Goal: Task Accomplishment & Management: Complete application form

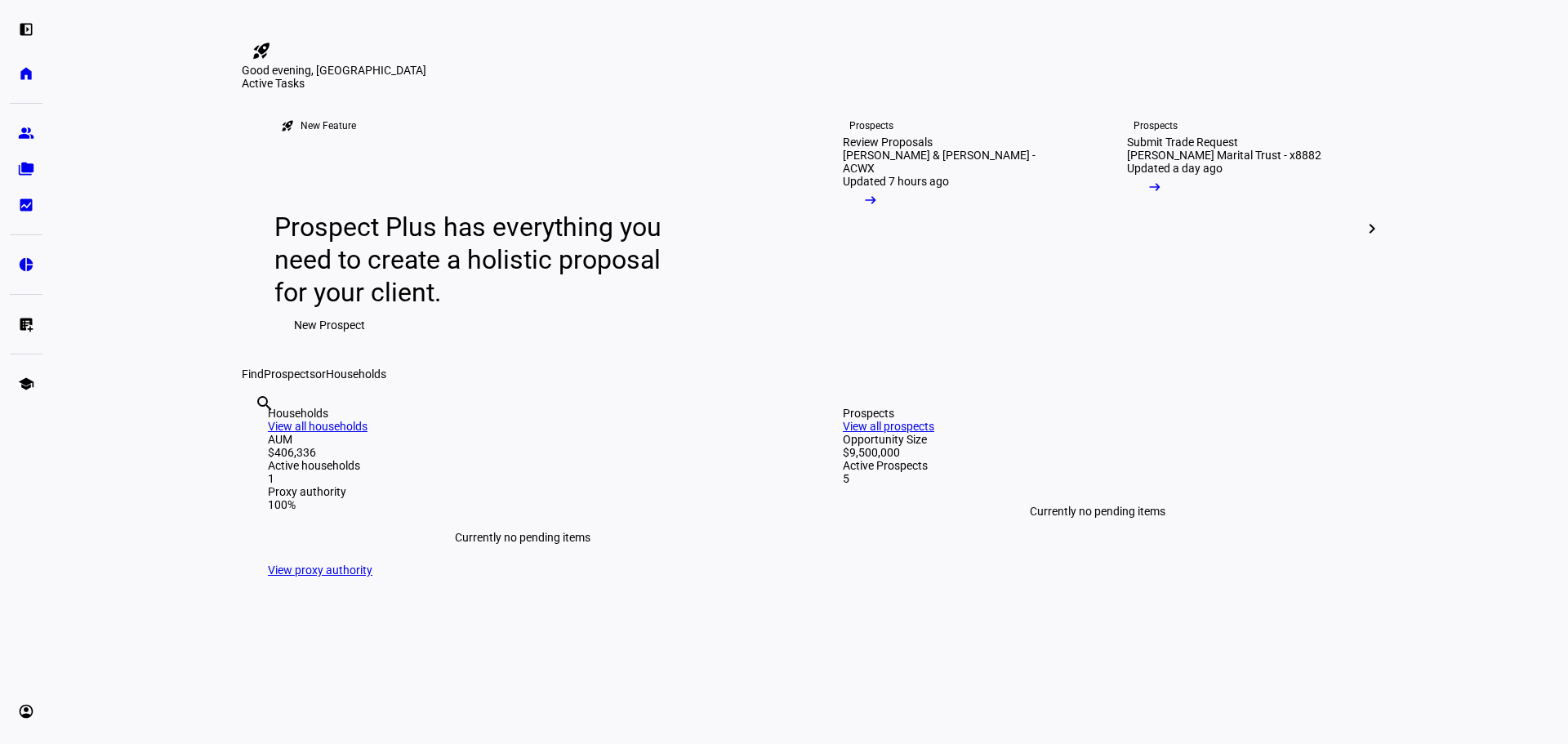
click at [1163, 195] on mat-icon "arrow_right_alt" at bounding box center [1155, 187] width 17 height 17
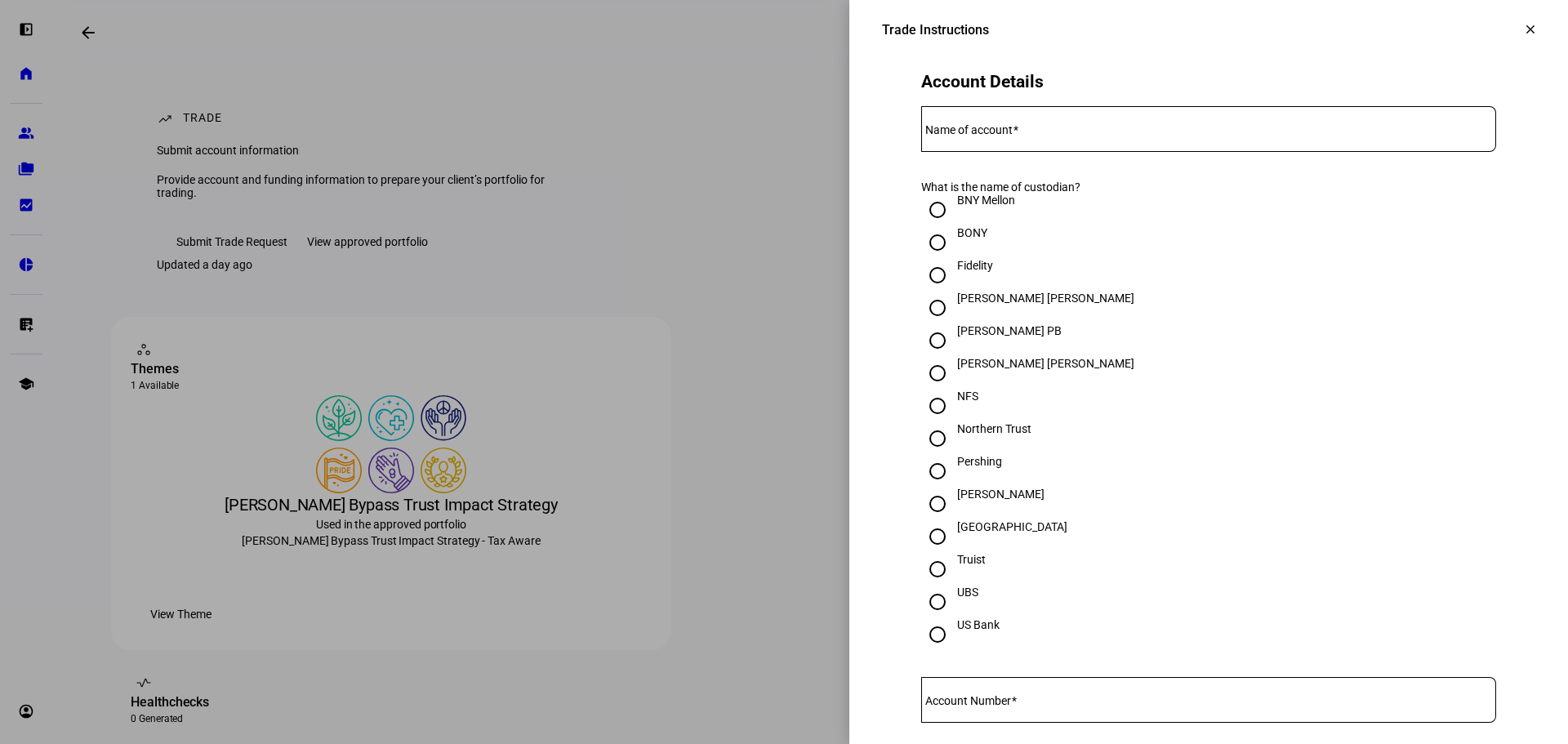
scroll to position [408, 0]
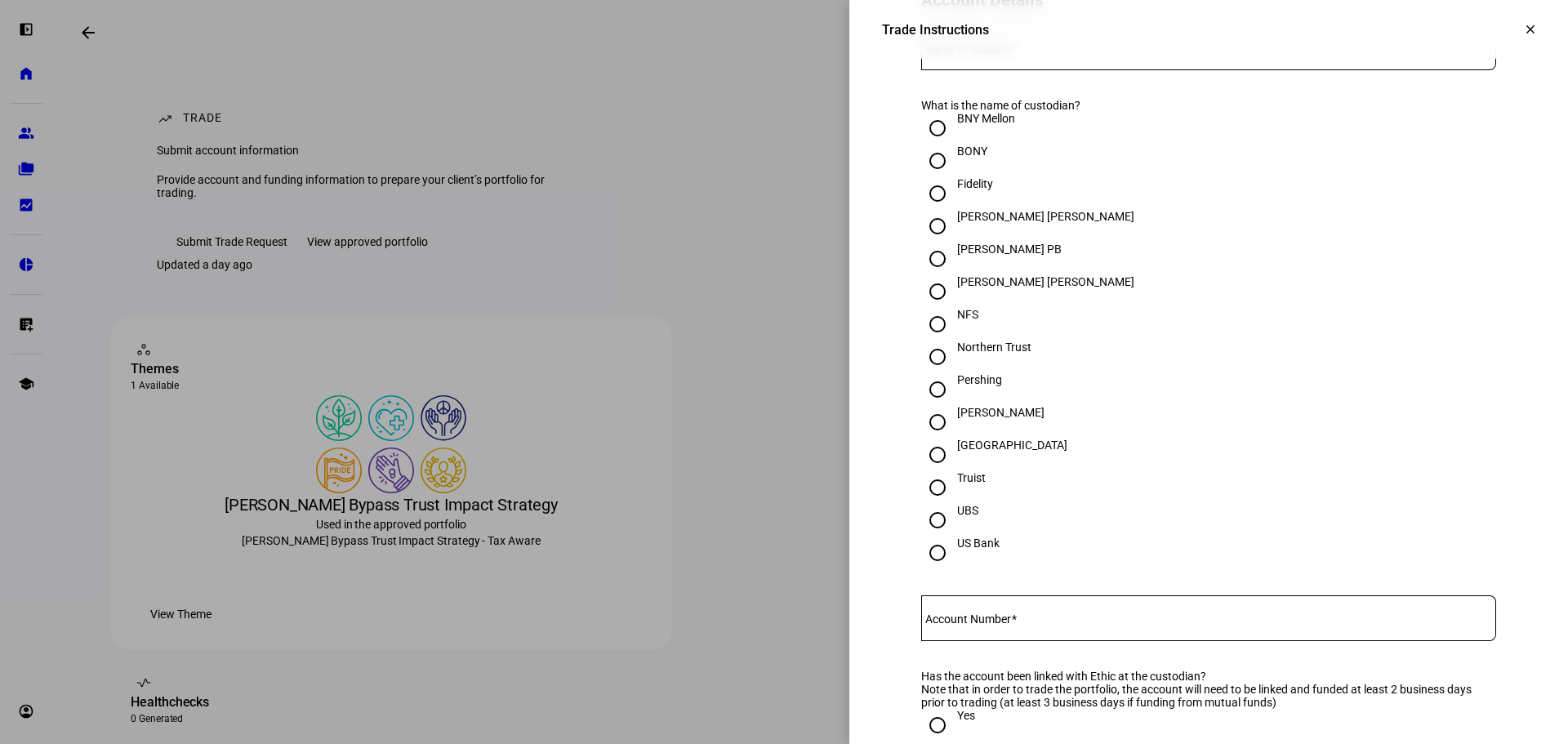
click at [967, 419] on div "Schwab" at bounding box center [1001, 412] width 87 height 13
click at [954, 439] on input "Schwab" at bounding box center [937, 421] width 32 height 32
radio input "true"
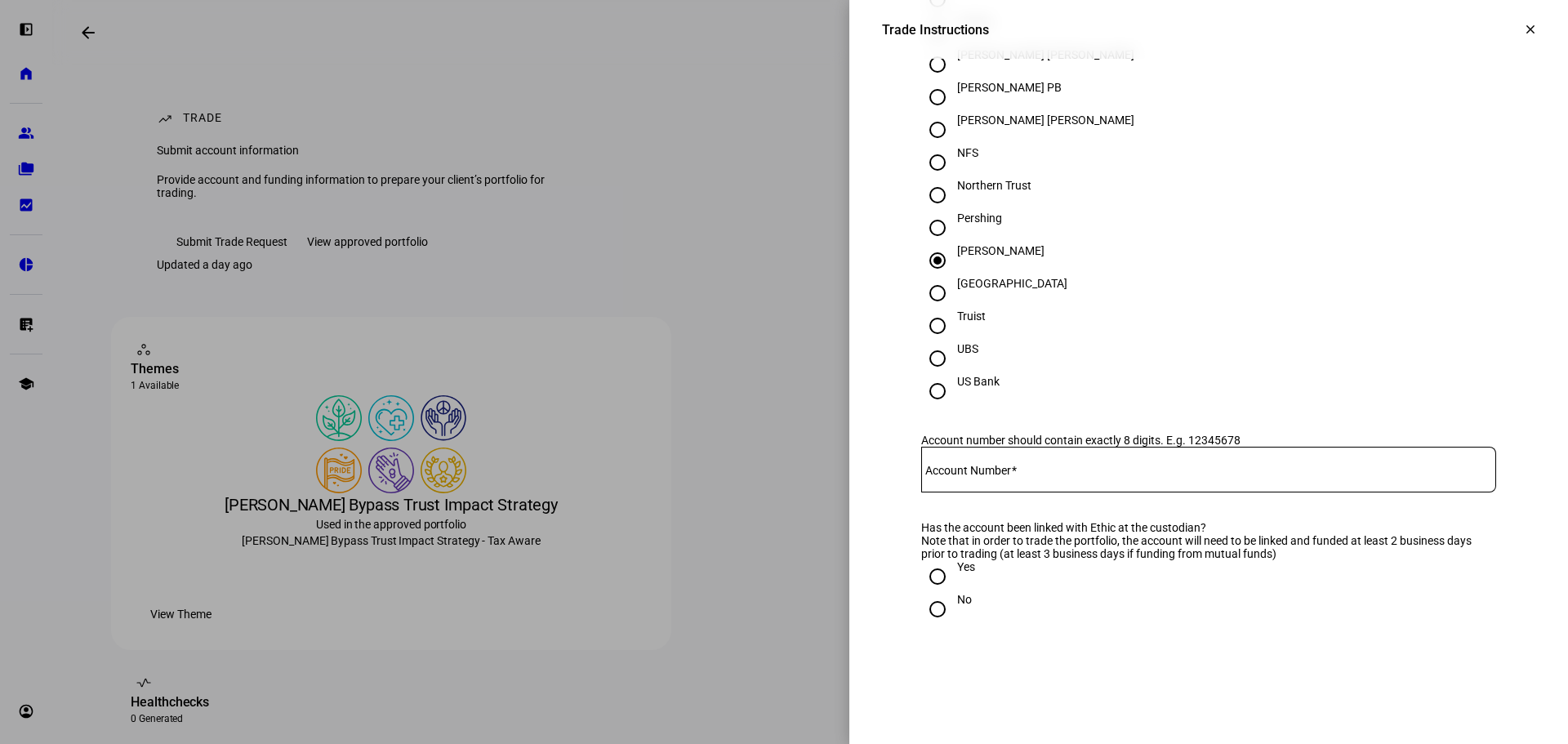
scroll to position [572, 0]
click at [973, 475] on mat-label "Account Number" at bounding box center [968, 469] width 86 height 13
click at [973, 471] on input "Account Number" at bounding box center [1208, 464] width 575 height 13
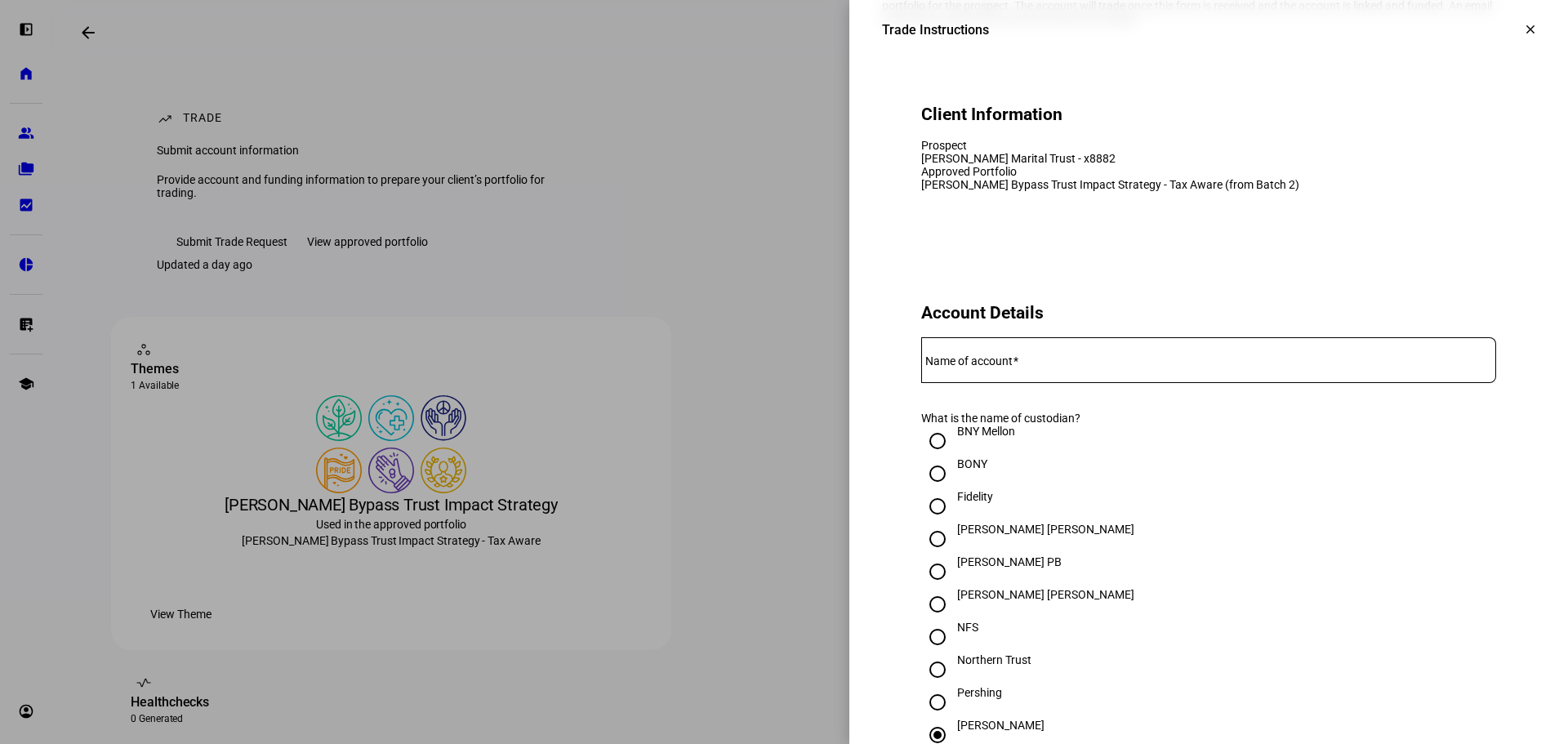
scroll to position [245, 0]
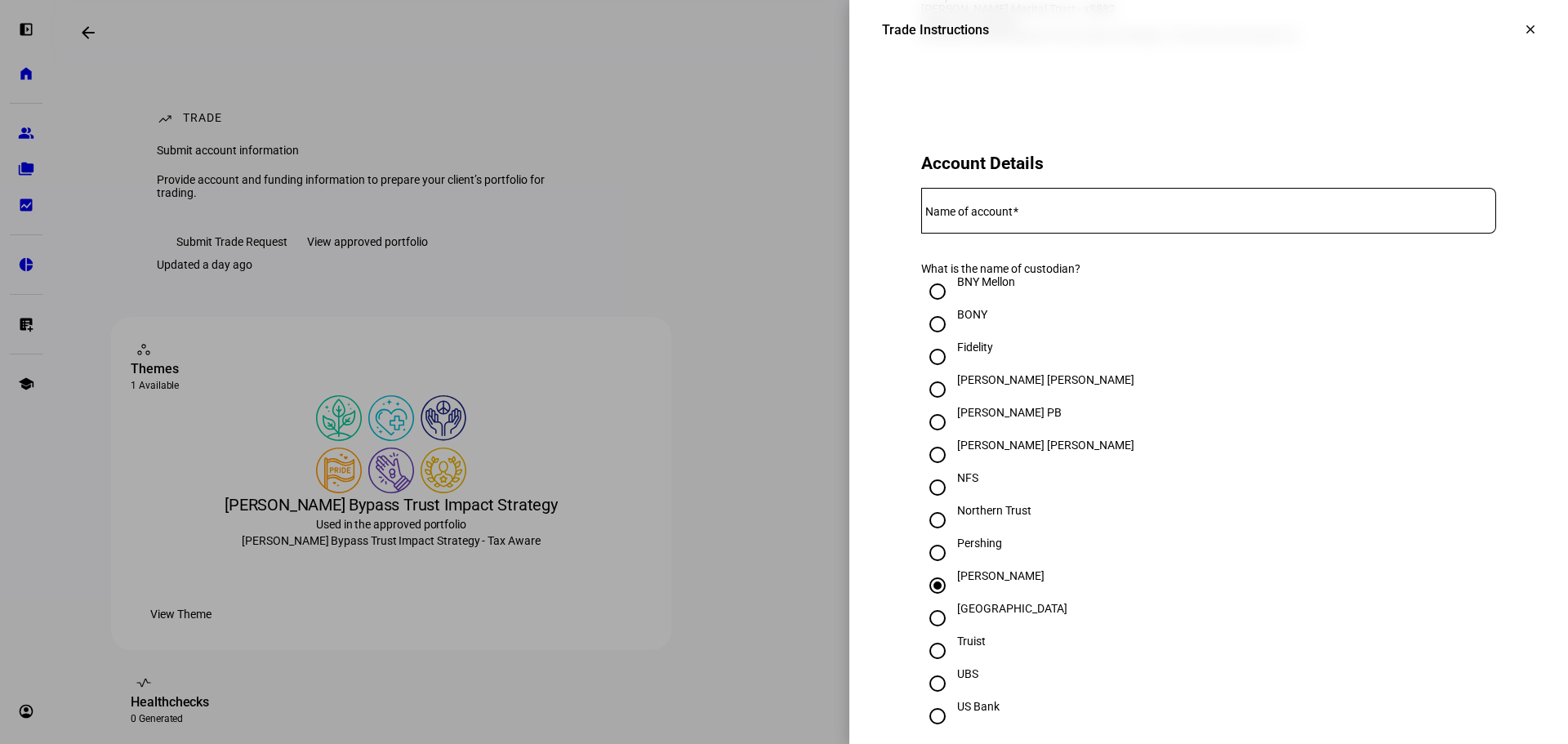
type input "8882"
click at [938, 218] on mat-label "Name of account" at bounding box center [968, 211] width 87 height 13
click at [938, 214] on input "Name of account" at bounding box center [1208, 207] width 575 height 13
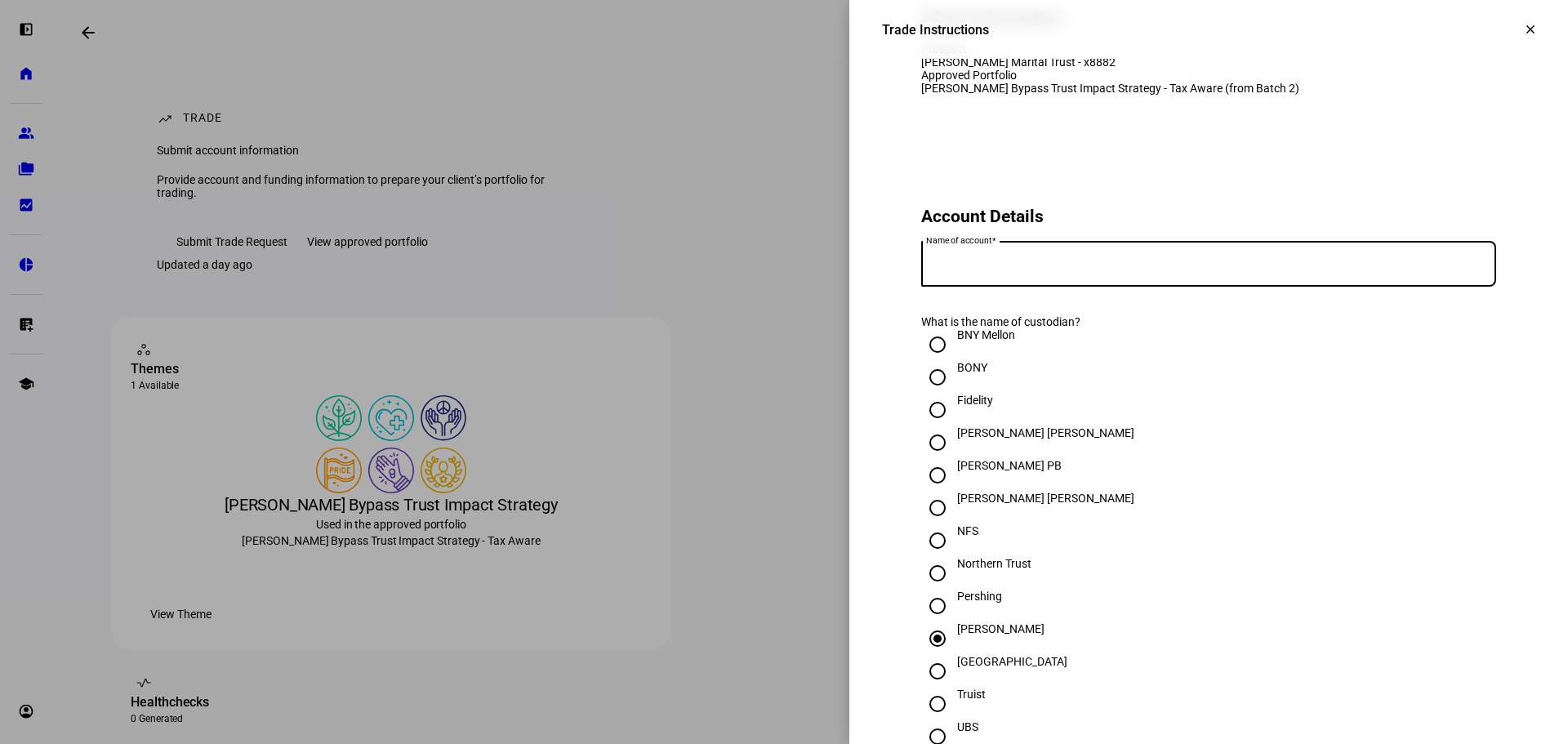
scroll to position [163, 0]
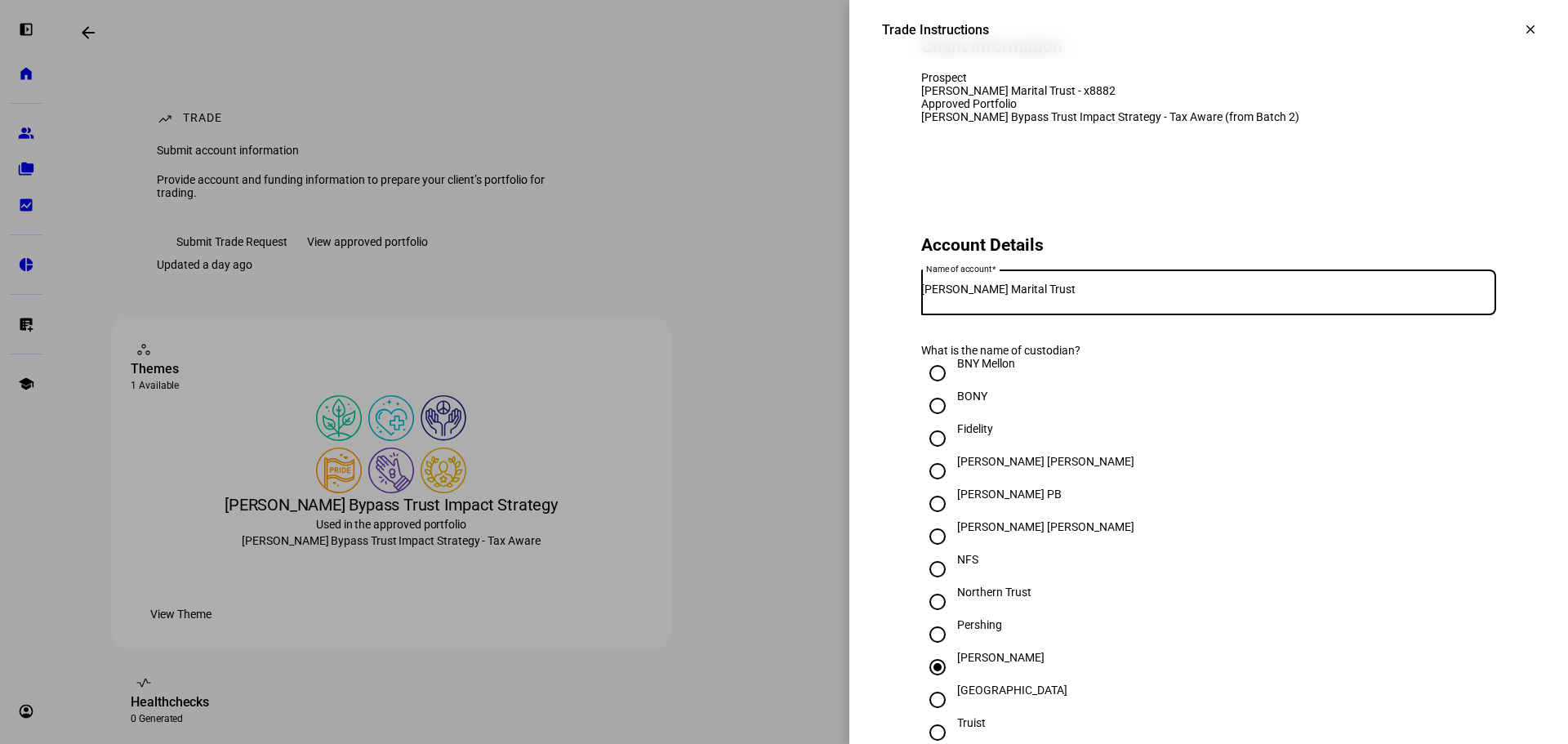
drag, startPoint x: 1129, startPoint y: 361, endPoint x: 914, endPoint y: 362, distance: 215.0
click at [921, 315] on div "Name of account Marlene Grossman Marital Trust" at bounding box center [1208, 292] width 575 height 46
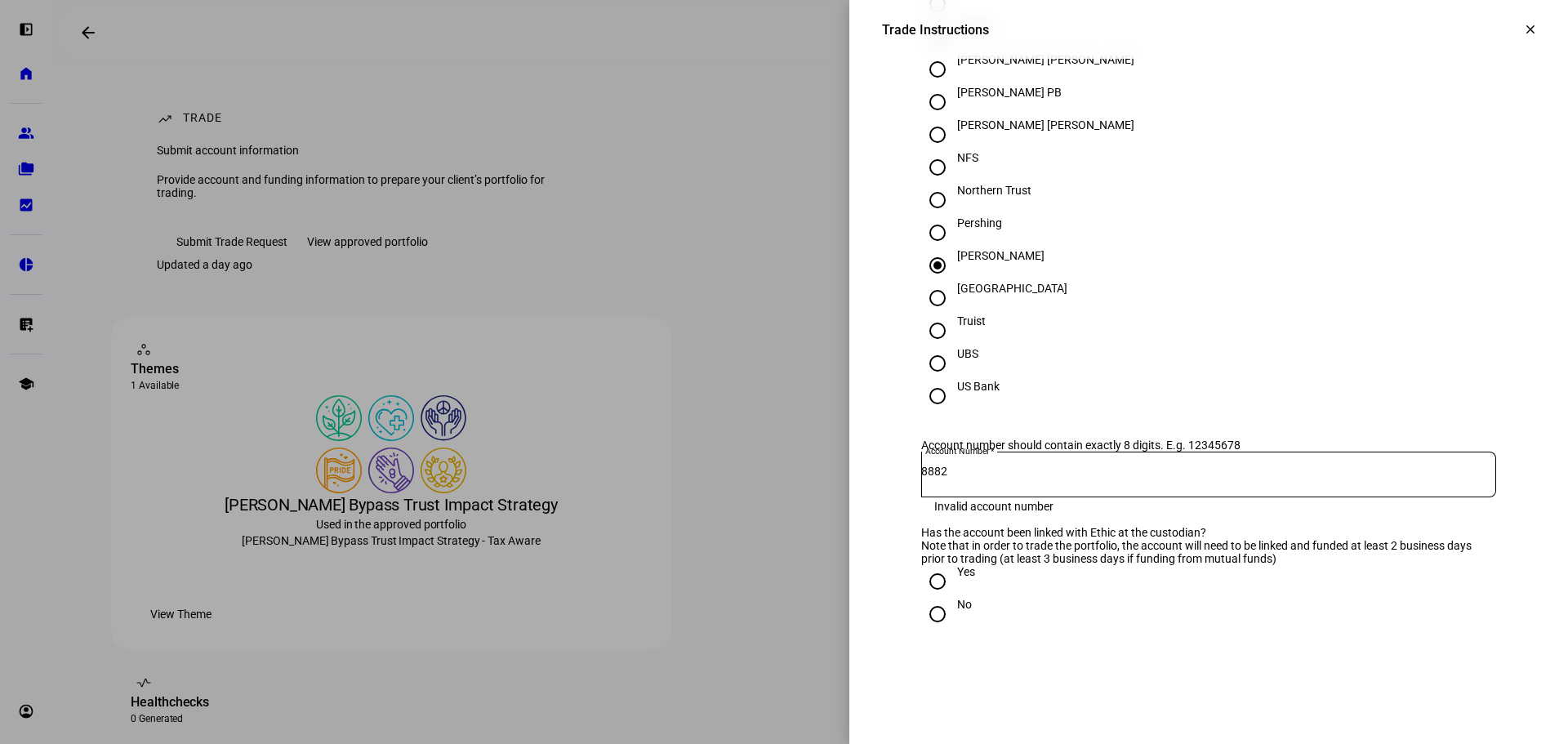
scroll to position [572, 0]
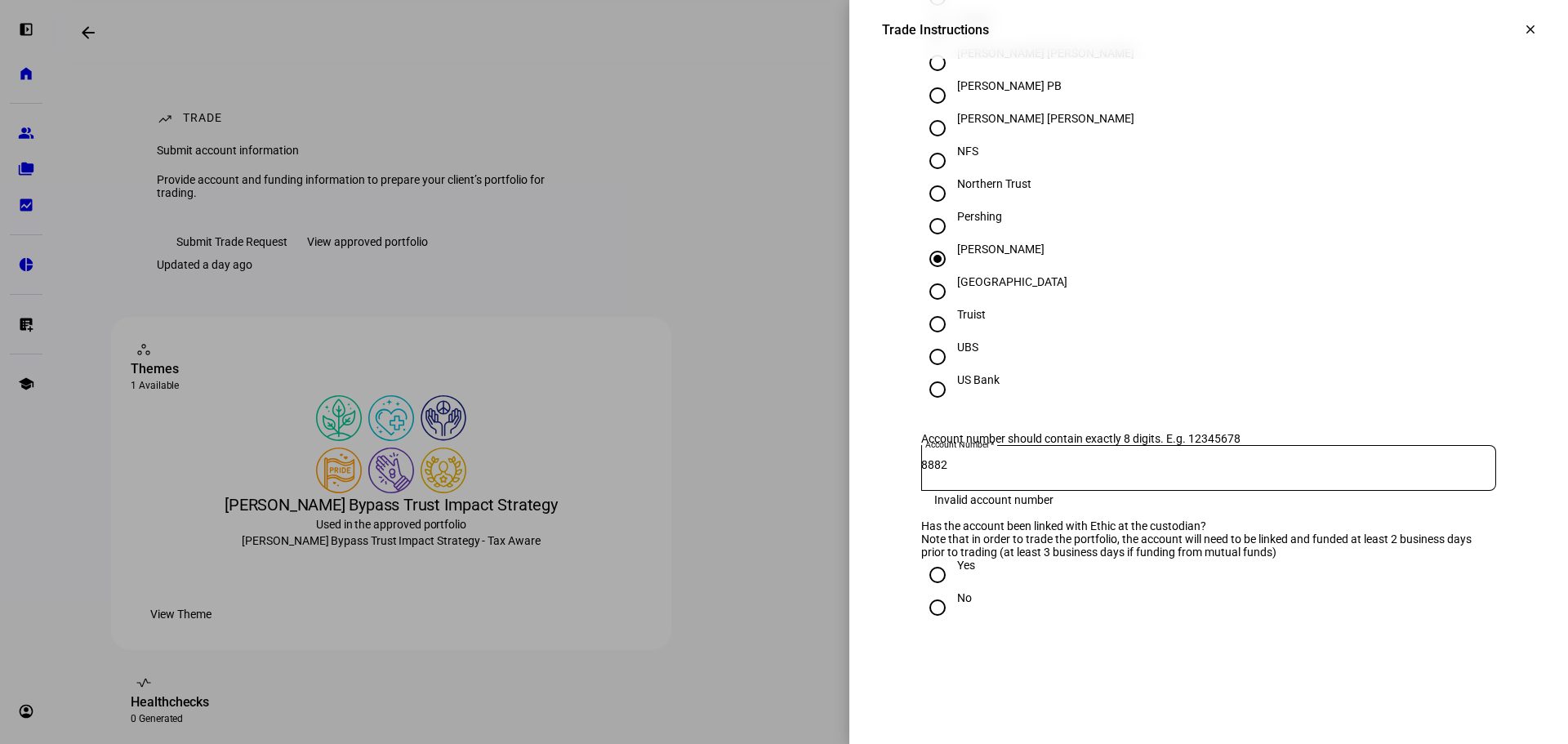
type input "The Grossman GSTT Exempt Marital Trust"
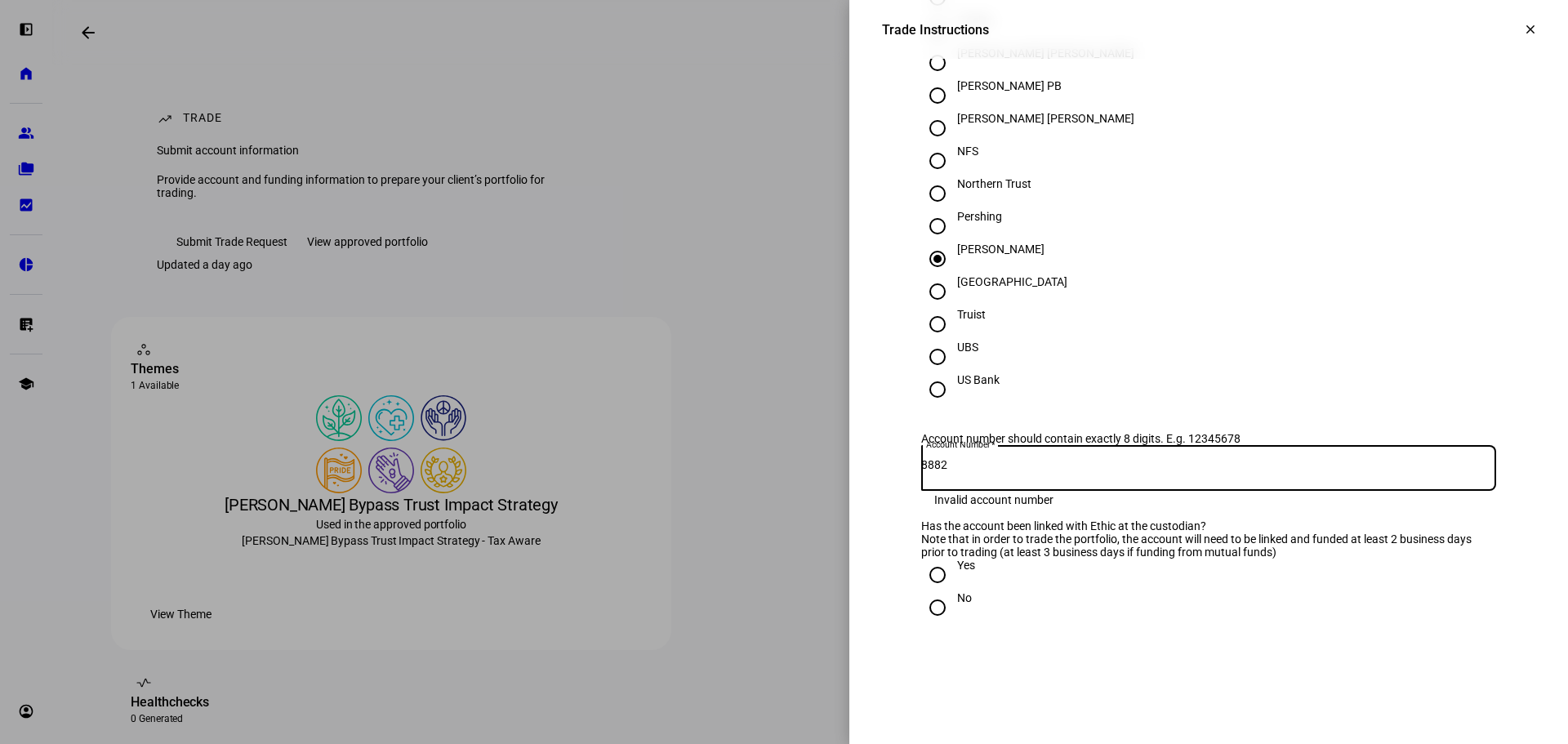
drag, startPoint x: 947, startPoint y: 518, endPoint x: 898, endPoint y: 518, distance: 49.0
click at [898, 518] on eth-form-card "Account Details Name of account The Grossman GSTT Exempt Marital Trust What is …" at bounding box center [1208, 231] width 654 height 915
paste input "4969"
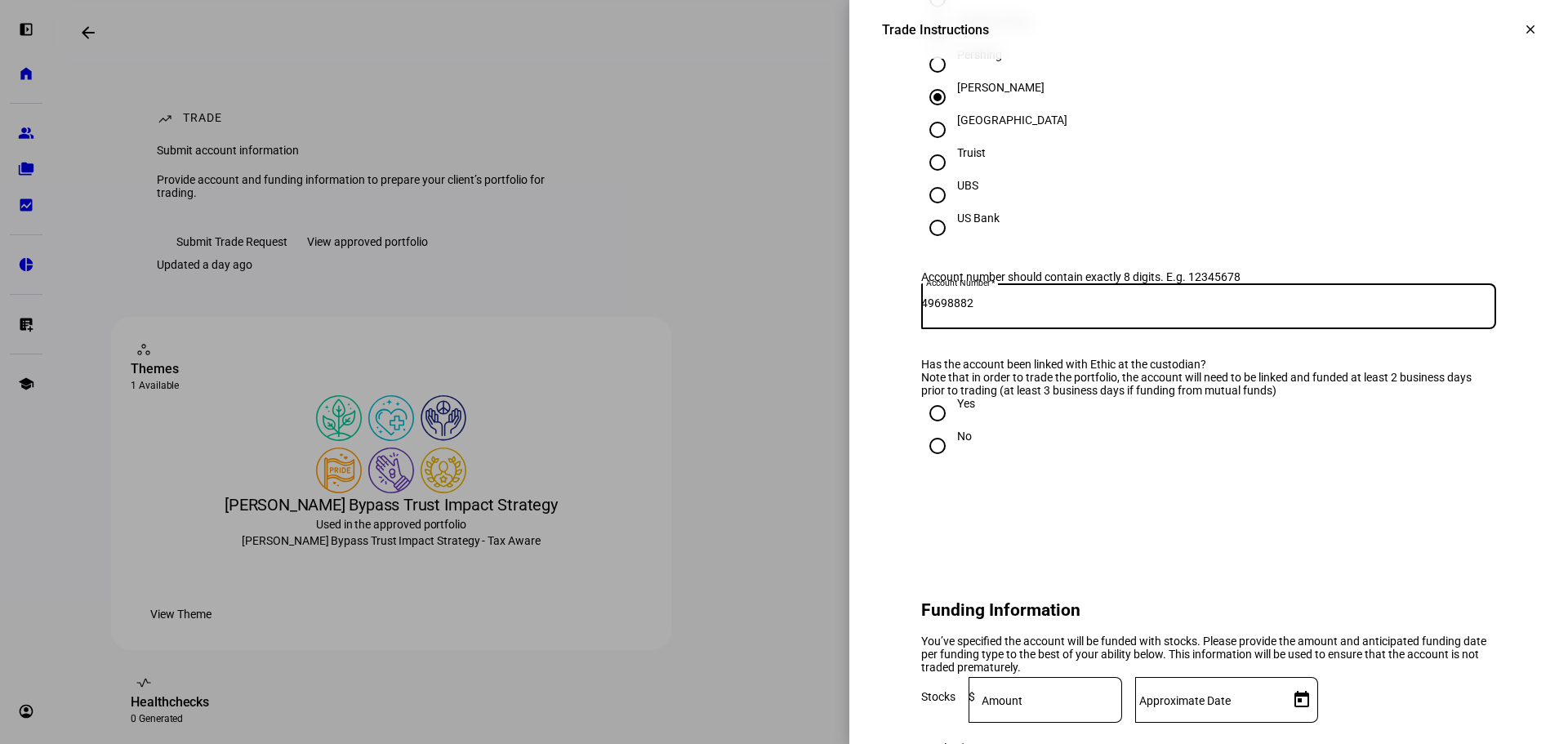
scroll to position [735, 0]
type input "49698882"
click at [925, 428] on input "Yes" at bounding box center [937, 411] width 32 height 32
radio input "true"
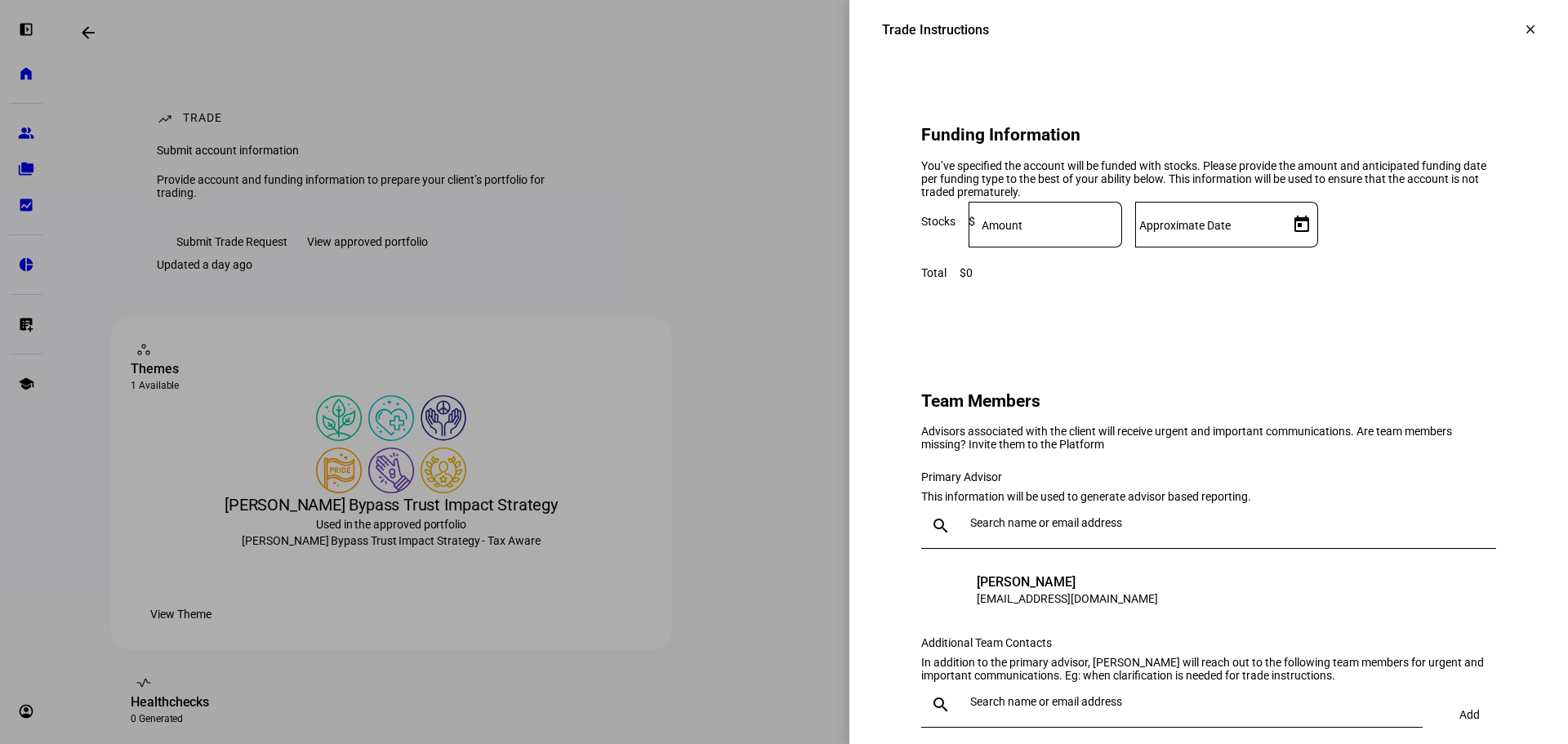
scroll to position [1224, 0]
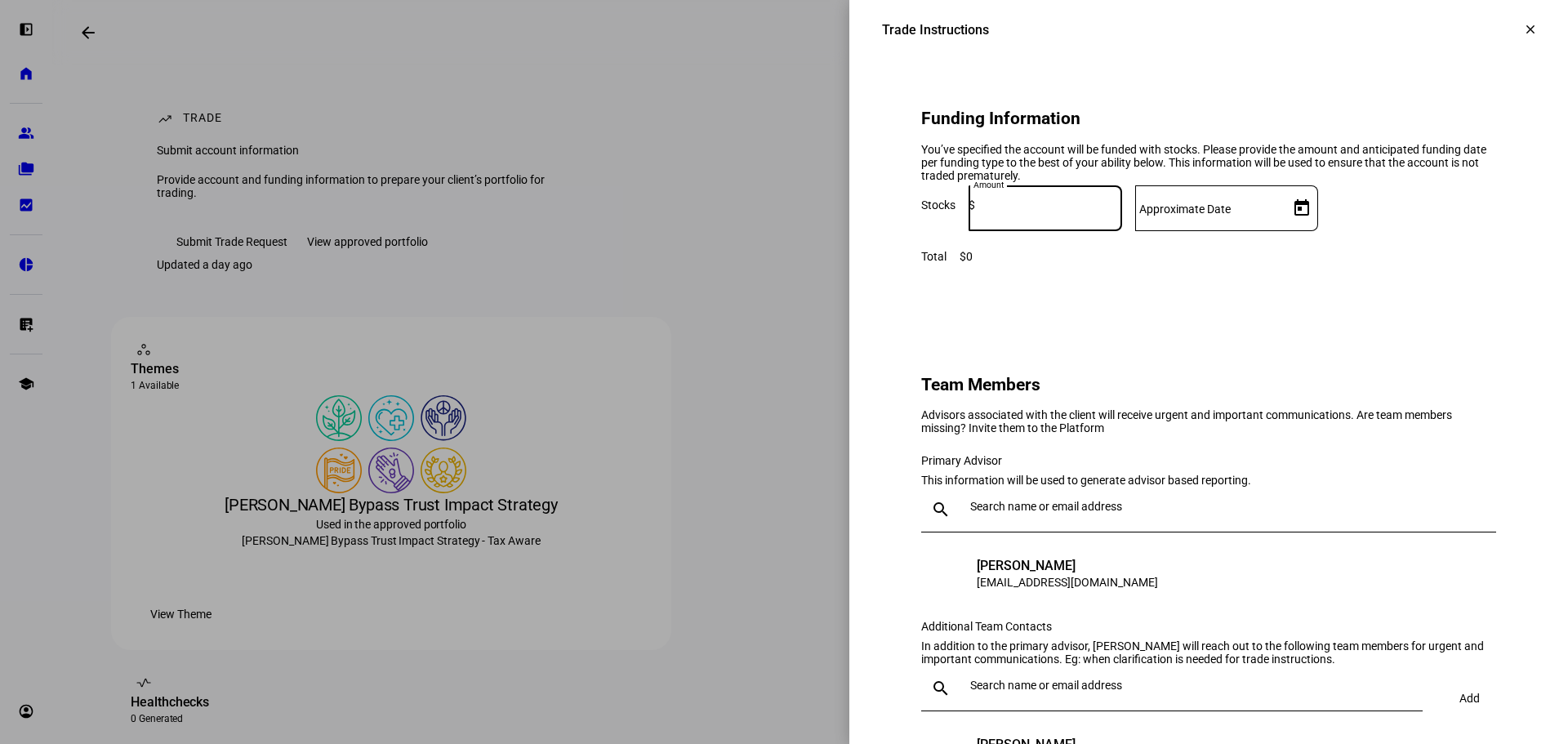
click at [1122, 211] on input at bounding box center [1048, 205] width 147 height 13
click at [1023, 216] on mat-label "Amount" at bounding box center [1002, 209] width 41 height 13
type input "2,069,722.49"
click at [1231, 216] on mat-label "Approximate Date" at bounding box center [1185, 209] width 92 height 13
click at [1282, 211] on input "Approximate Date" at bounding box center [1208, 205] width 147 height 13
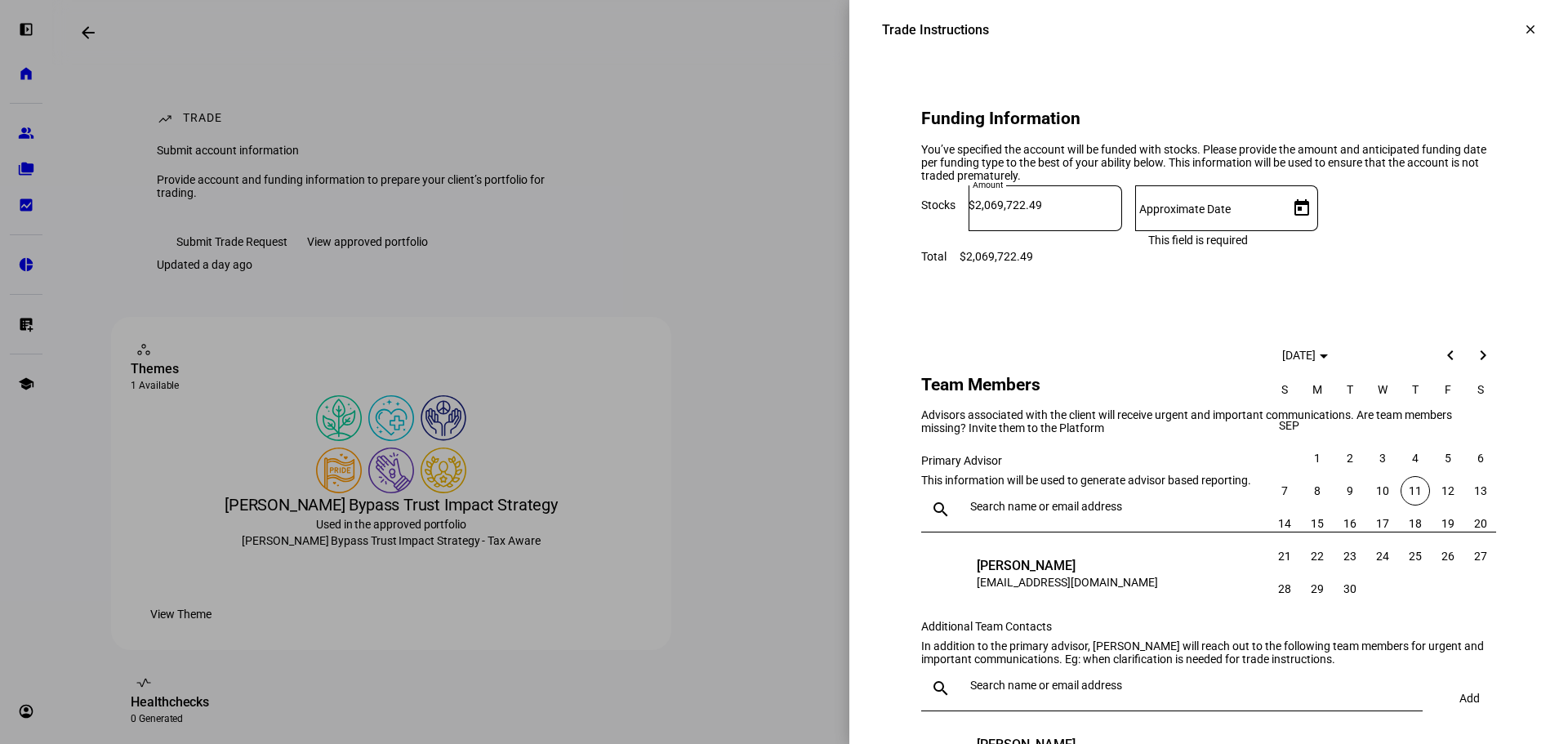
click at [1352, 493] on span "9" at bounding box center [1350, 490] width 29 height 29
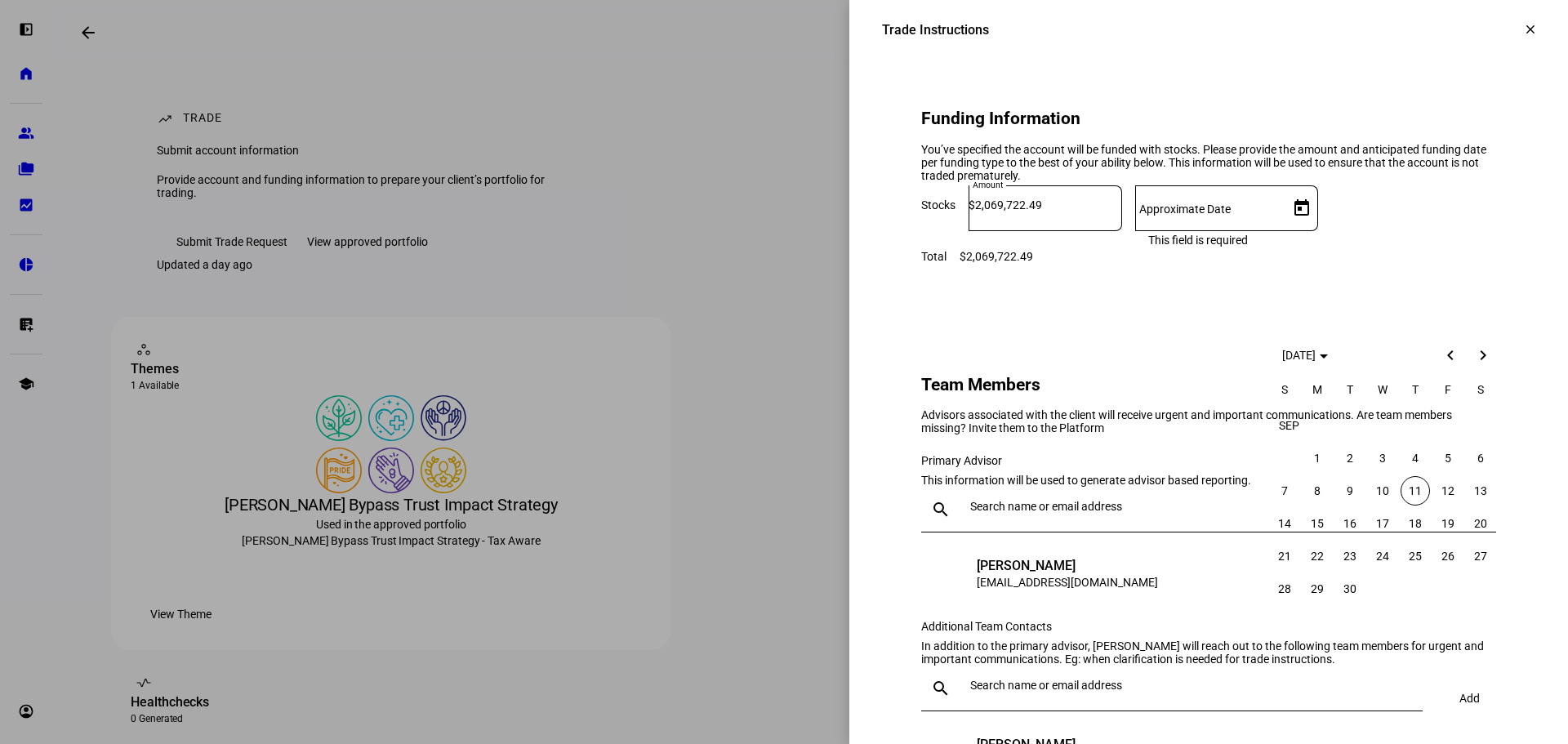
click at [1417, 489] on span "11" at bounding box center [1415, 490] width 29 height 29
type input "9/11/2025"
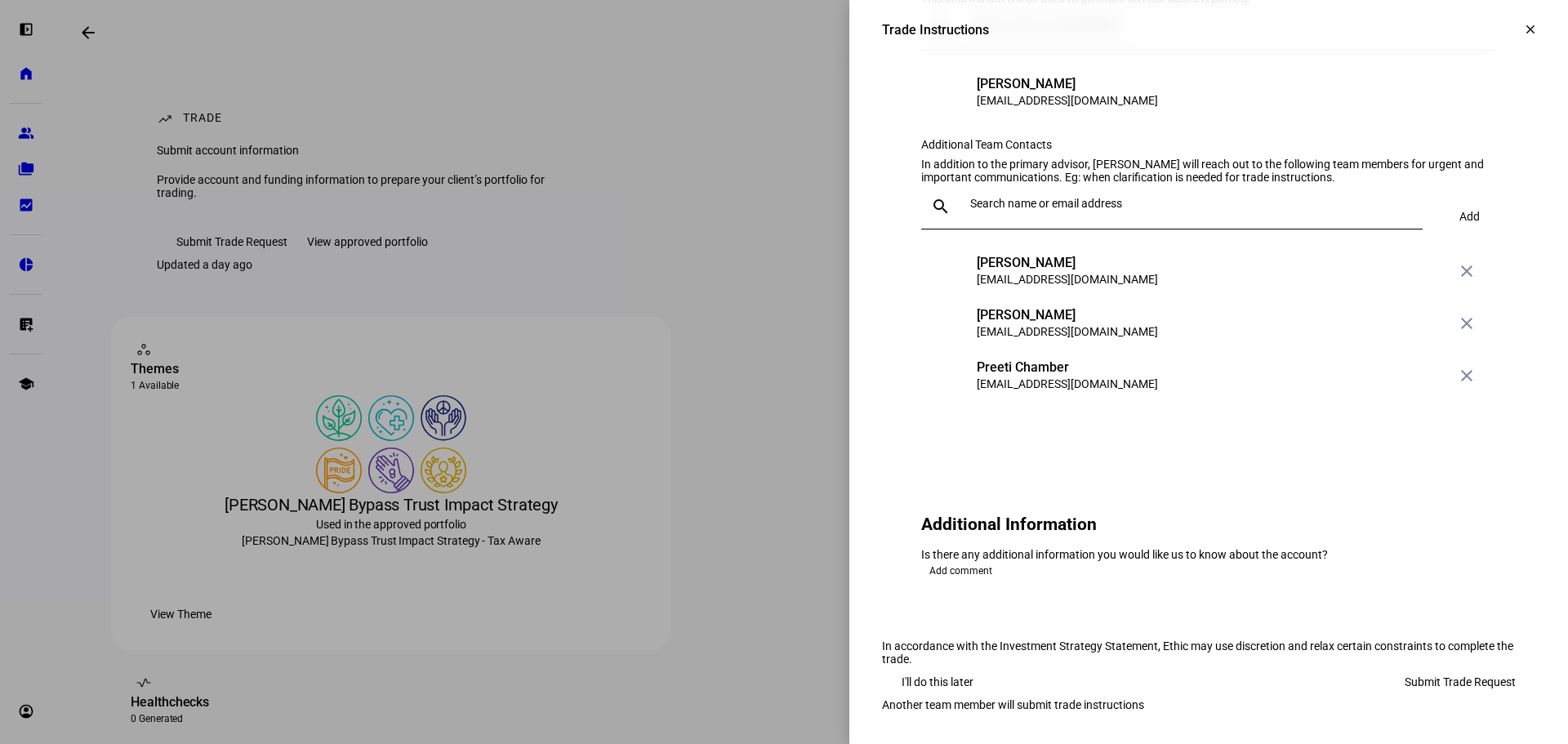
scroll to position [1959, 0]
click at [1437, 665] on span "Submit Trade Request" at bounding box center [1460, 681] width 111 height 32
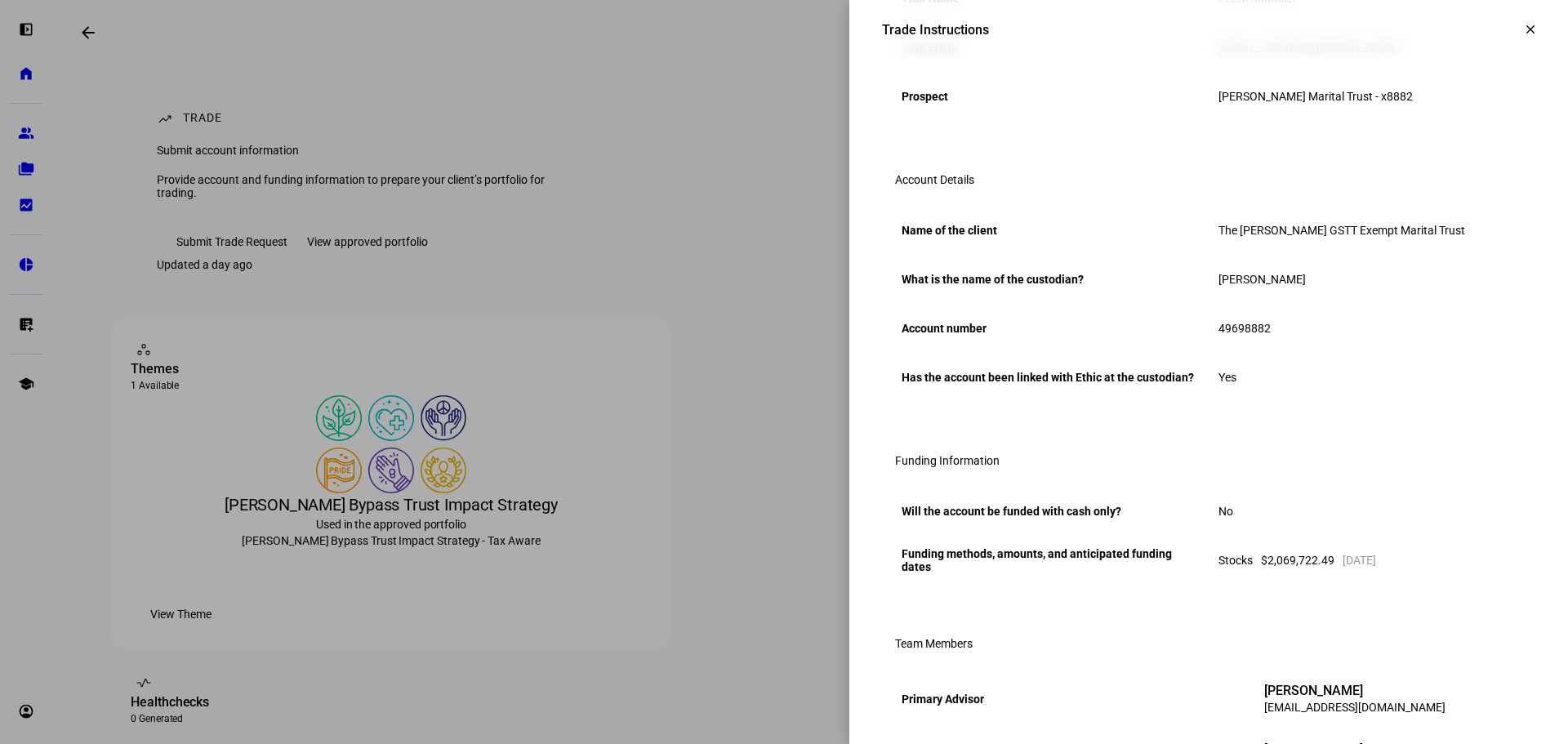
scroll to position [326, 0]
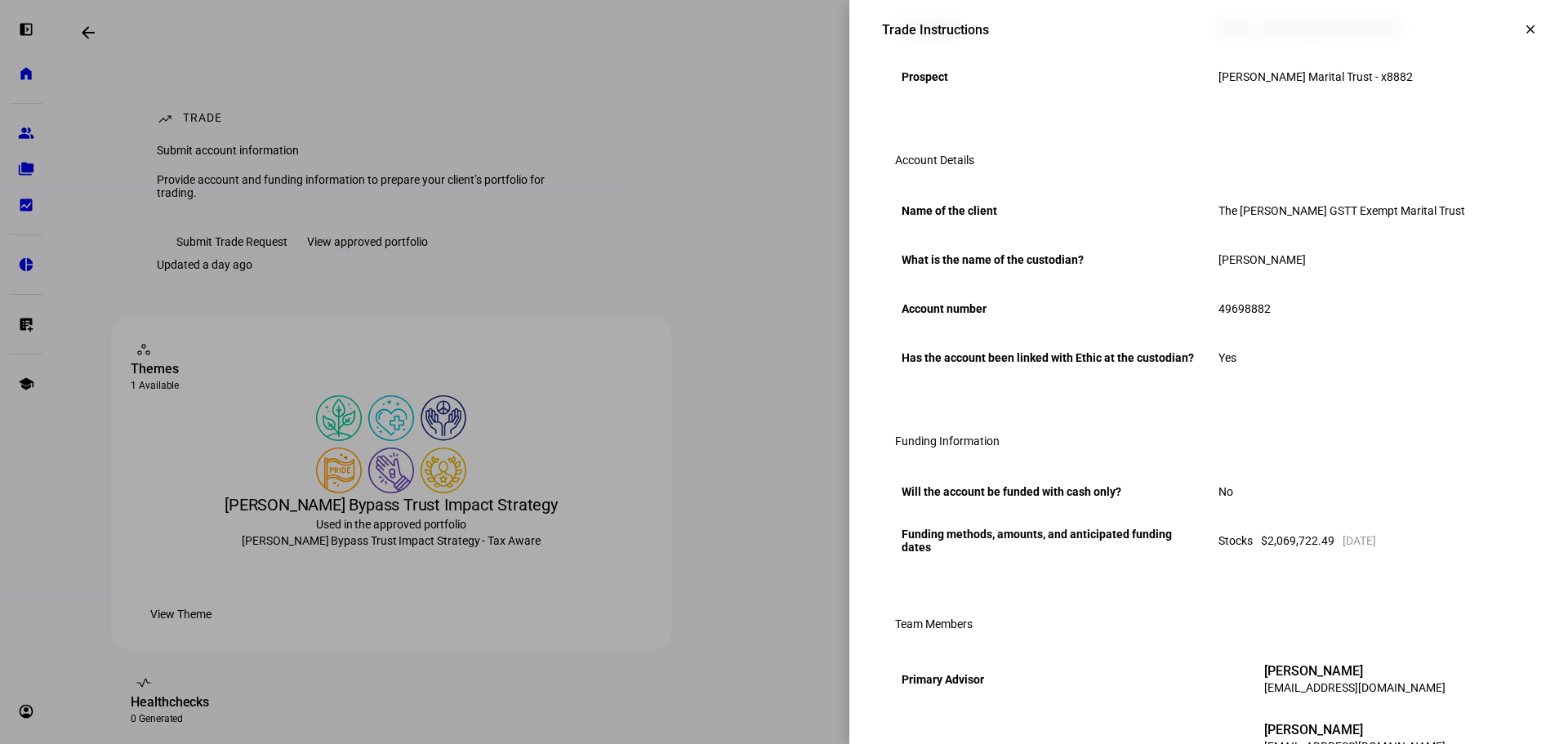
click at [1523, 27] on mat-icon "clear" at bounding box center [1531, 29] width 15 height 15
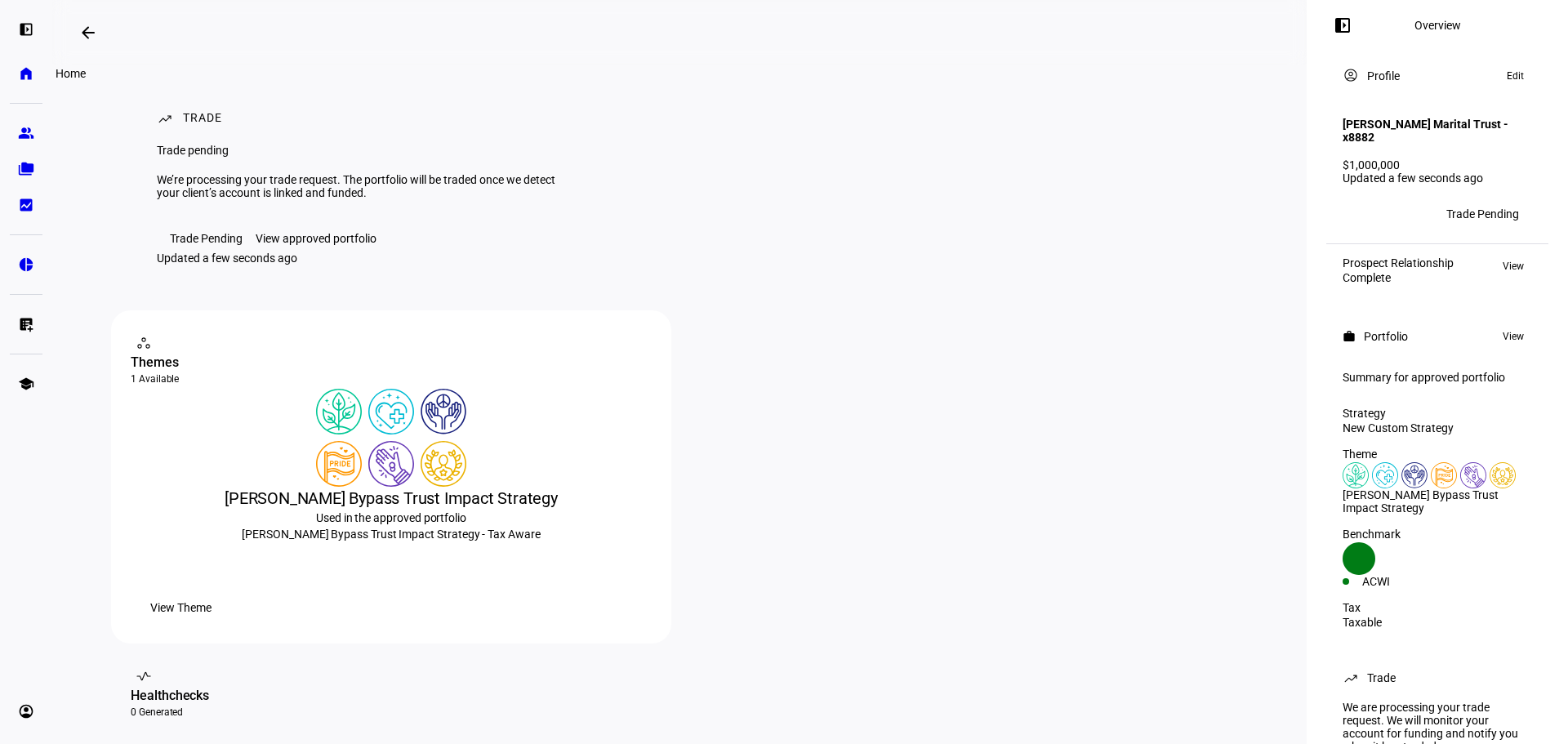
click at [27, 78] on eth-mat-symbol "home" at bounding box center [27, 73] width 17 height 17
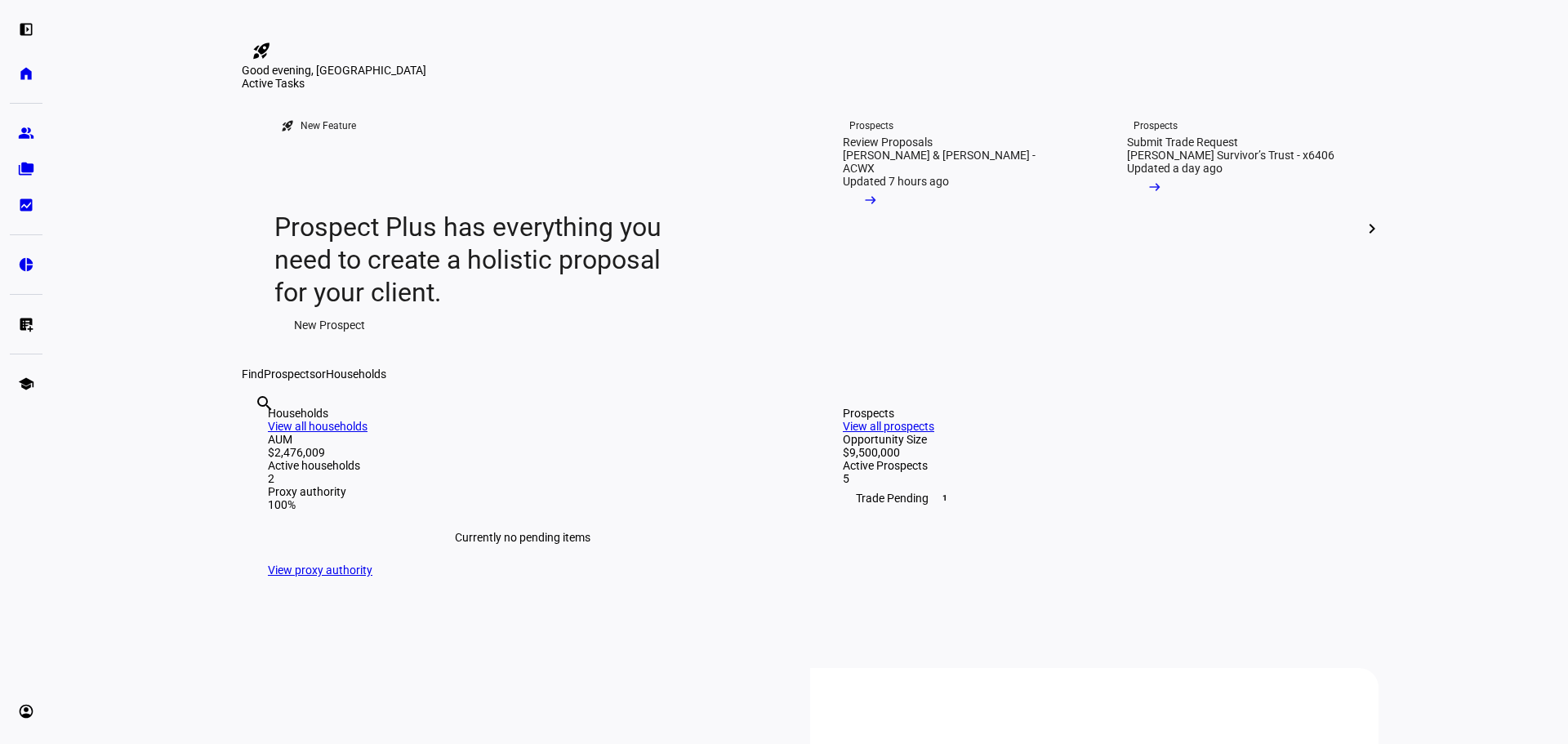
click at [1366, 238] on mat-icon "chevron_right" at bounding box center [1372, 229] width 20 height 20
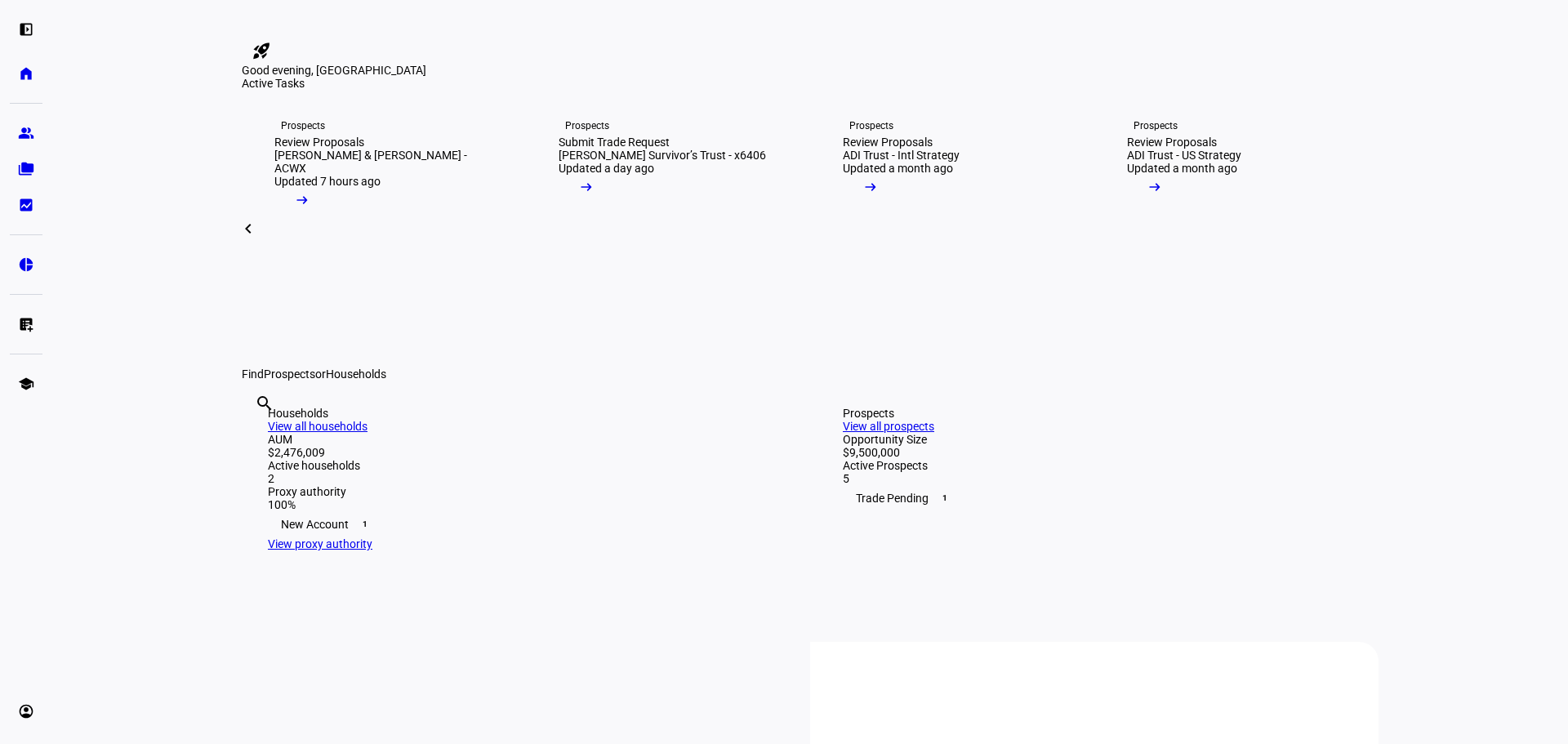
click at [595, 195] on mat-icon "arrow_right_alt" at bounding box center [586, 187] width 17 height 17
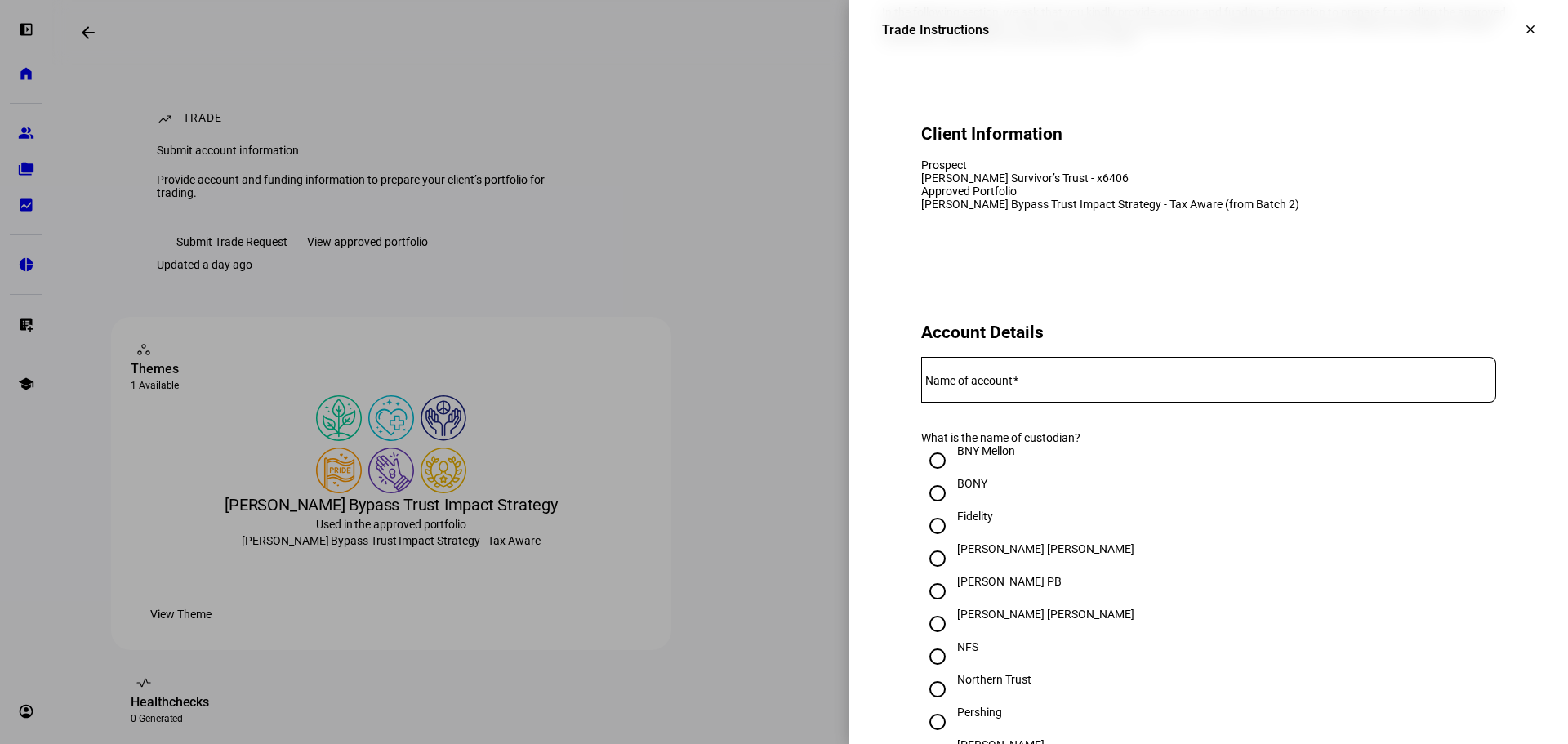
scroll to position [163, 0]
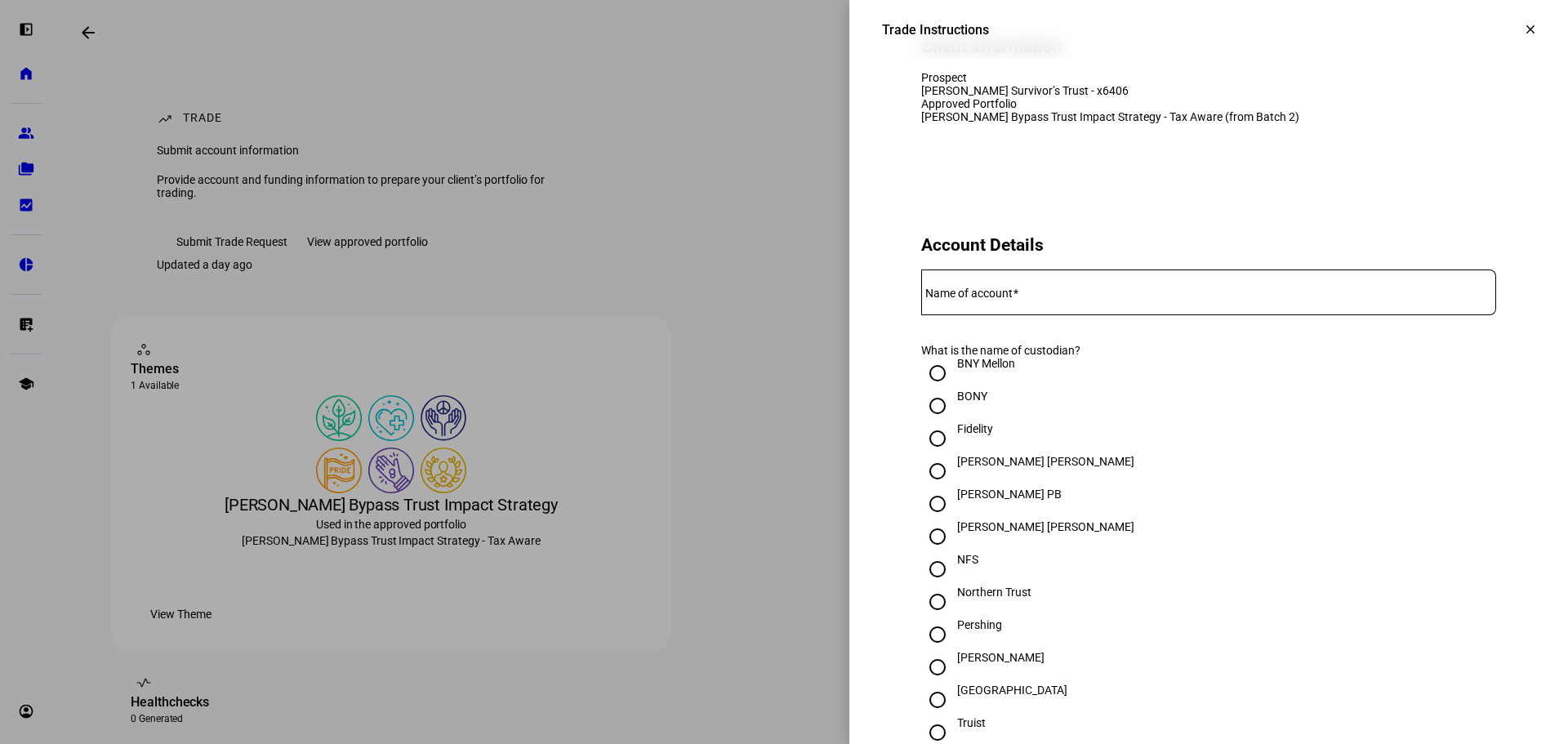
click at [965, 300] on mat-label "Name of account" at bounding box center [968, 293] width 87 height 13
click at [965, 295] on input "Name of account" at bounding box center [1208, 289] width 575 height 13
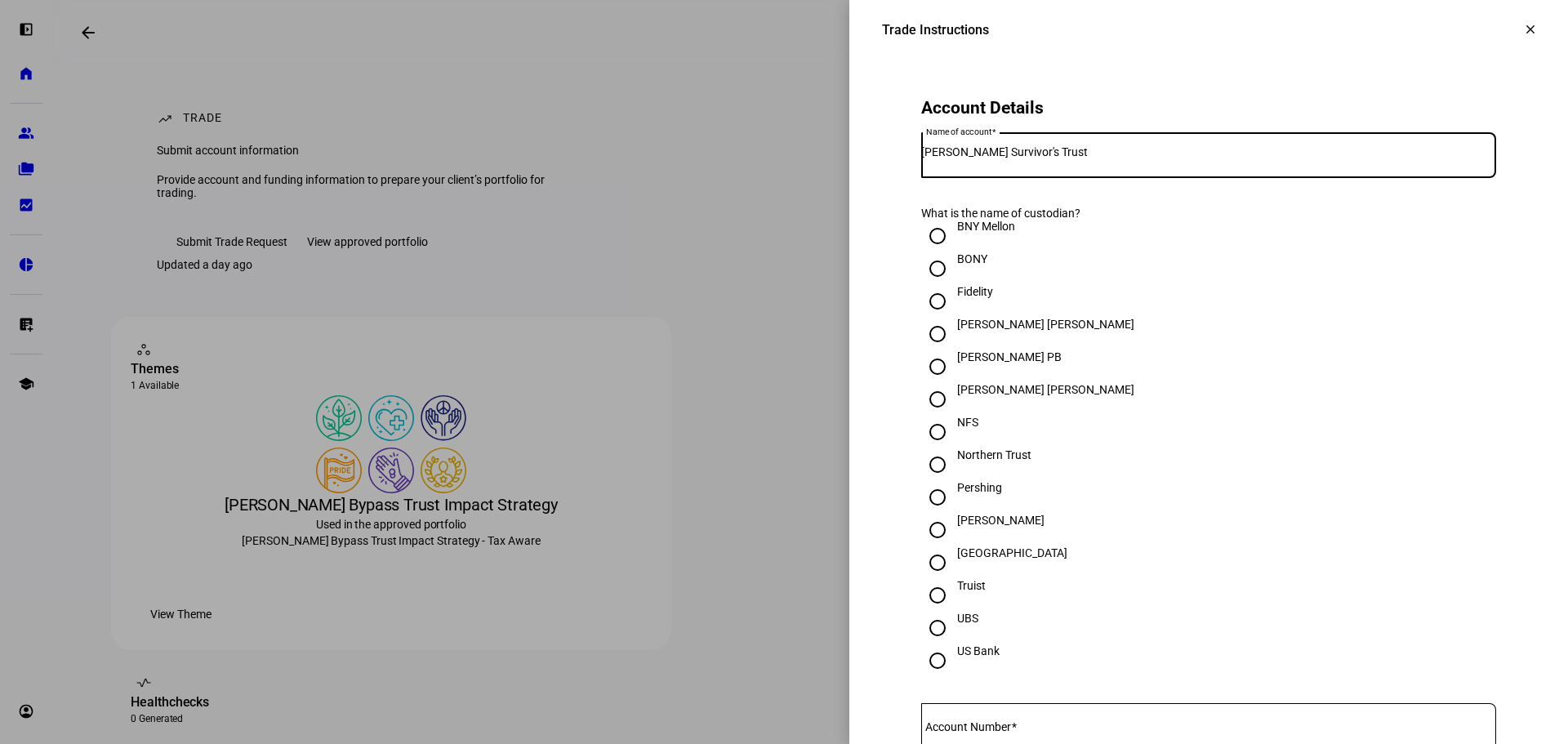
scroll to position [326, 0]
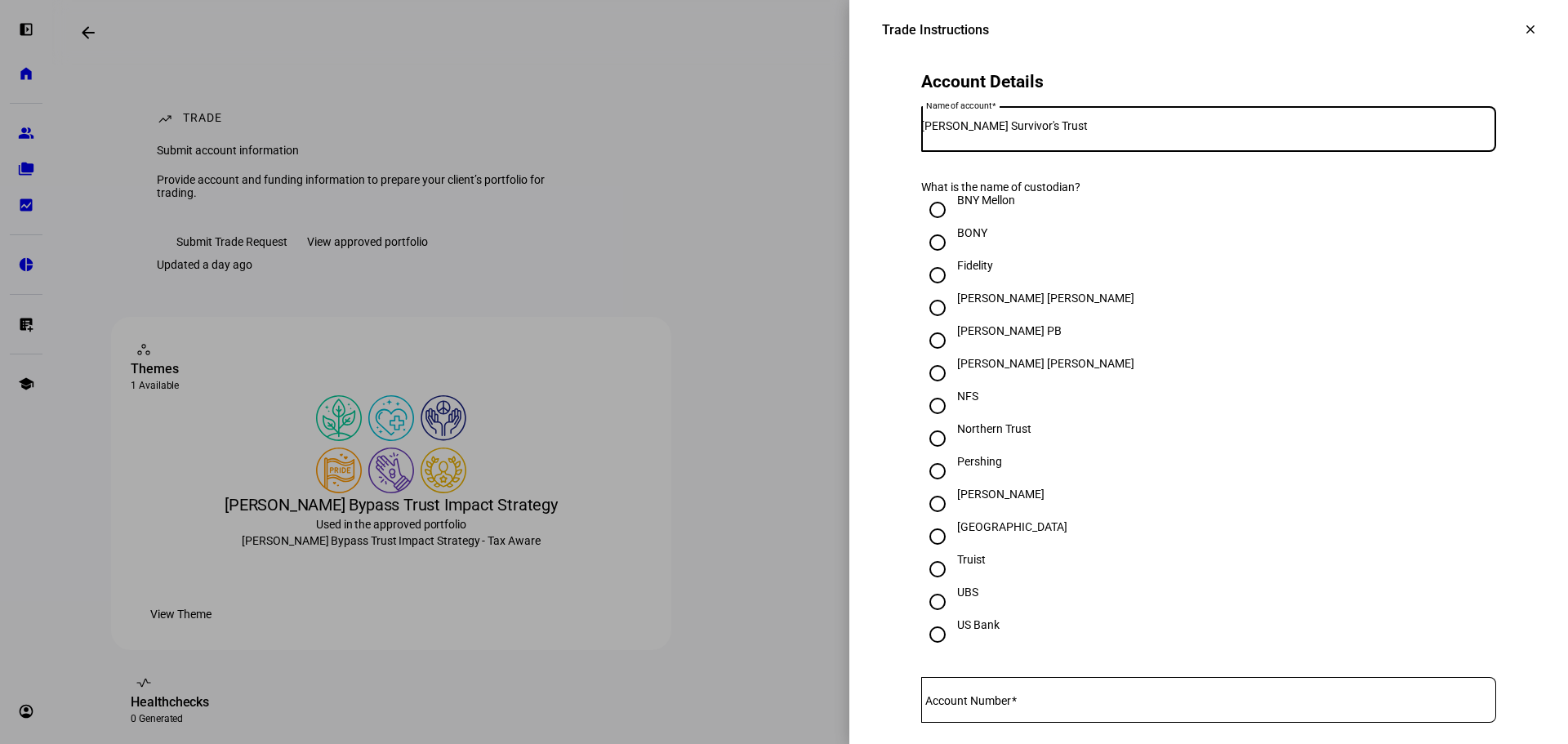
type input "Marlene Grossman Survivor's Trust"
click at [972, 500] on div "Schwab" at bounding box center [1001, 494] width 87 height 13
click at [954, 520] on input "Schwab" at bounding box center [937, 503] width 32 height 32
radio input "true"
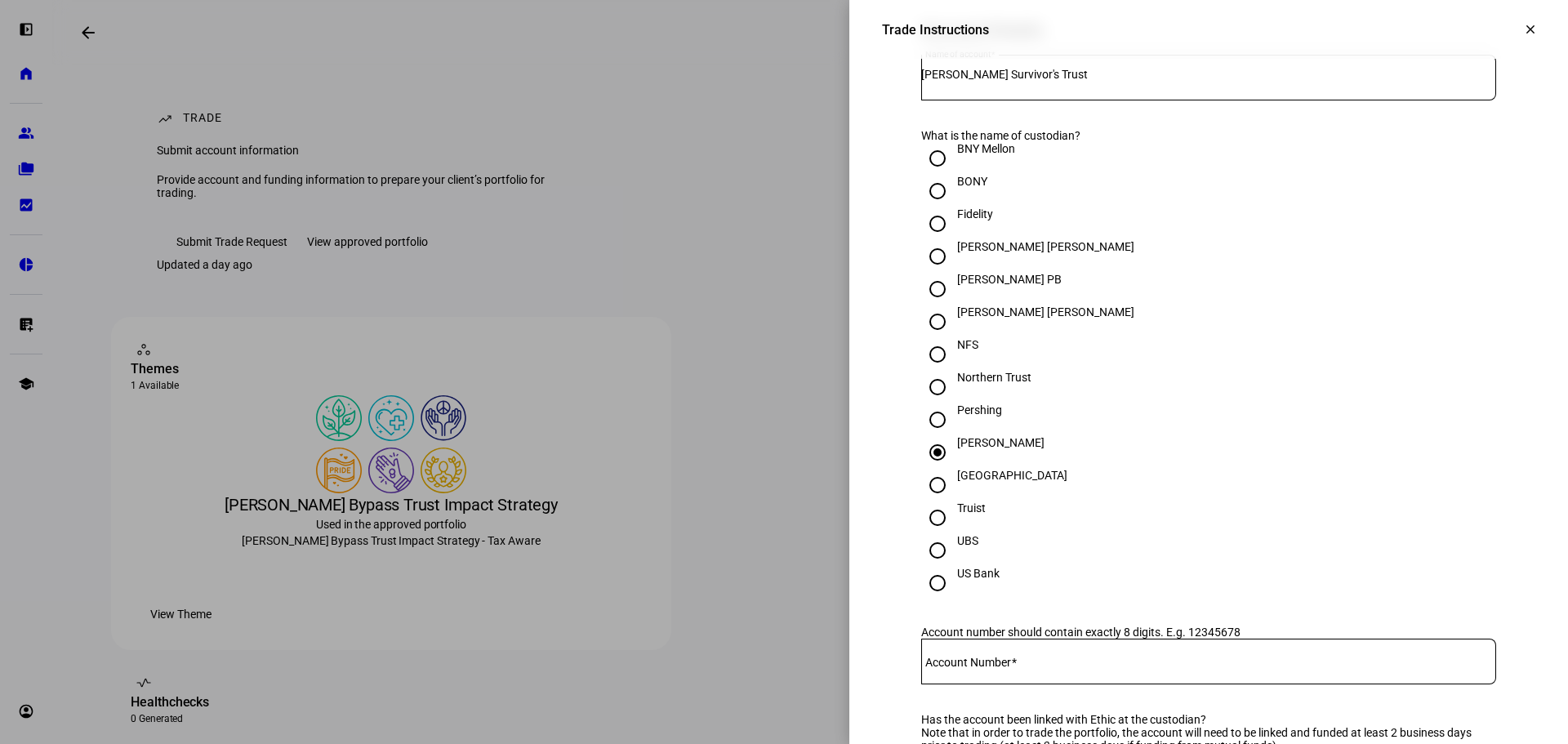
scroll to position [490, 0]
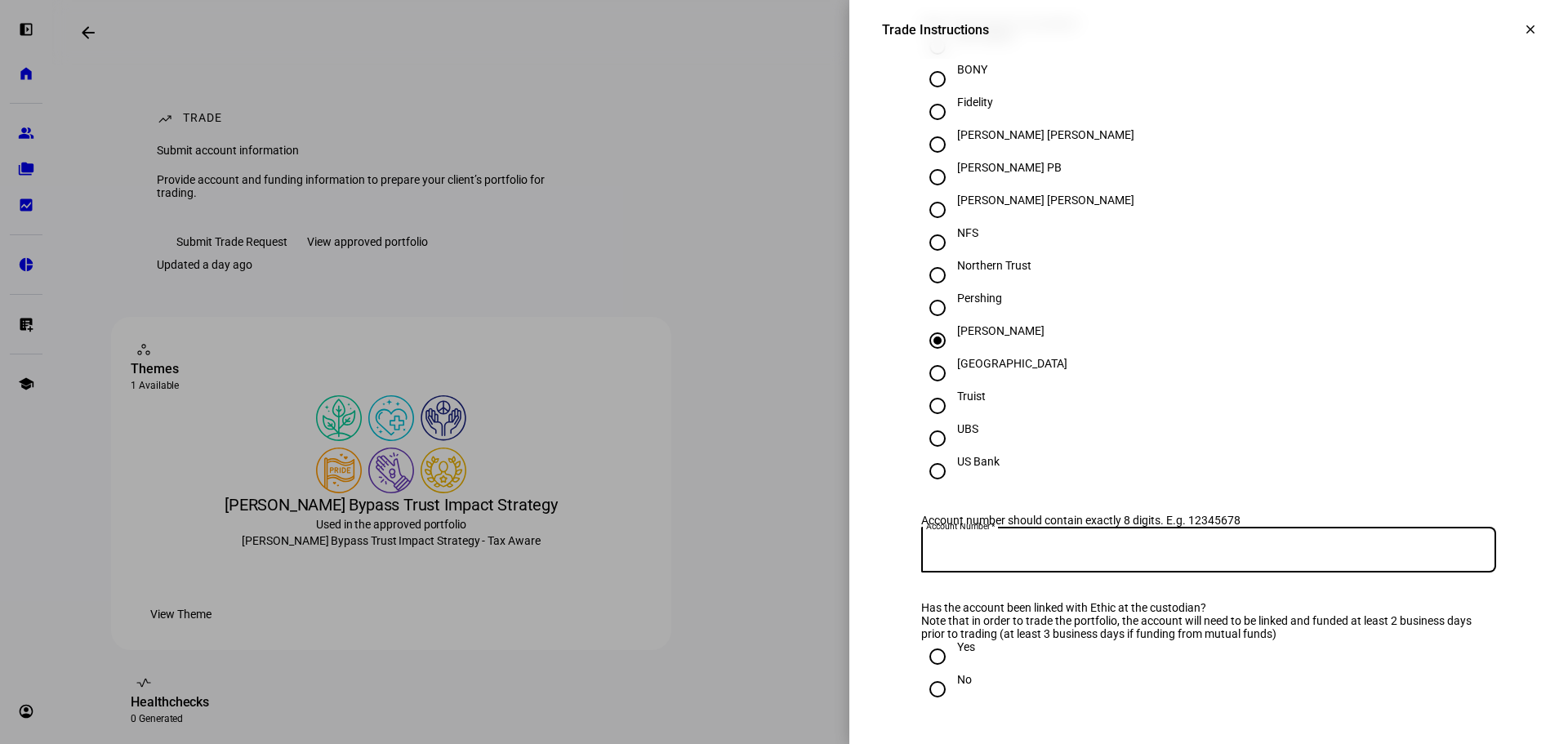
click at [1082, 553] on input "Account Number" at bounding box center [1208, 546] width 575 height 13
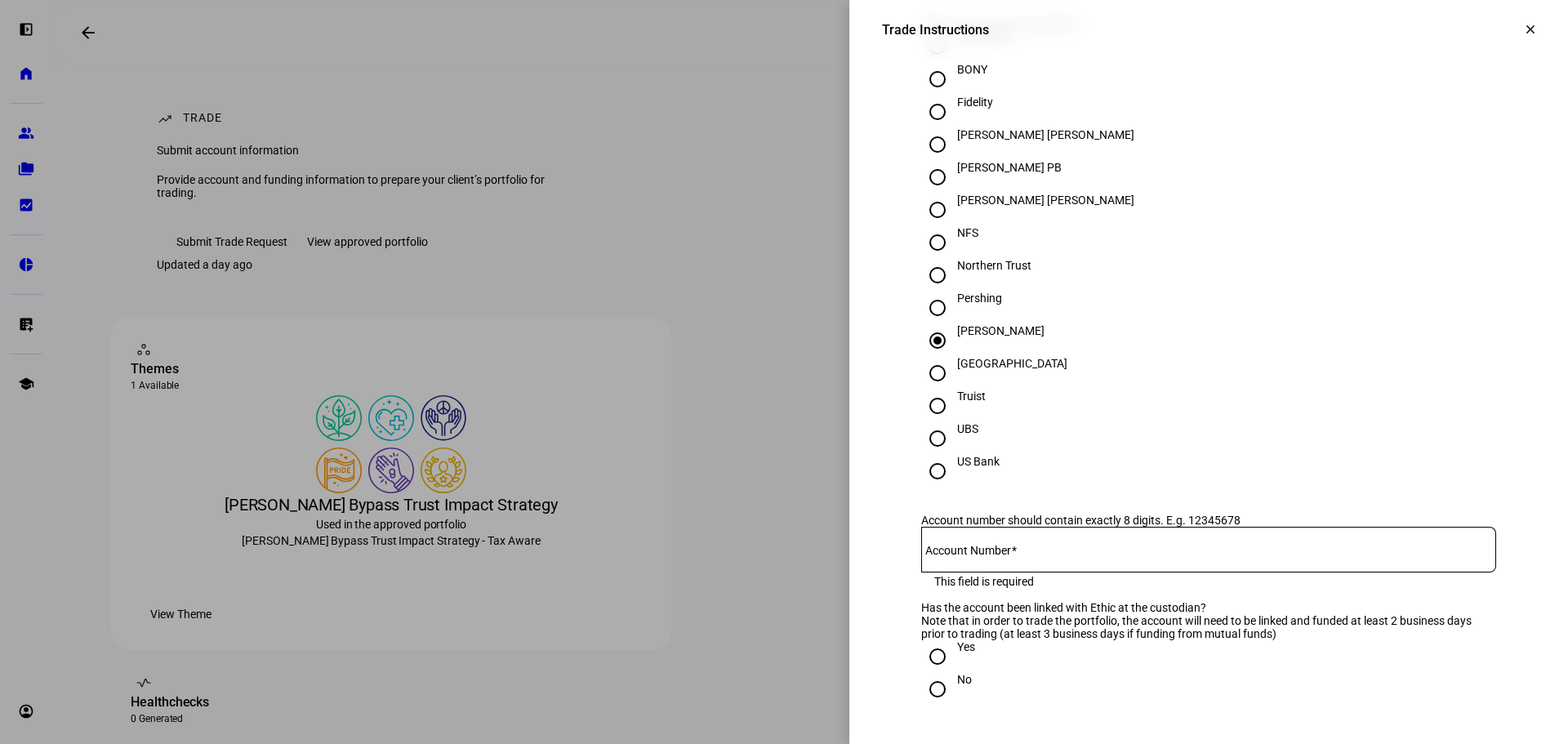
click at [1108, 553] on input "Account Number" at bounding box center [1208, 546] width 575 height 13
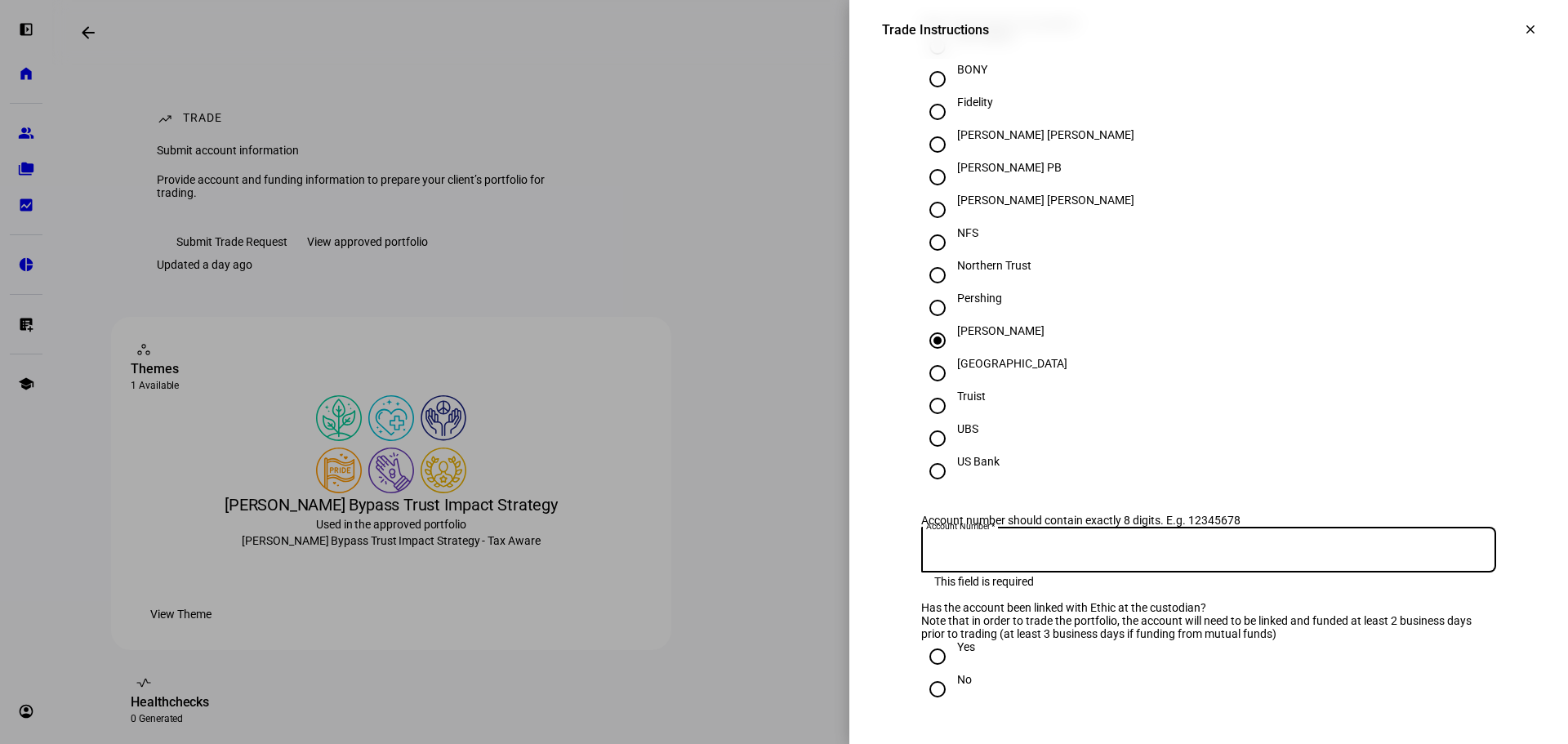
paste input "17686406"
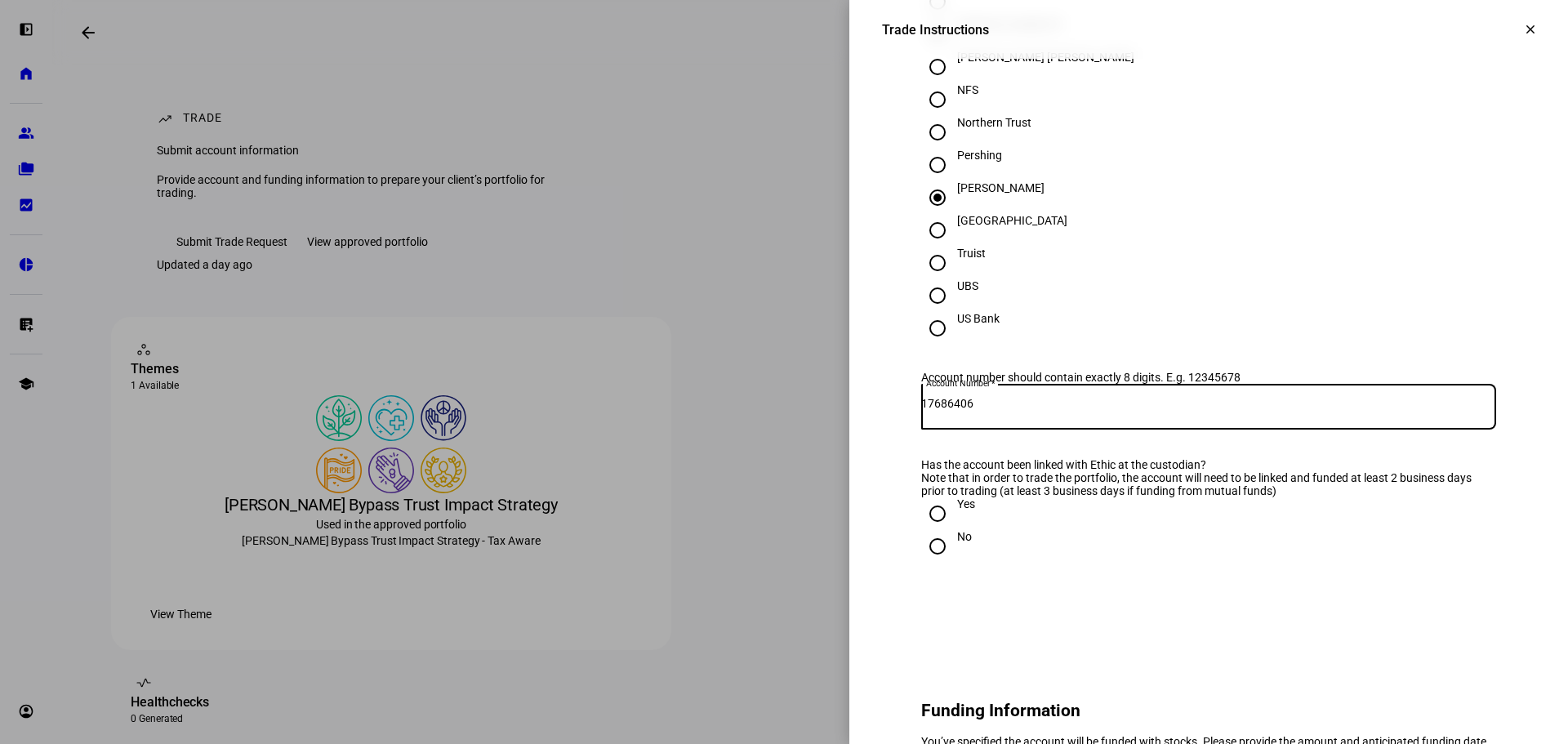
scroll to position [653, 0]
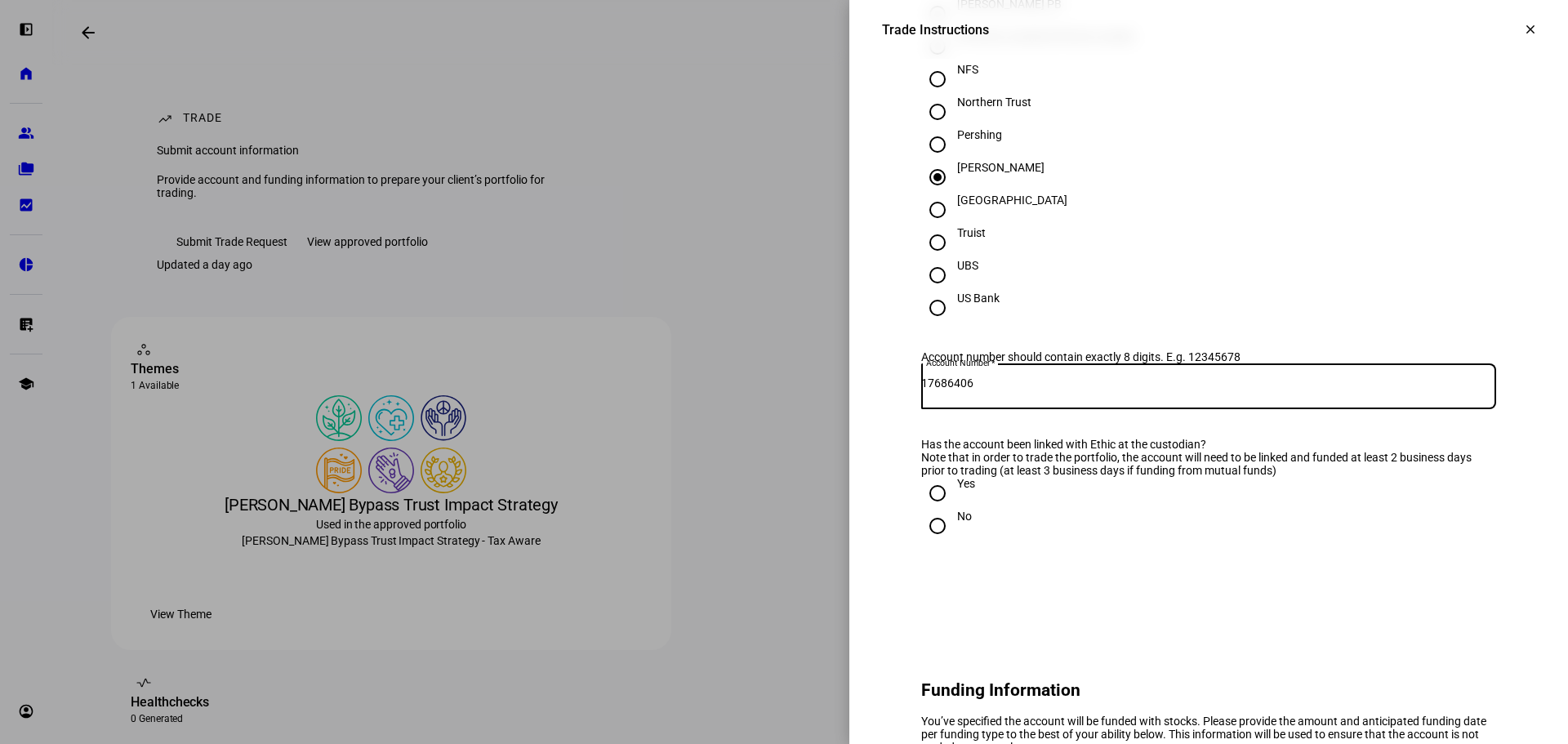
type input "17686406"
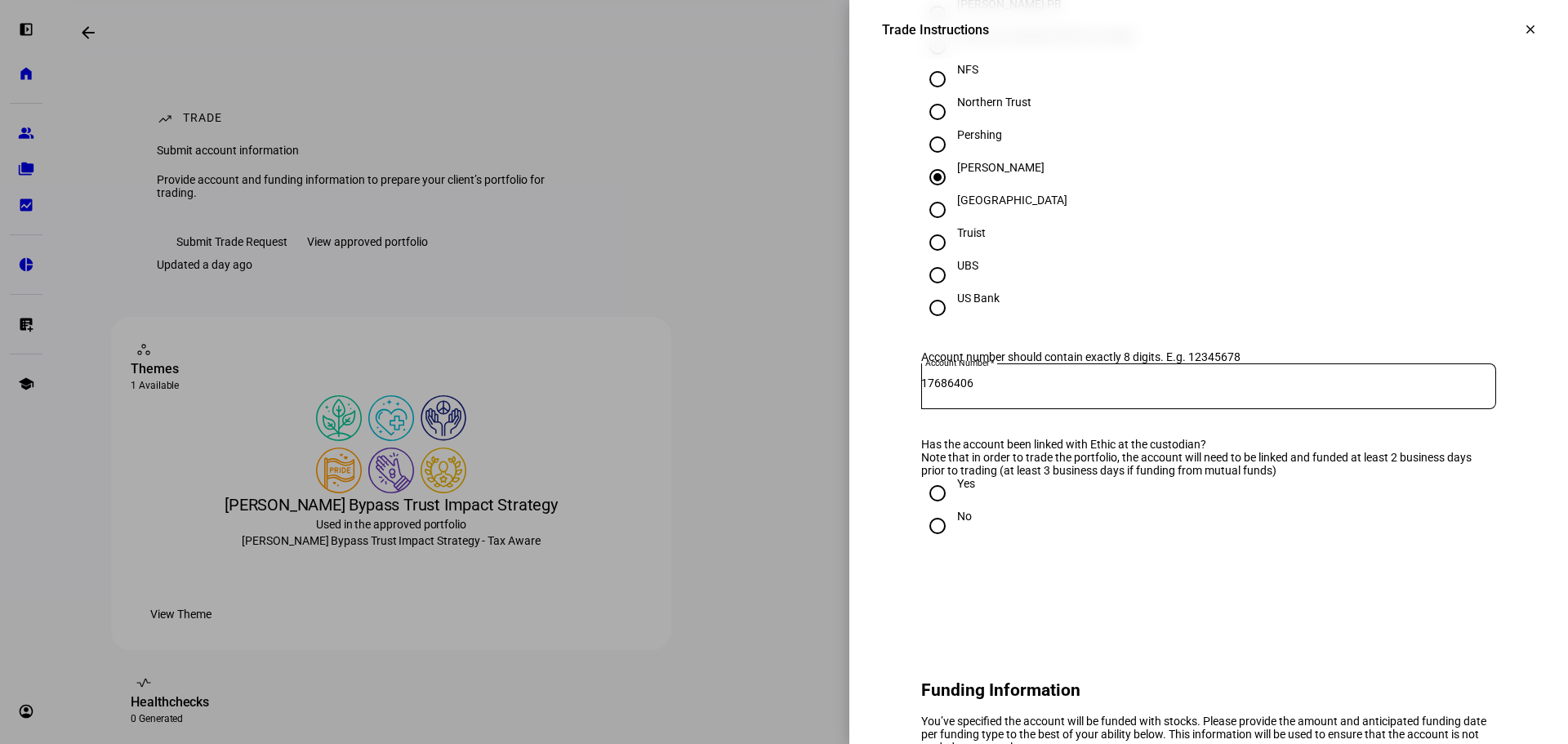
click at [923, 509] on input "Yes" at bounding box center [937, 493] width 32 height 32
radio input "true"
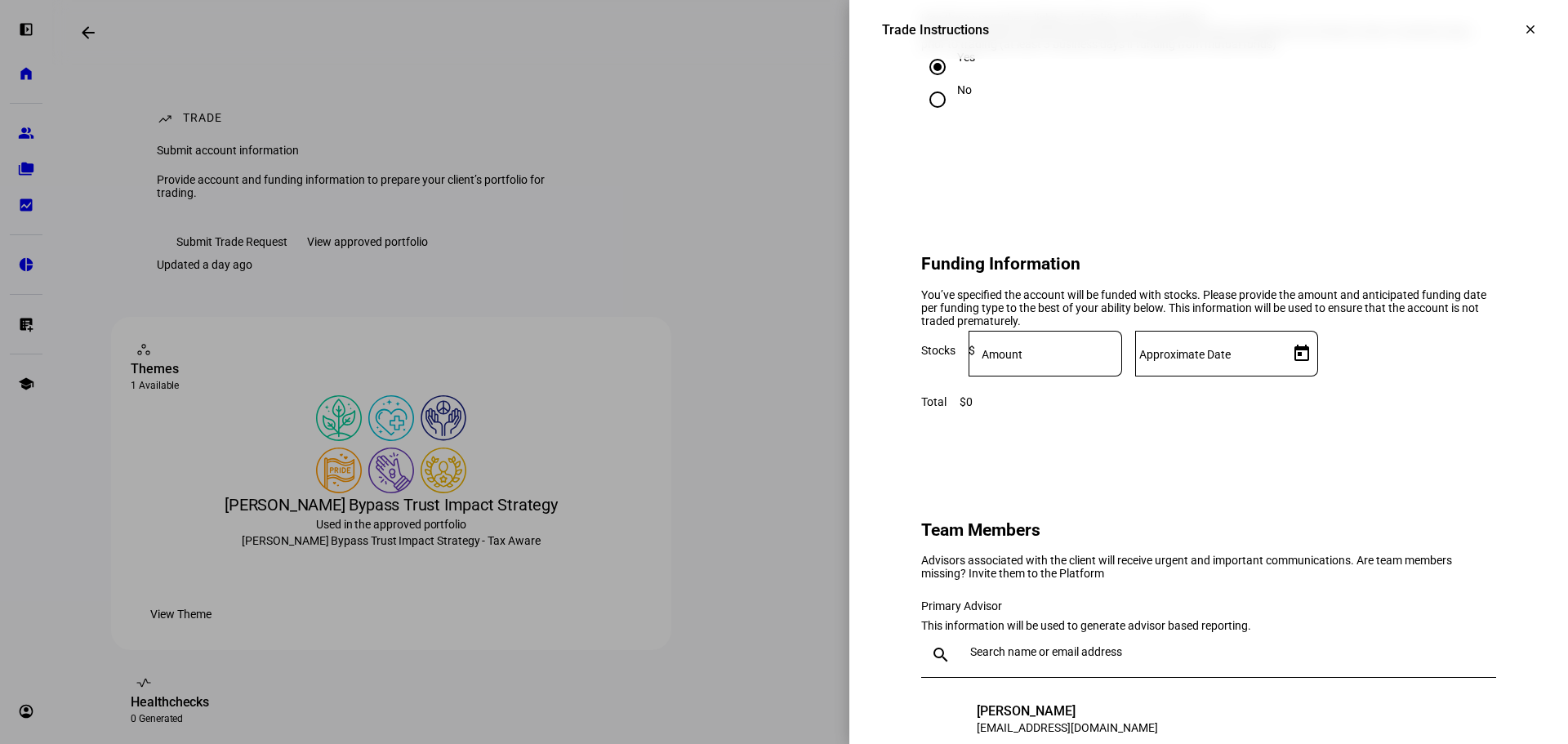
scroll to position [1143, 0]
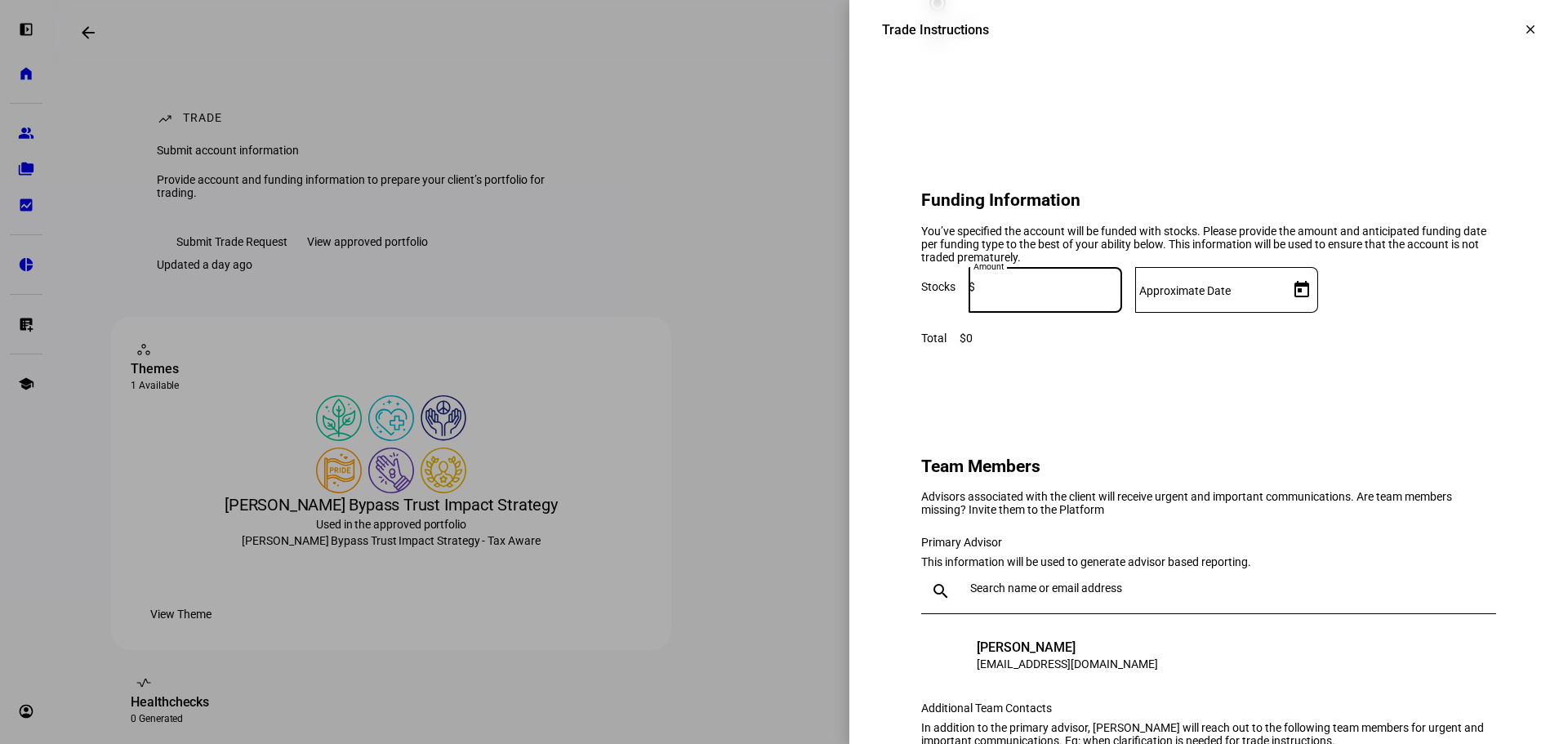
click at [1122, 293] on input at bounding box center [1048, 286] width 147 height 13
click at [1023, 297] on mat-label "Amount" at bounding box center [1002, 290] width 41 height 13
paste input "2,073,793.25"
type input "2,073,793.25"
click at [1282, 313] on div at bounding box center [1208, 290] width 147 height 46
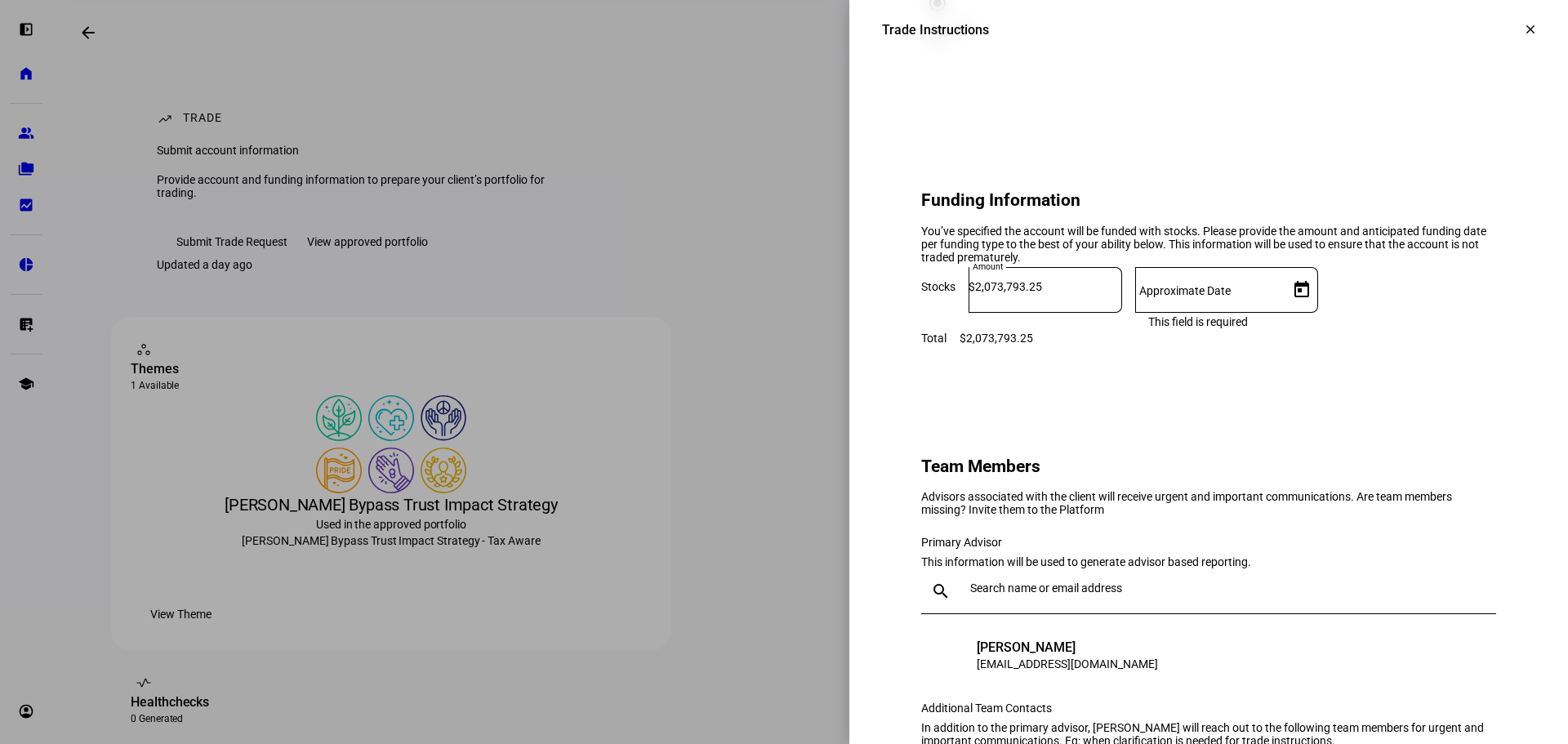
click at [1322, 310] on span "Open calendar" at bounding box center [1302, 290] width 39 height 39
click at [1413, 581] on span "11" at bounding box center [1415, 572] width 29 height 29
type input "9/11/2025"
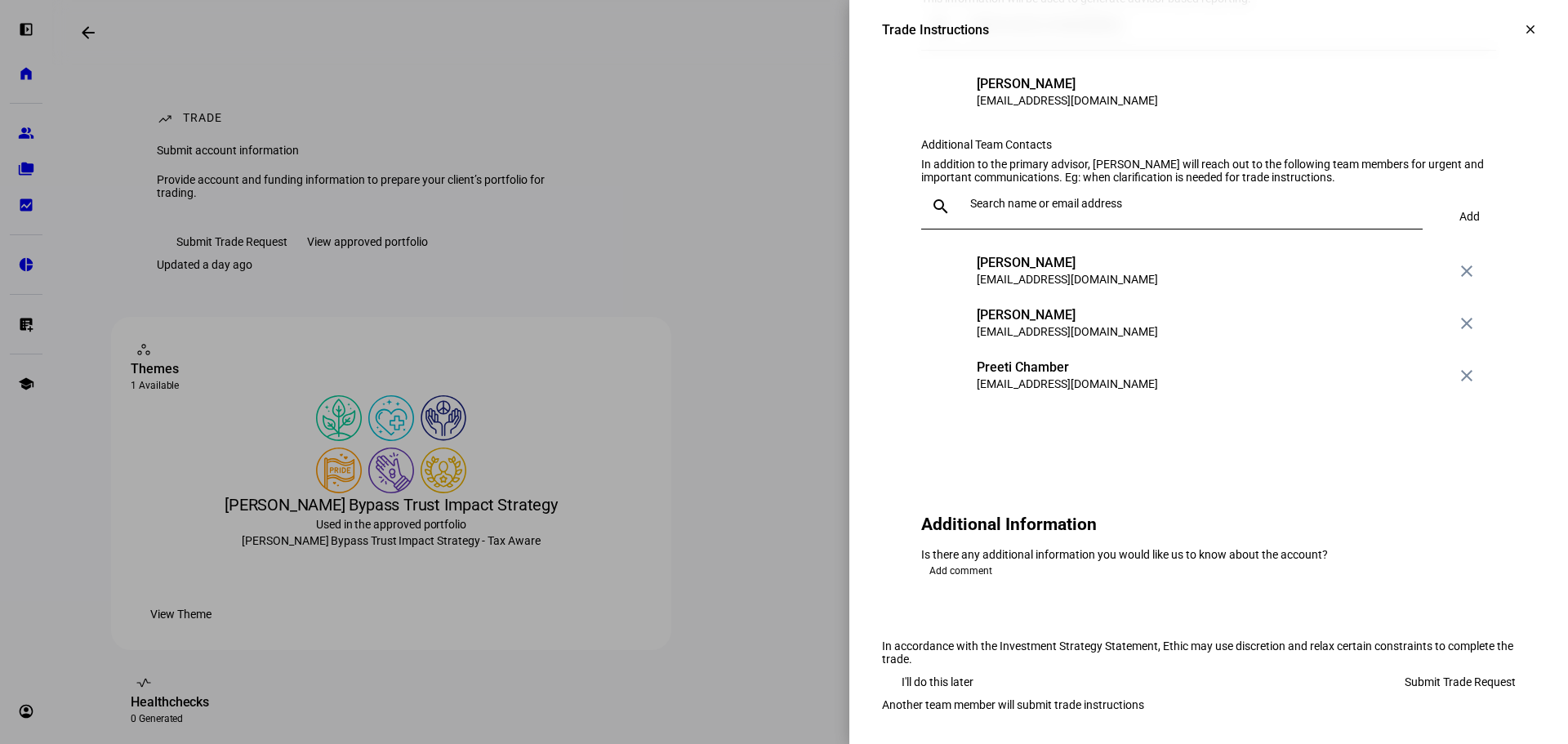
scroll to position [1959, 0]
click at [1386, 665] on span at bounding box center [1461, 681] width 150 height 32
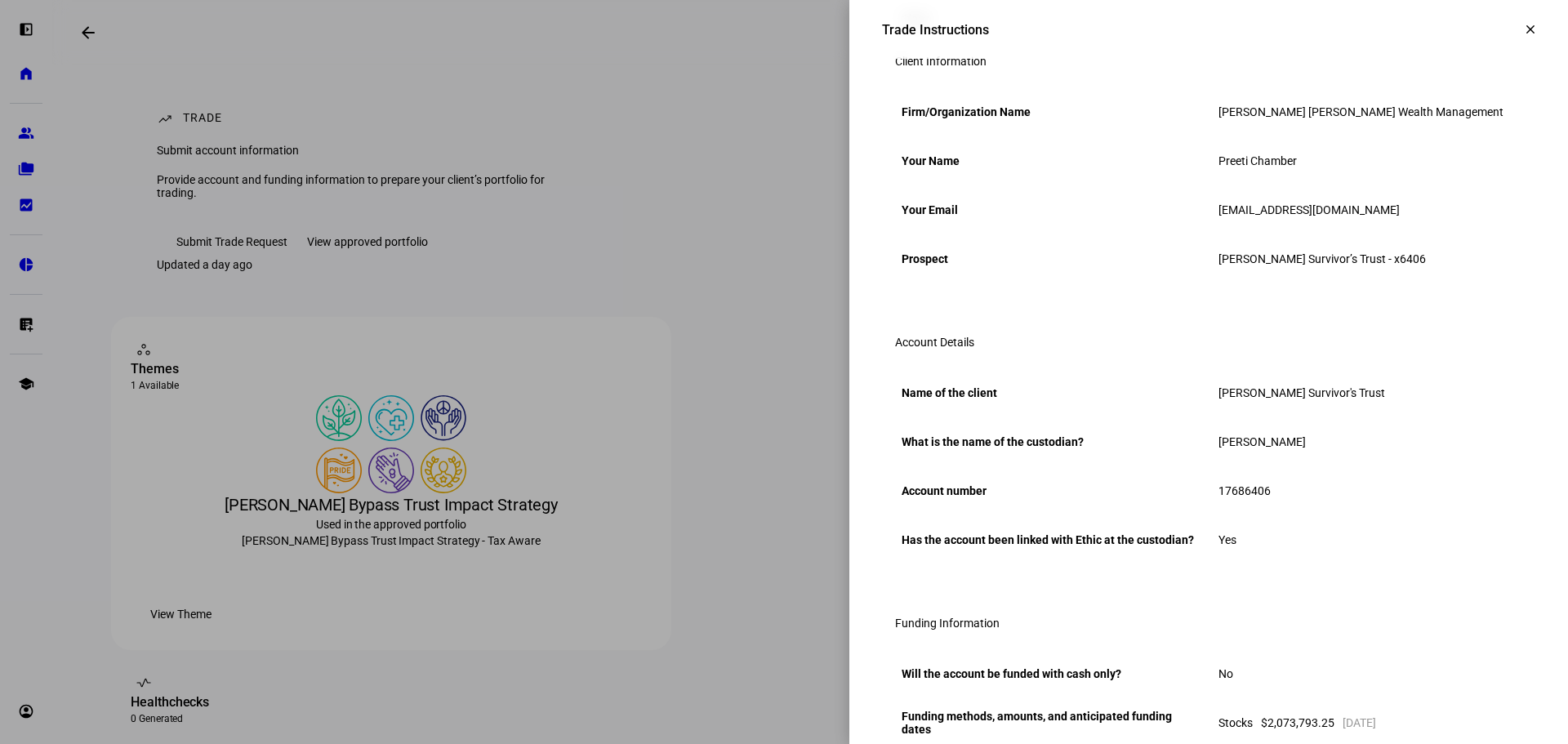
scroll to position [0, 0]
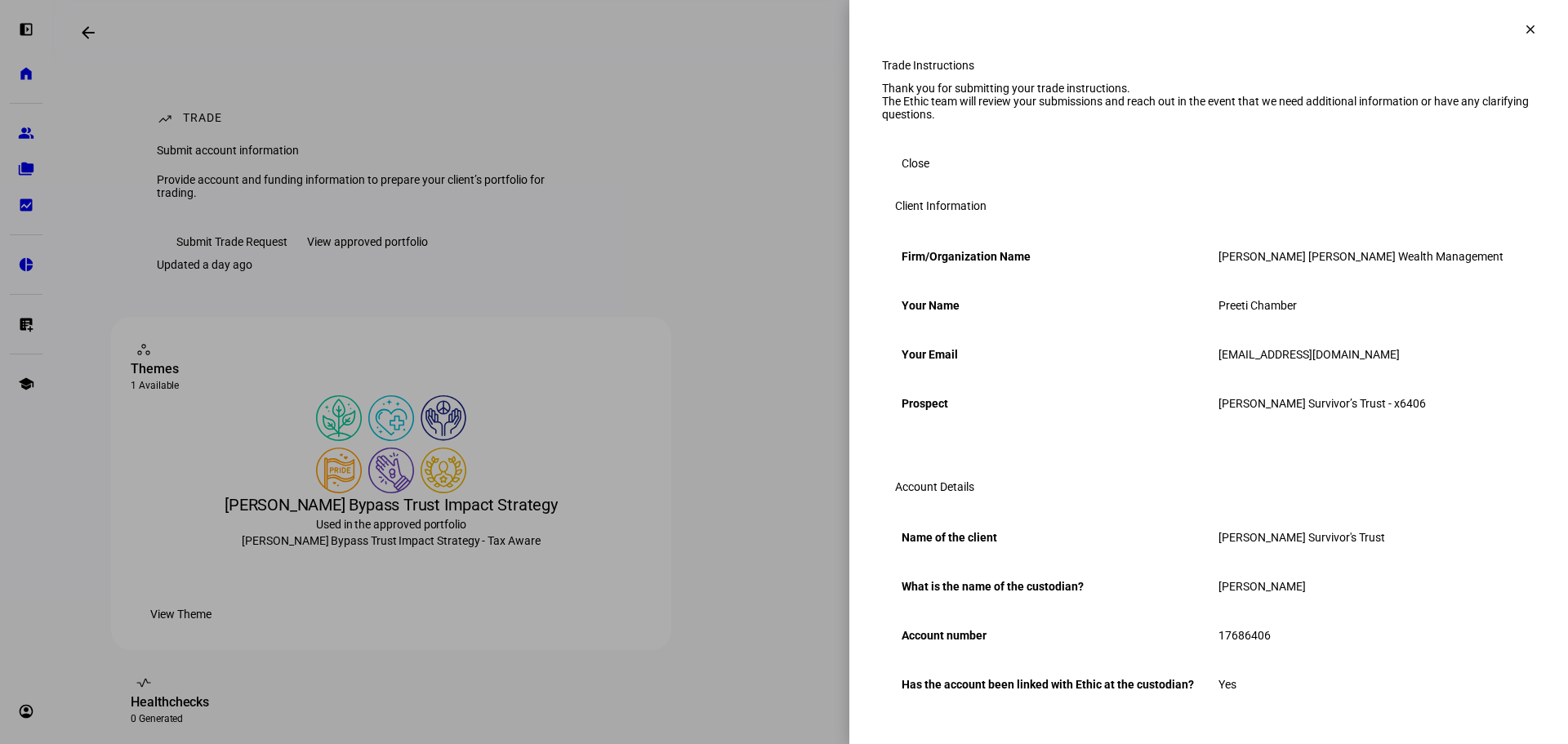
click at [882, 180] on span at bounding box center [915, 163] width 67 height 32
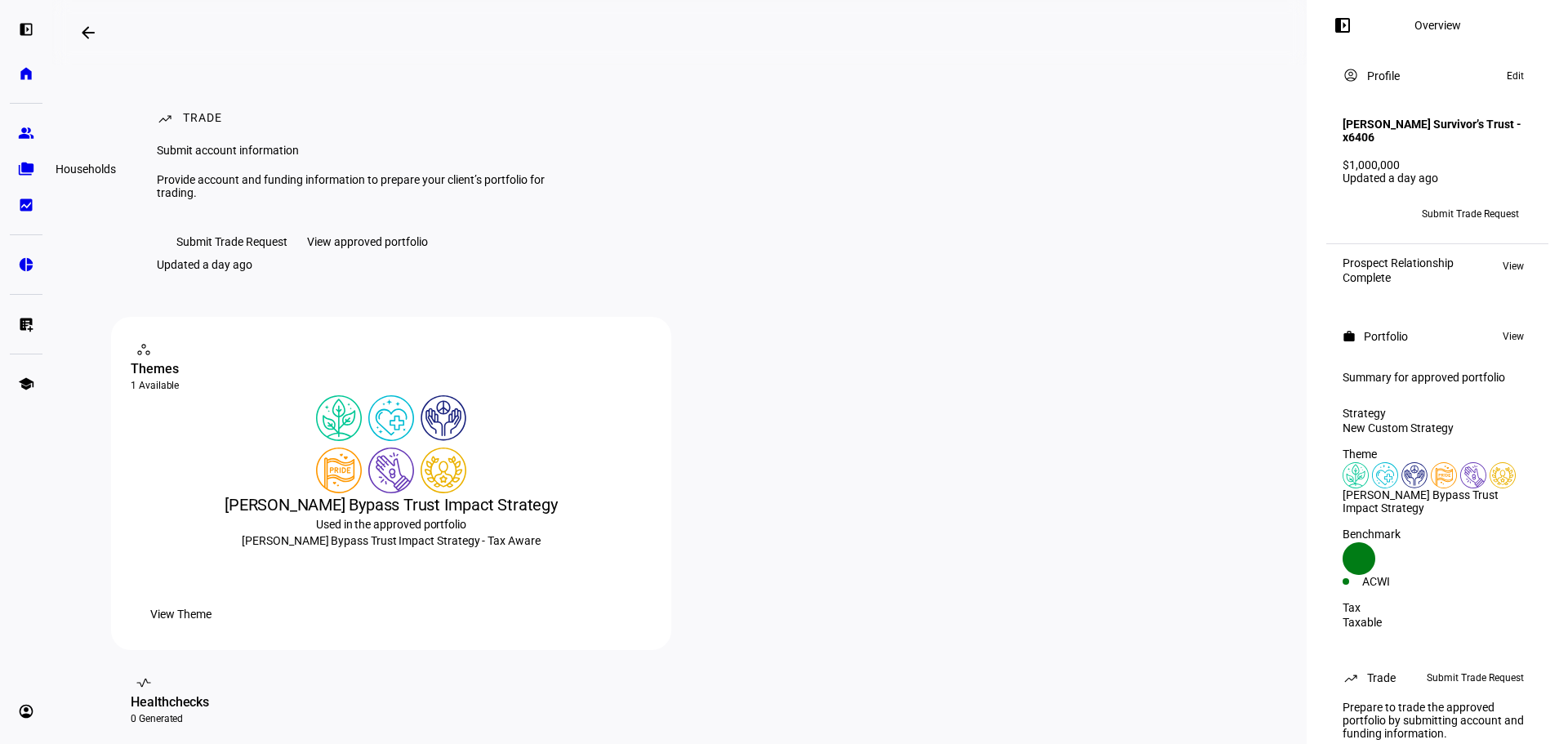
click at [24, 165] on eth-mat-symbol "folder_copy" at bounding box center [27, 169] width 17 height 17
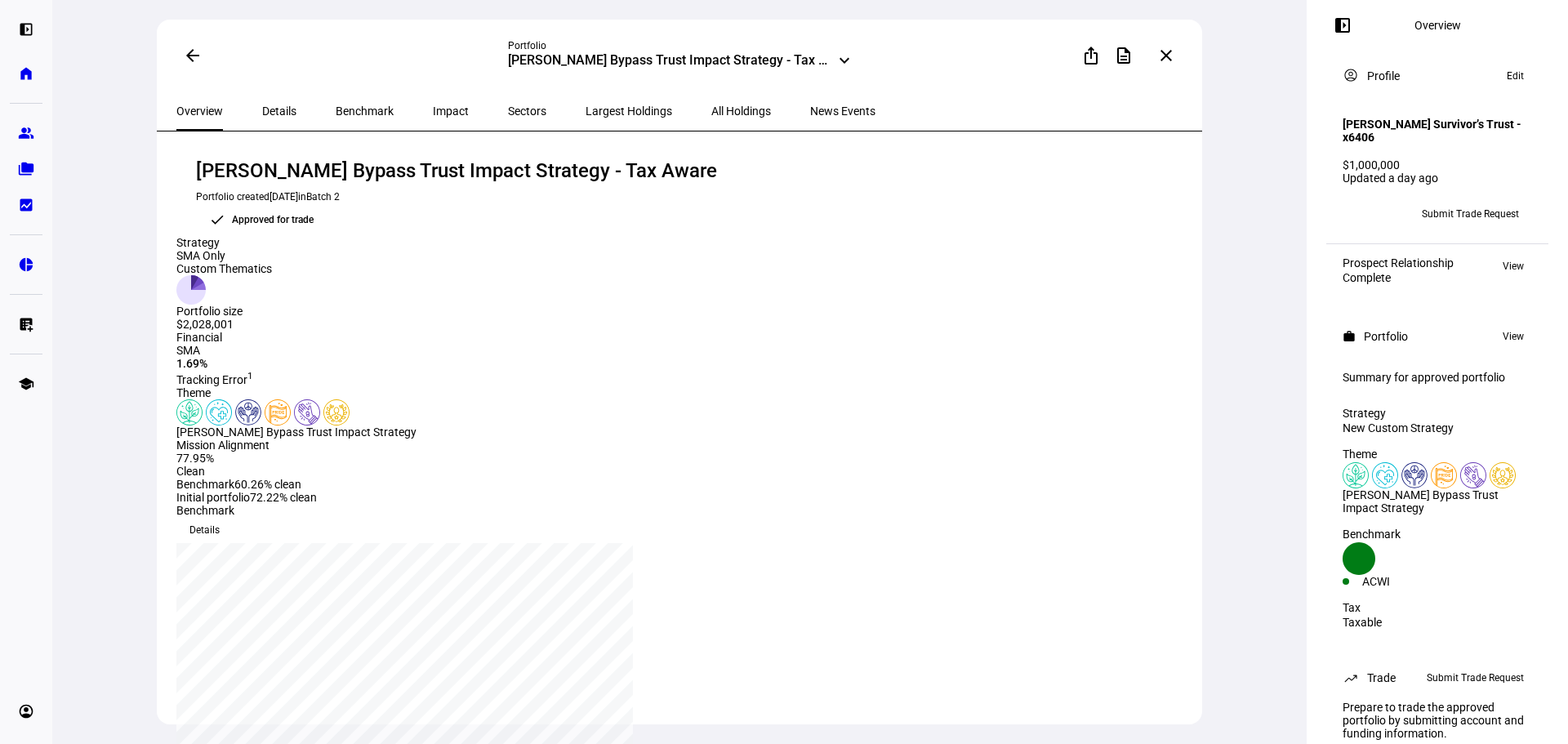
click at [314, 211] on div "Approved for trade" at bounding box center [273, 220] width 82 height 17
click at [834, 54] on mat-icon "keyboard_arrow_down" at bounding box center [844, 61] width 20 height 20
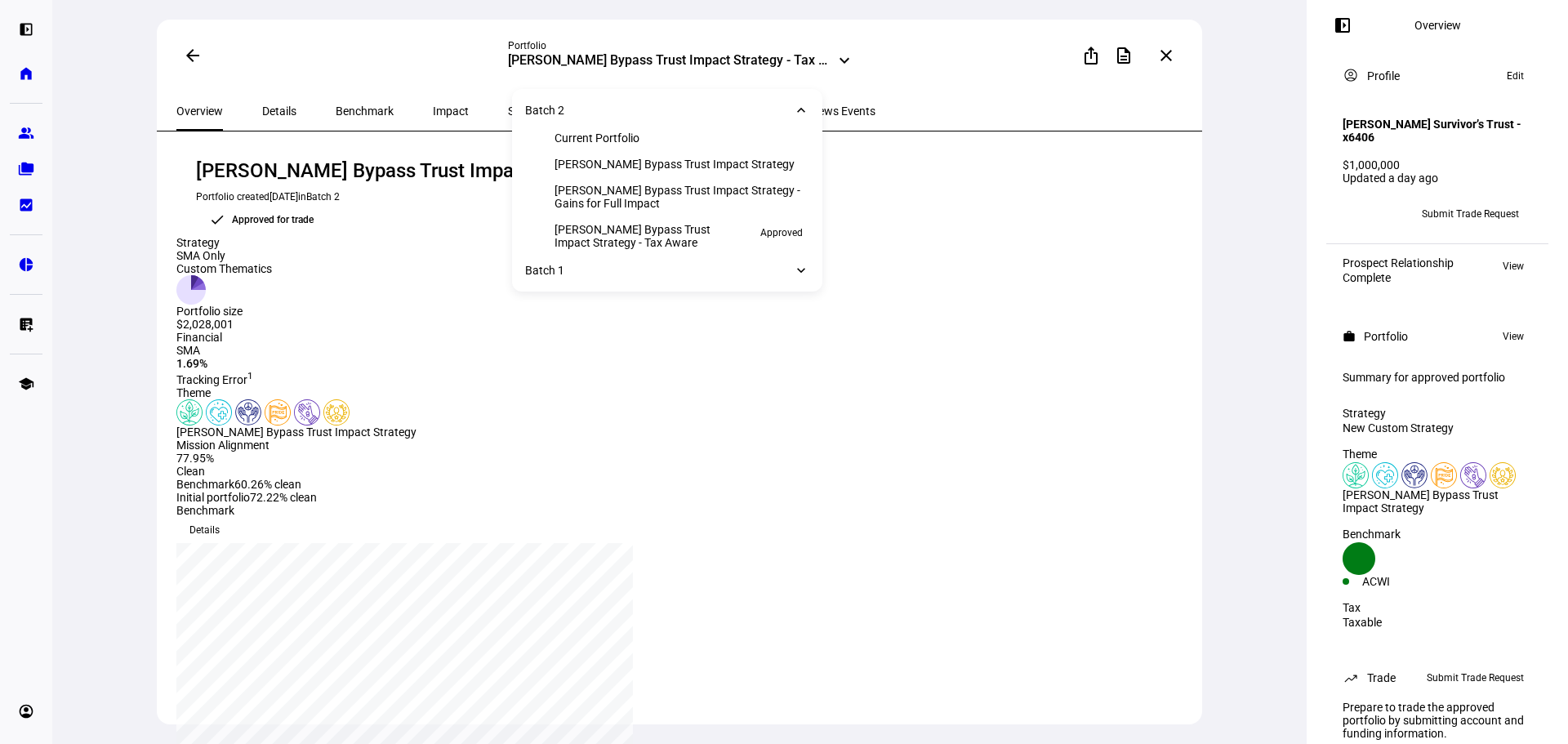
click at [927, 97] on div "Overview Details Benchmark Impact Sectors Largest Holdings All Holdings News Ev…" at bounding box center [679, 112] width 1045 height 40
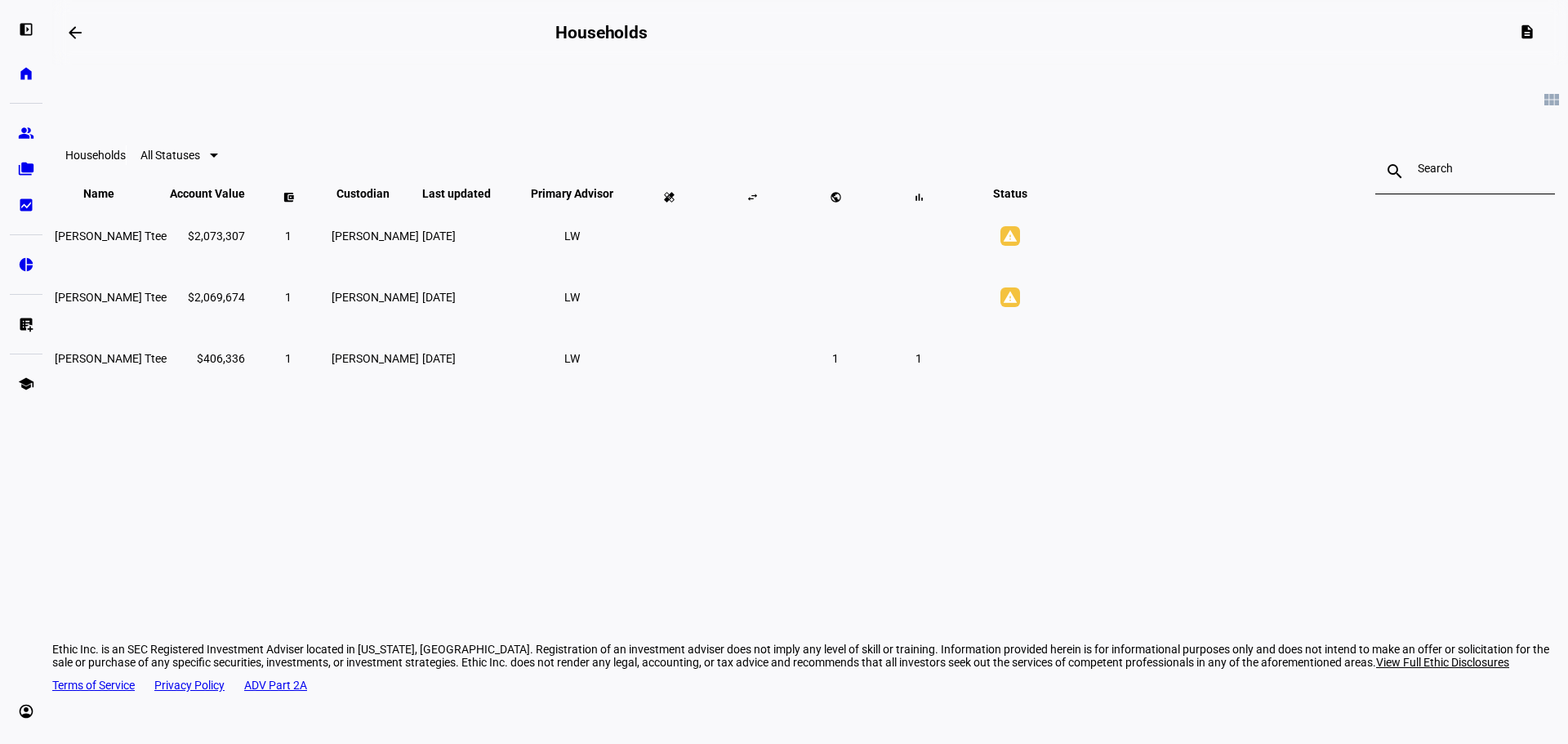
click at [167, 304] on span "[PERSON_NAME] Ttee" at bounding box center [111, 297] width 112 height 13
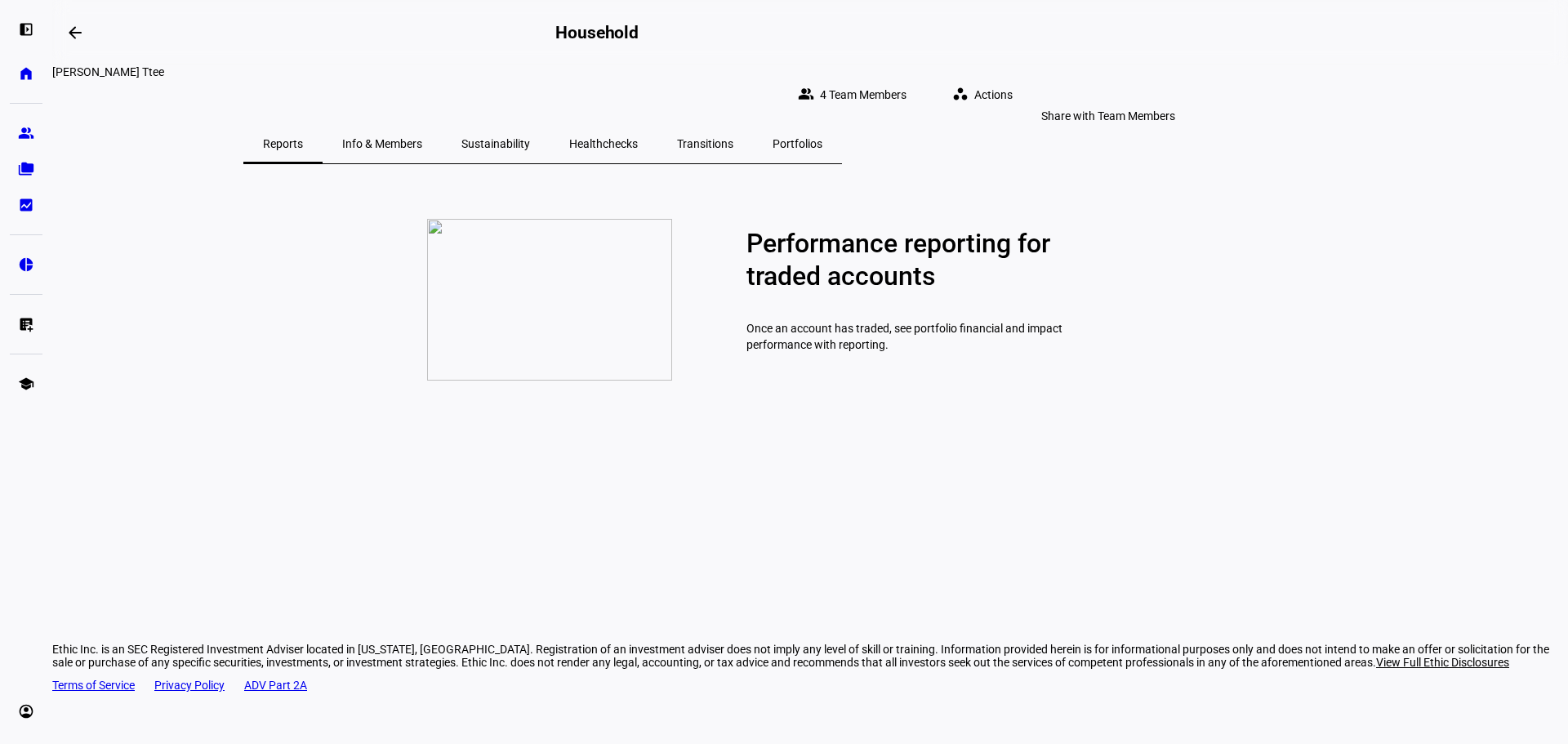
click at [907, 78] on span "4 Team Members" at bounding box center [864, 94] width 87 height 32
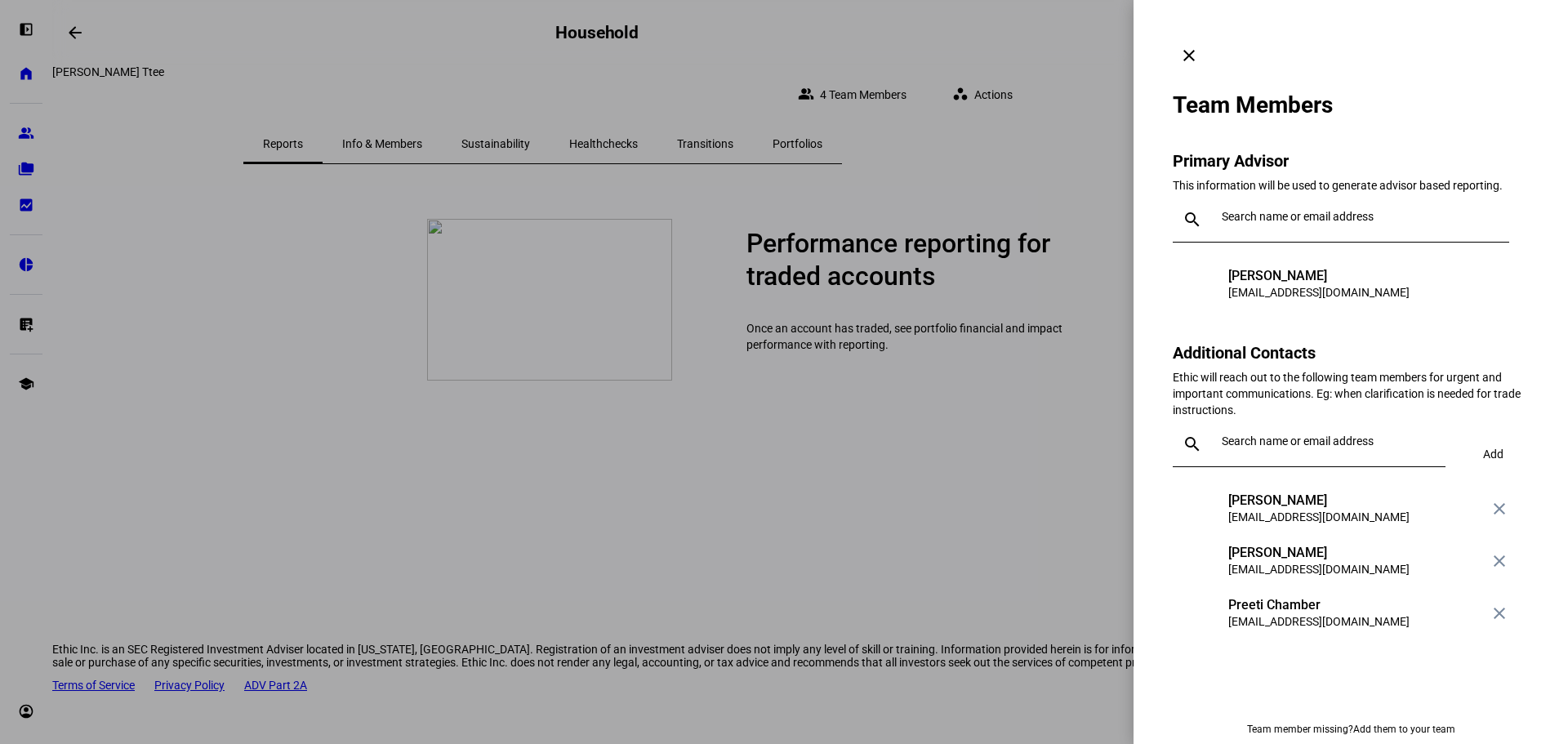
click at [1209, 36] on span at bounding box center [1189, 55] width 39 height 39
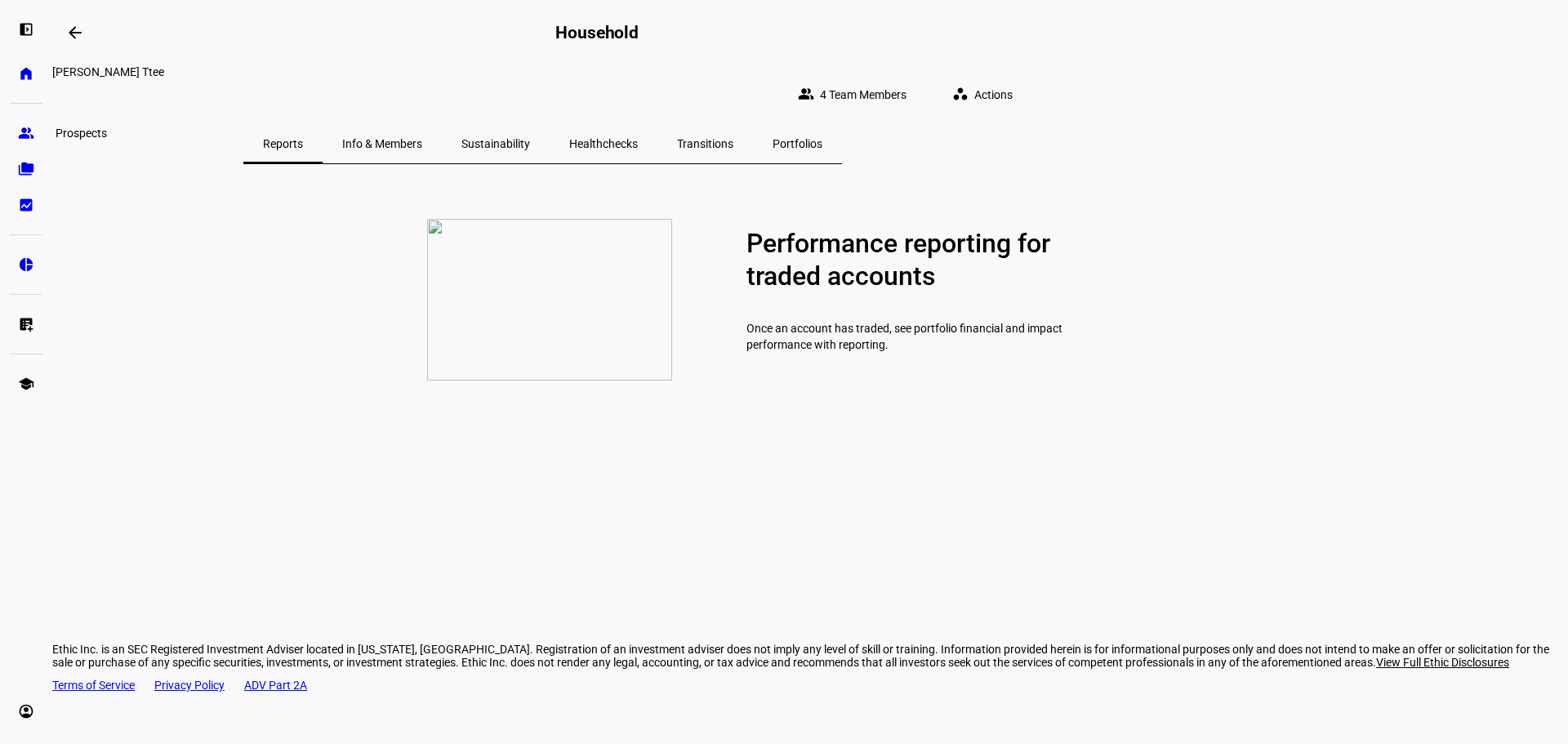
click at [23, 142] on link "group Prospects" at bounding box center [26, 132] width 32 height 32
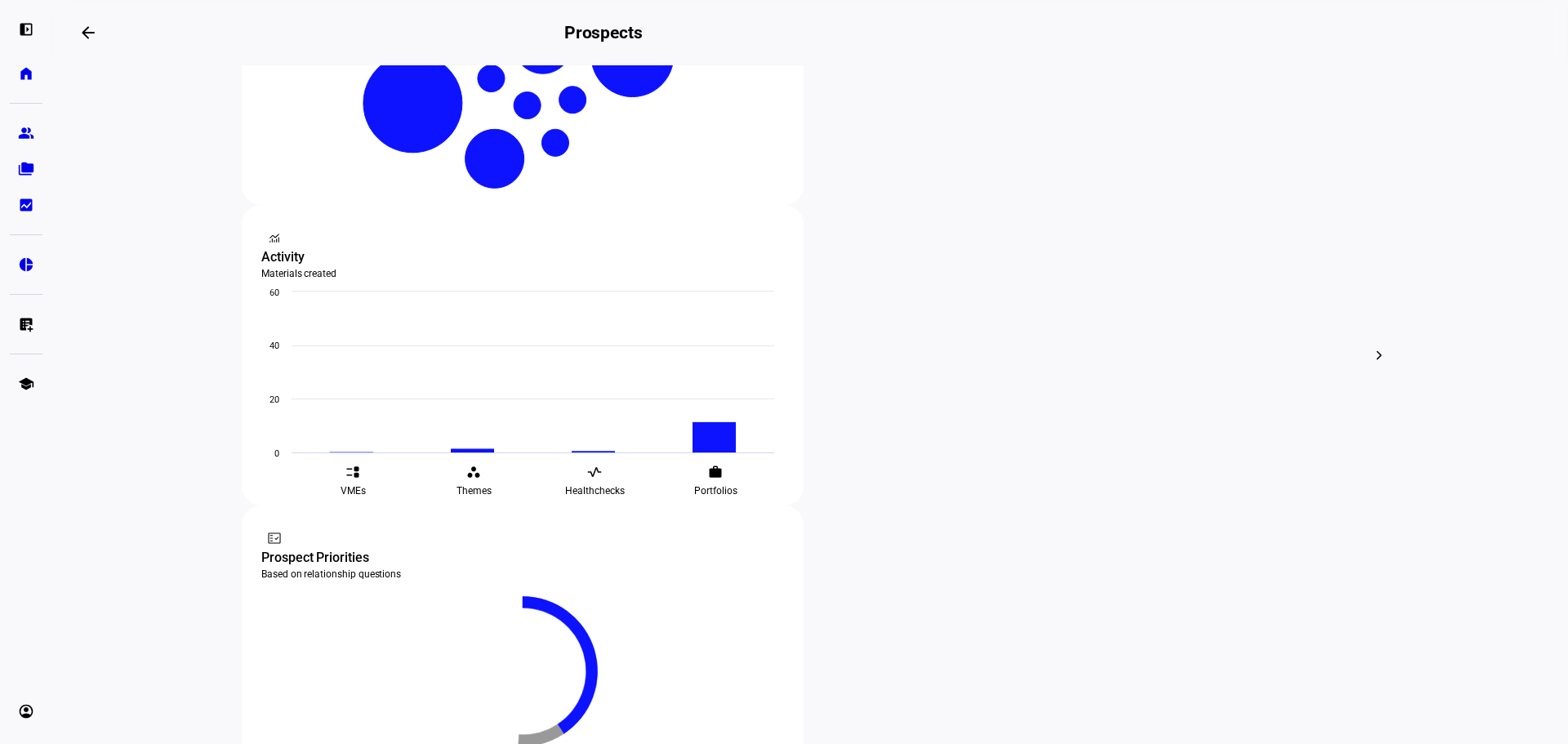
scroll to position [490, 0]
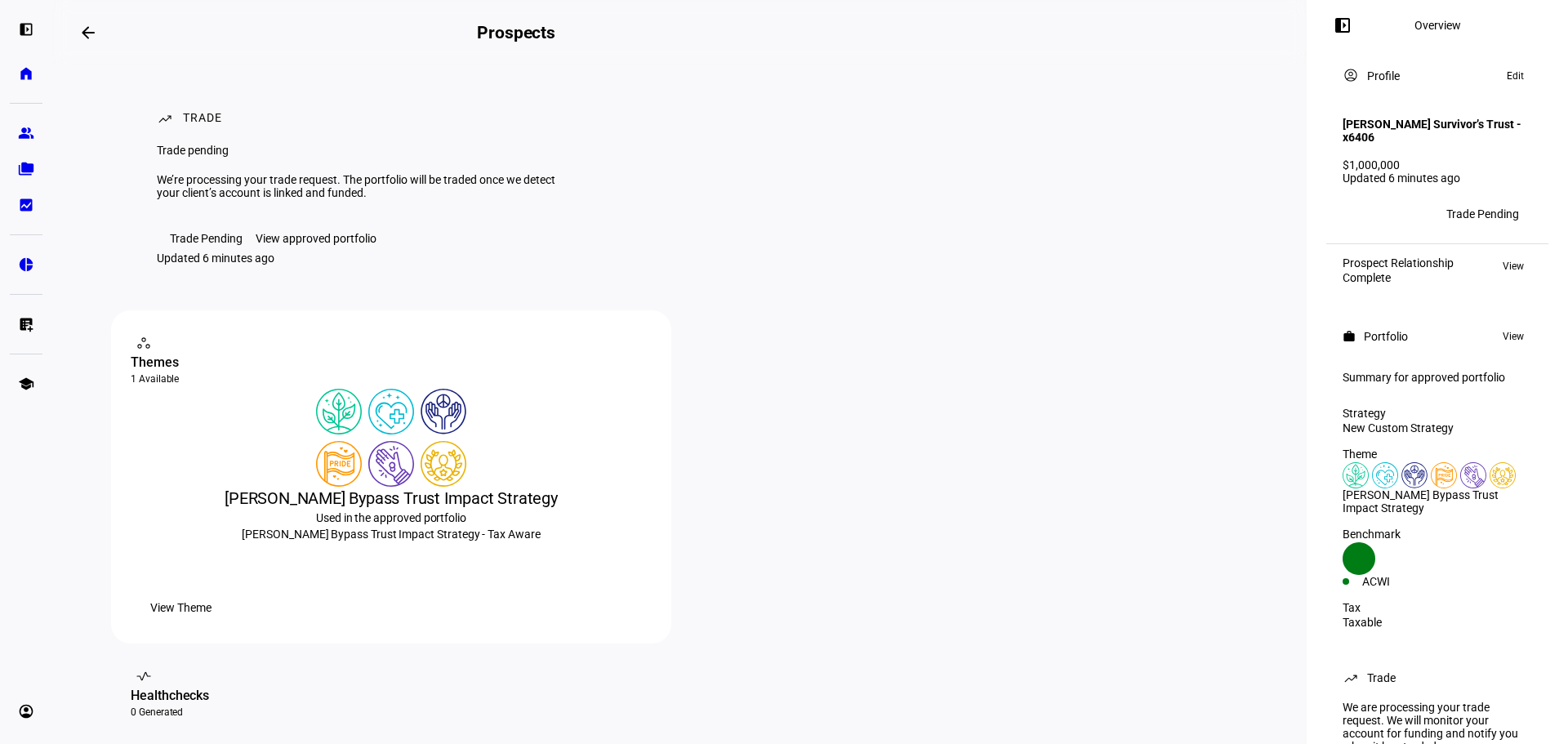
click at [332, 245] on div "View approved portfolio" at bounding box center [316, 239] width 121 height 13
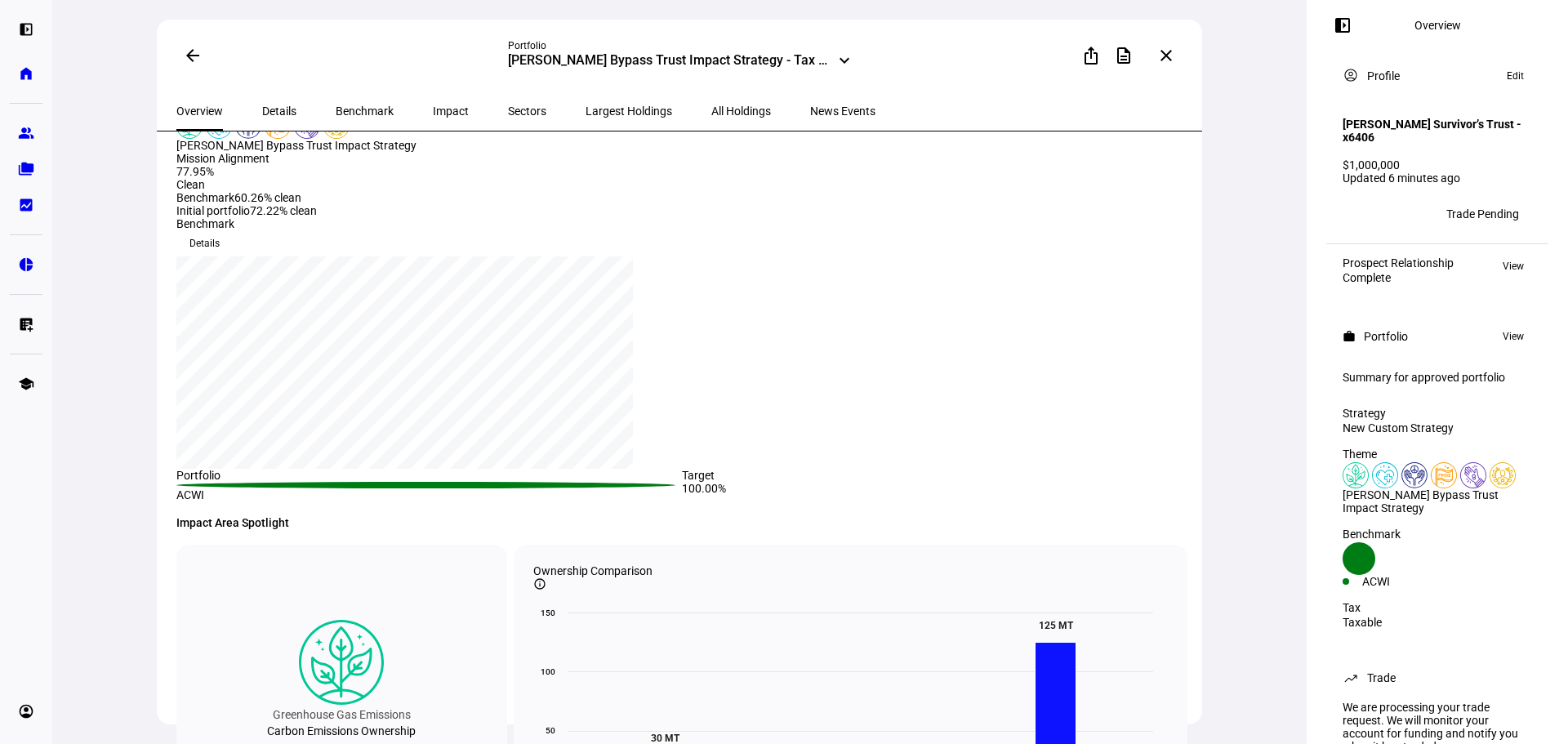
scroll to position [326, 0]
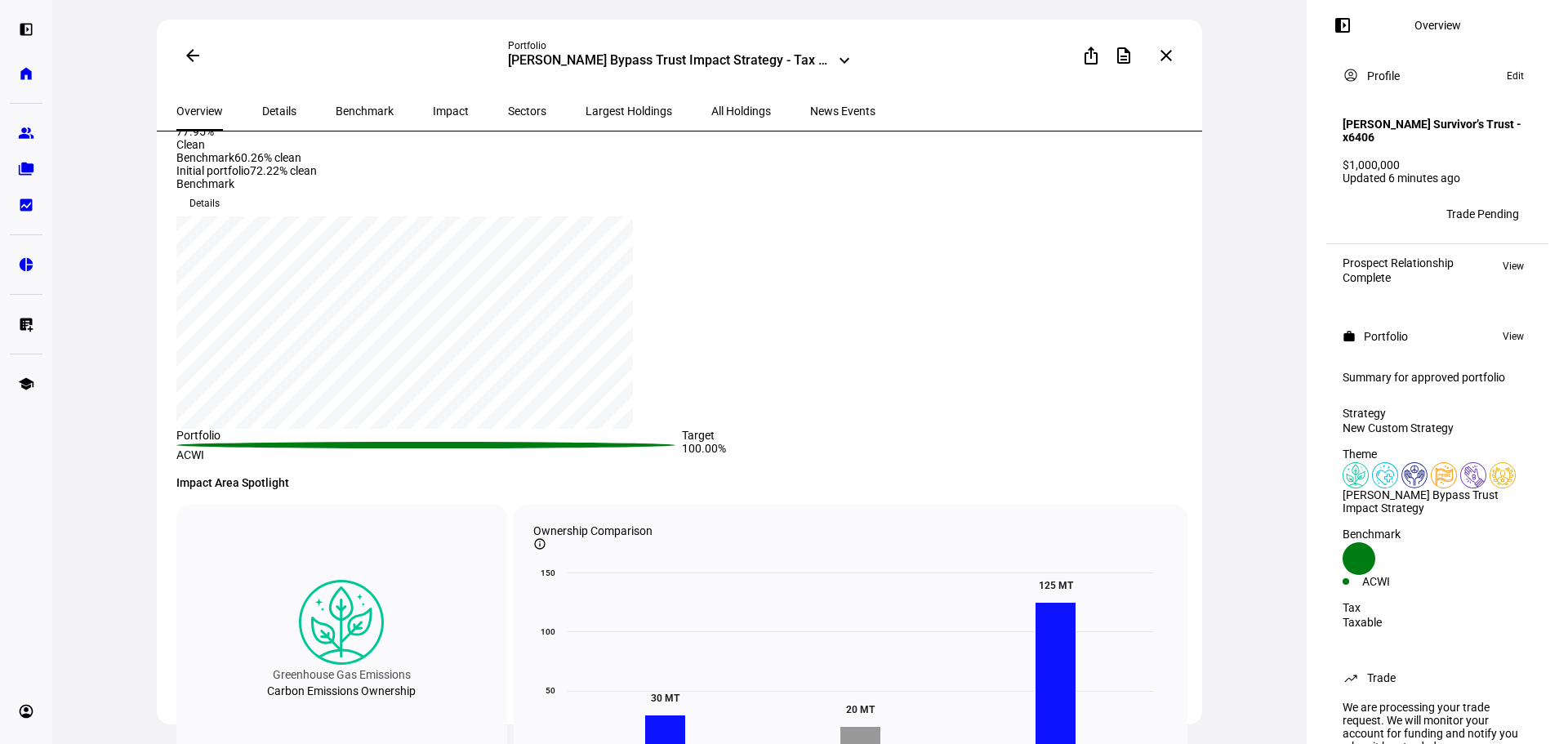
click at [819, 58] on div "[PERSON_NAME] Bypass Trust Impact Strategy - Tax Aware" at bounding box center [670, 62] width 323 height 20
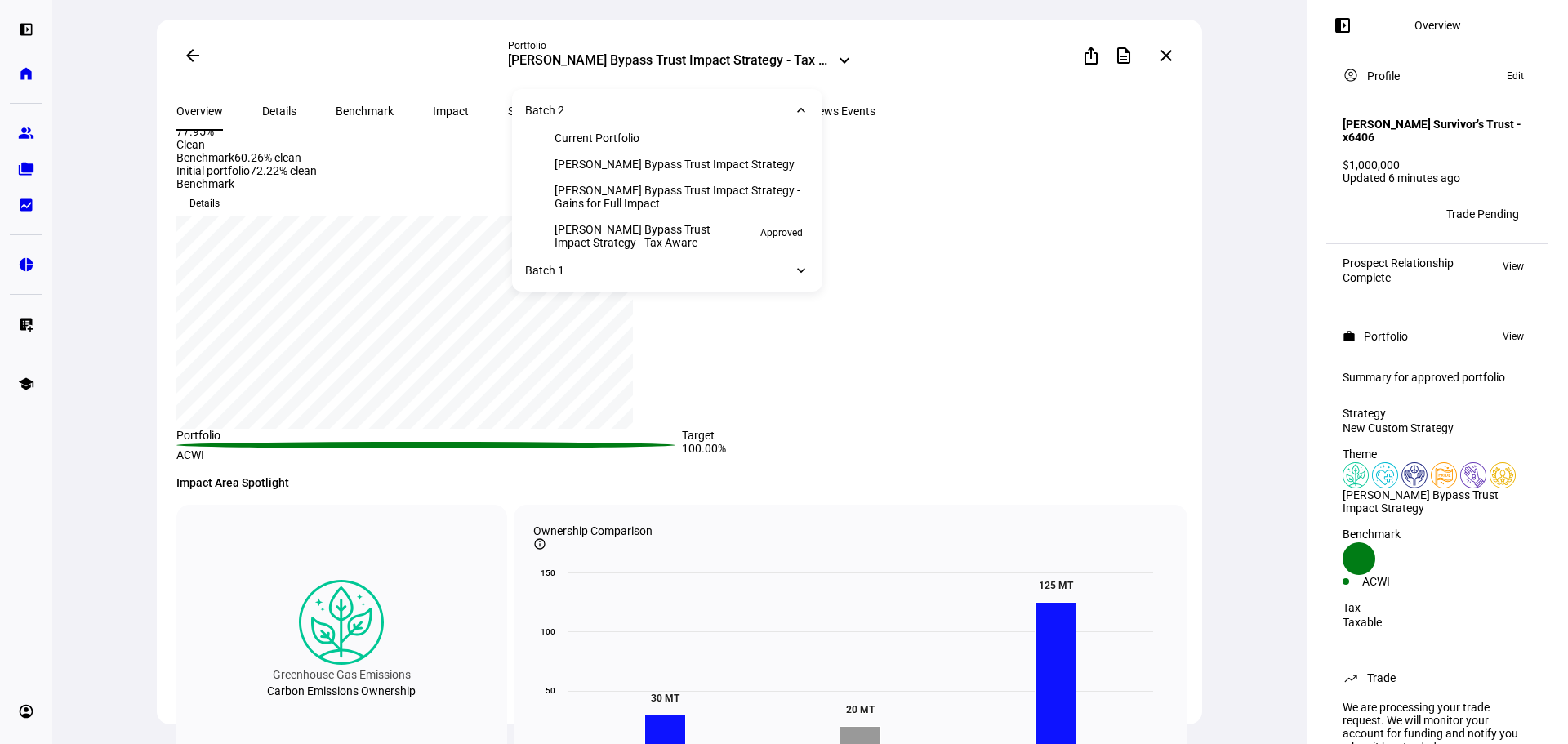
click at [668, 210] on div "[PERSON_NAME] Bypass Trust Impact Strategy - Gains for Full Impact" at bounding box center [682, 196] width 255 height 26
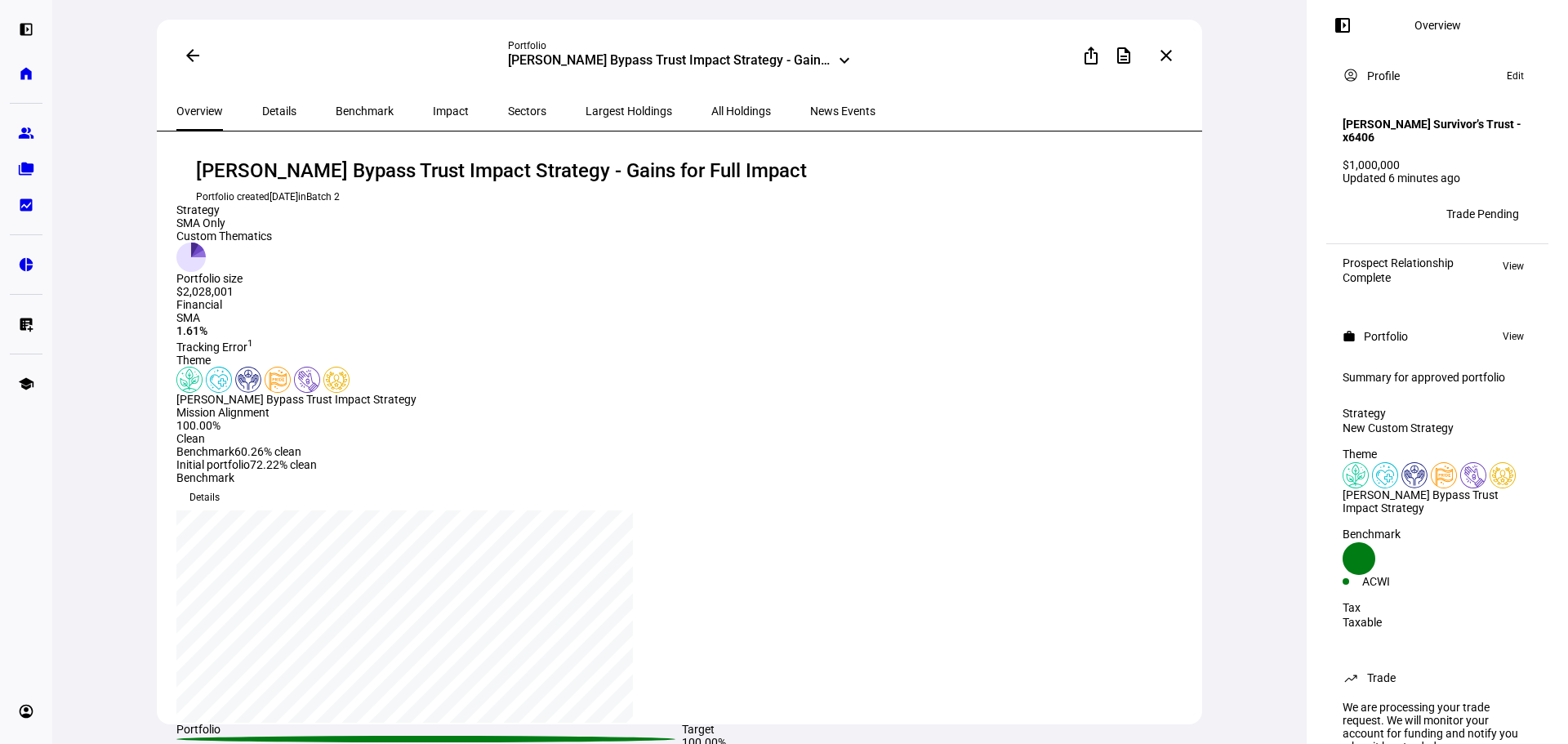
click at [836, 63] on mat-icon "keyboard_arrow_down" at bounding box center [844, 61] width 20 height 20
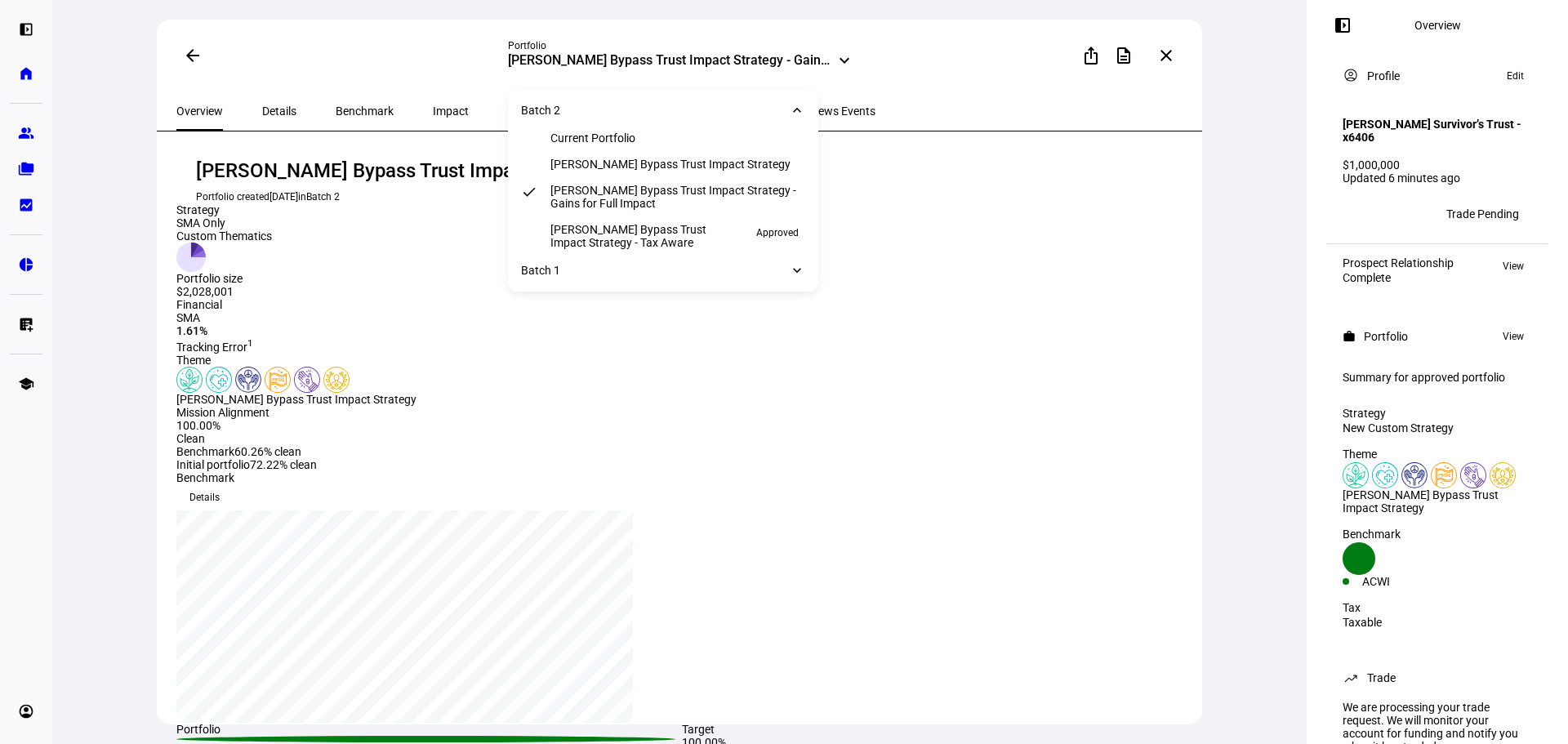
click at [699, 165] on div "[PERSON_NAME] Bypass Trust Impact Strategy" at bounding box center [670, 164] width 240 height 13
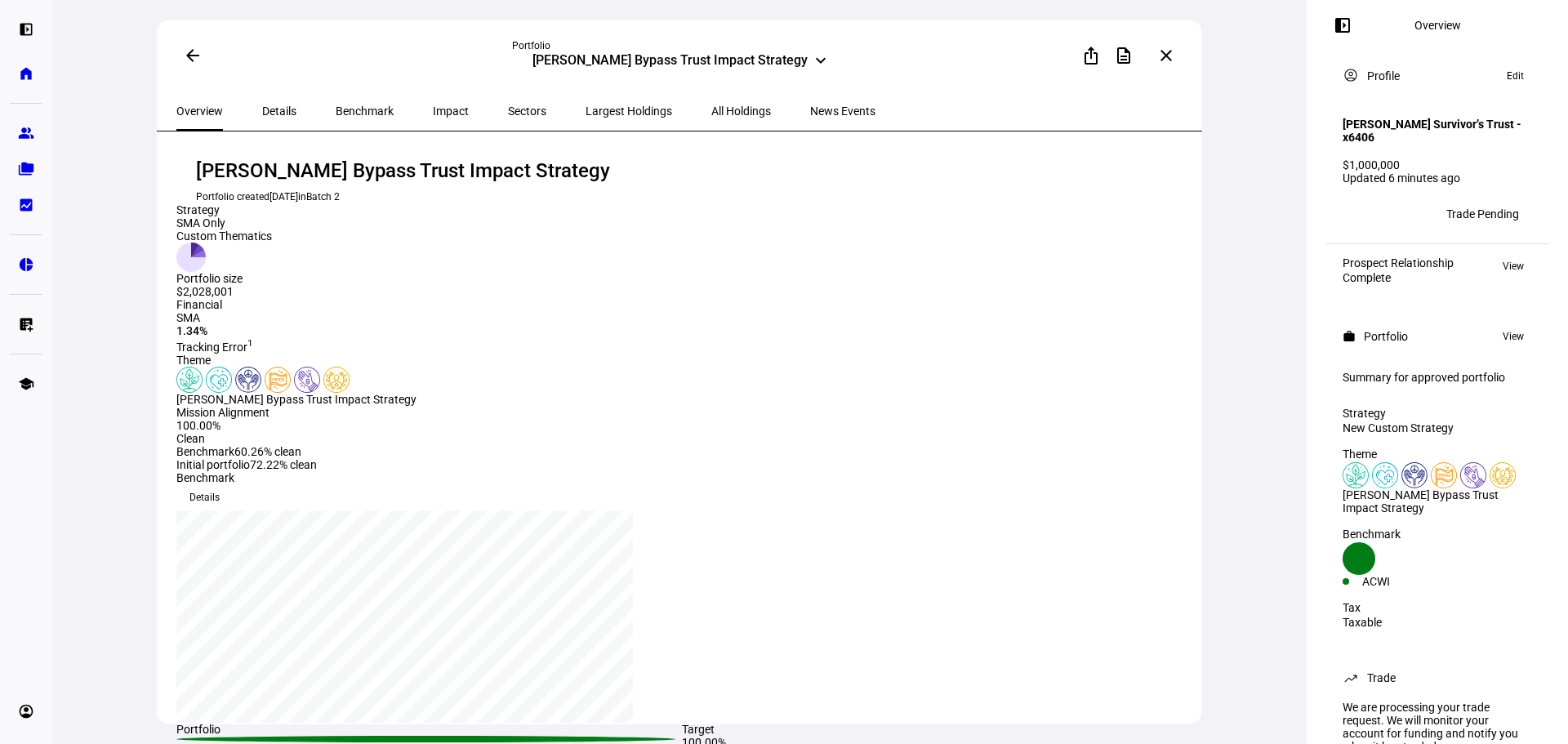
click at [788, 65] on div "Grossman Bypass Trust Impact Strategy keyboard_arrow_down" at bounding box center [679, 62] width 335 height 20
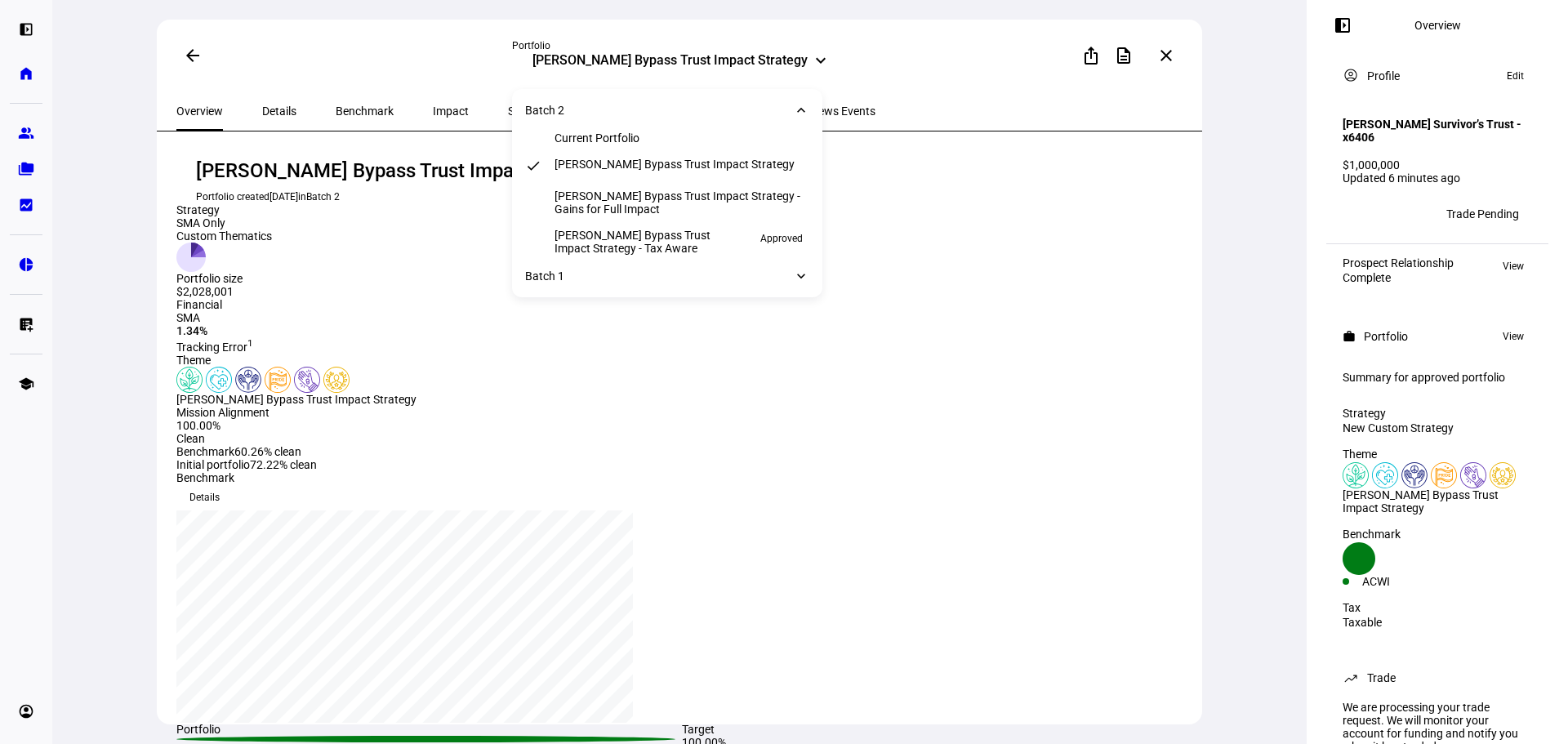
click at [636, 117] on div "Batch 2 keyboard_arrow_down" at bounding box center [667, 110] width 311 height 29
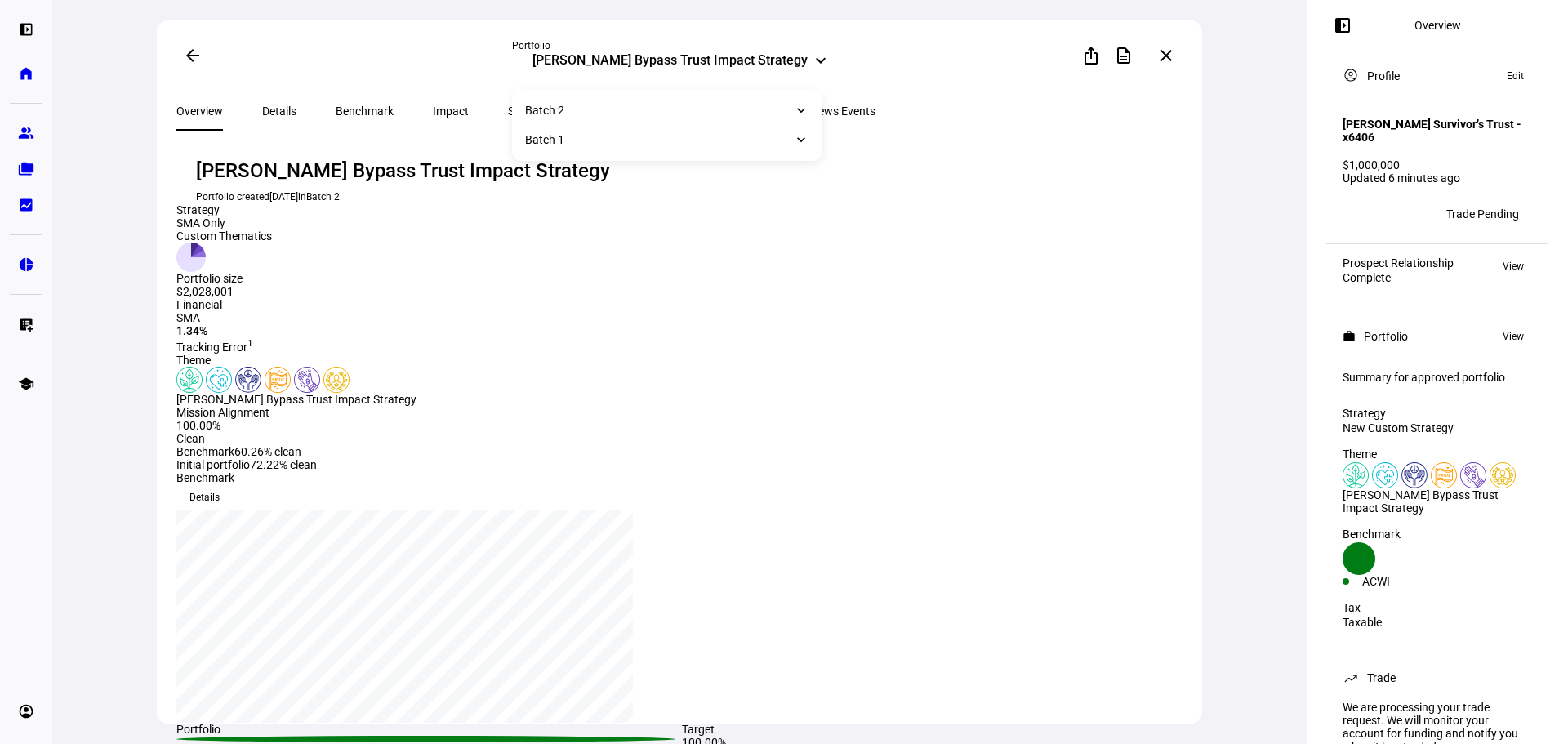
click at [639, 137] on div "Batch 1 keyboard_arrow_down" at bounding box center [667, 139] width 311 height 29
click at [635, 113] on div "Batch 2 keyboard_arrow_down" at bounding box center [667, 110] width 311 height 29
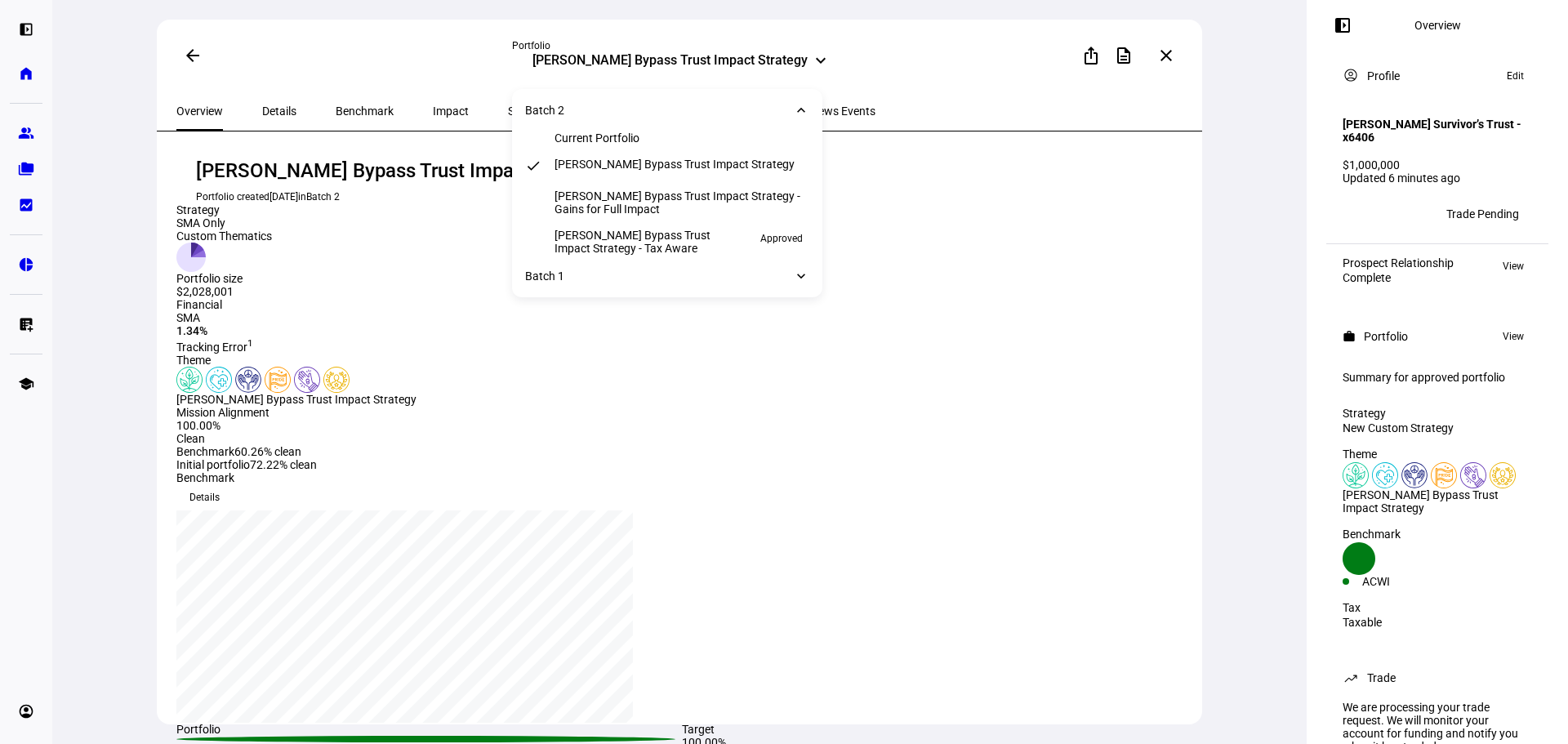
click at [642, 285] on div "Batch 1 keyboard_arrow_down" at bounding box center [667, 275] width 311 height 29
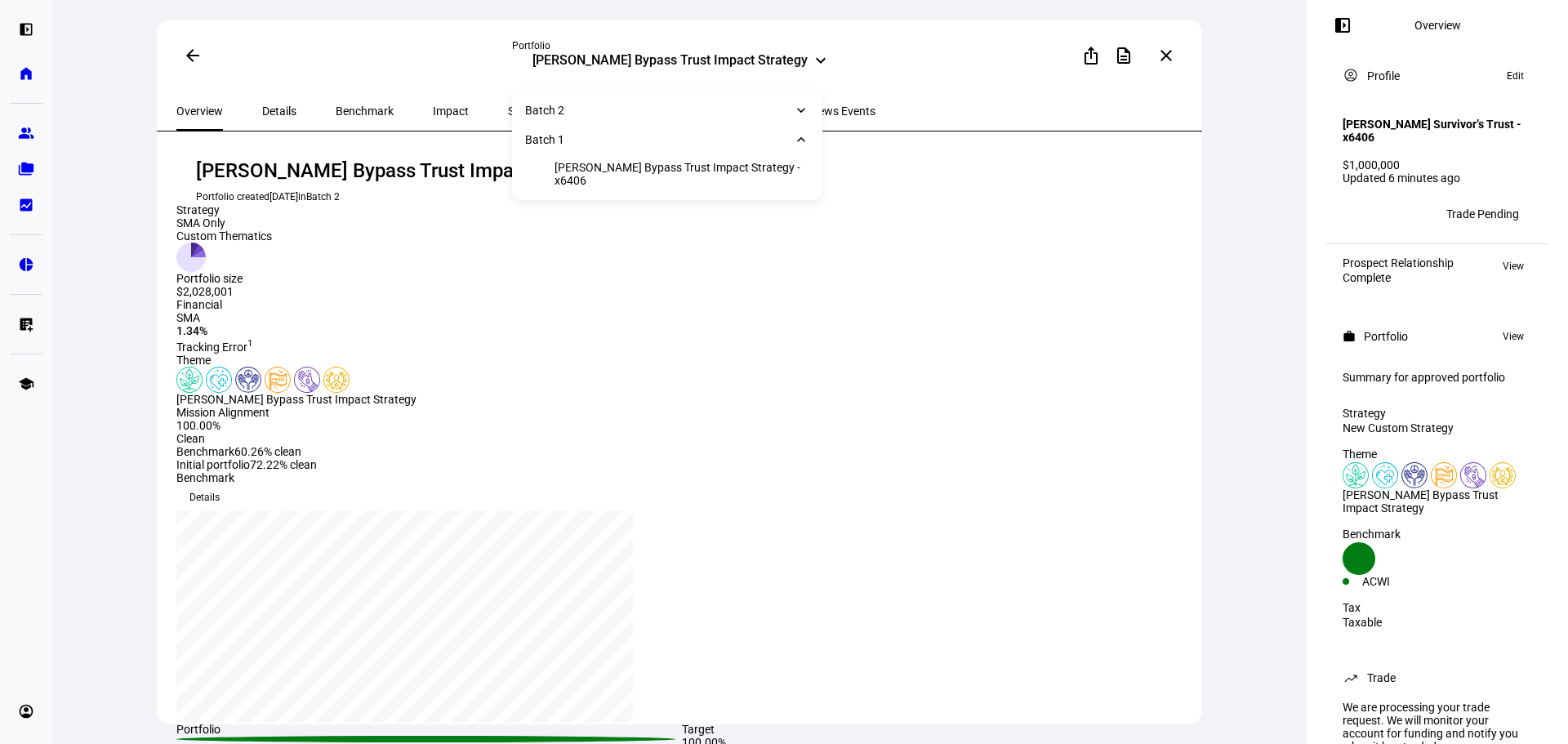
click at [645, 112] on div "Batch 2 keyboard_arrow_down" at bounding box center [667, 110] width 311 height 29
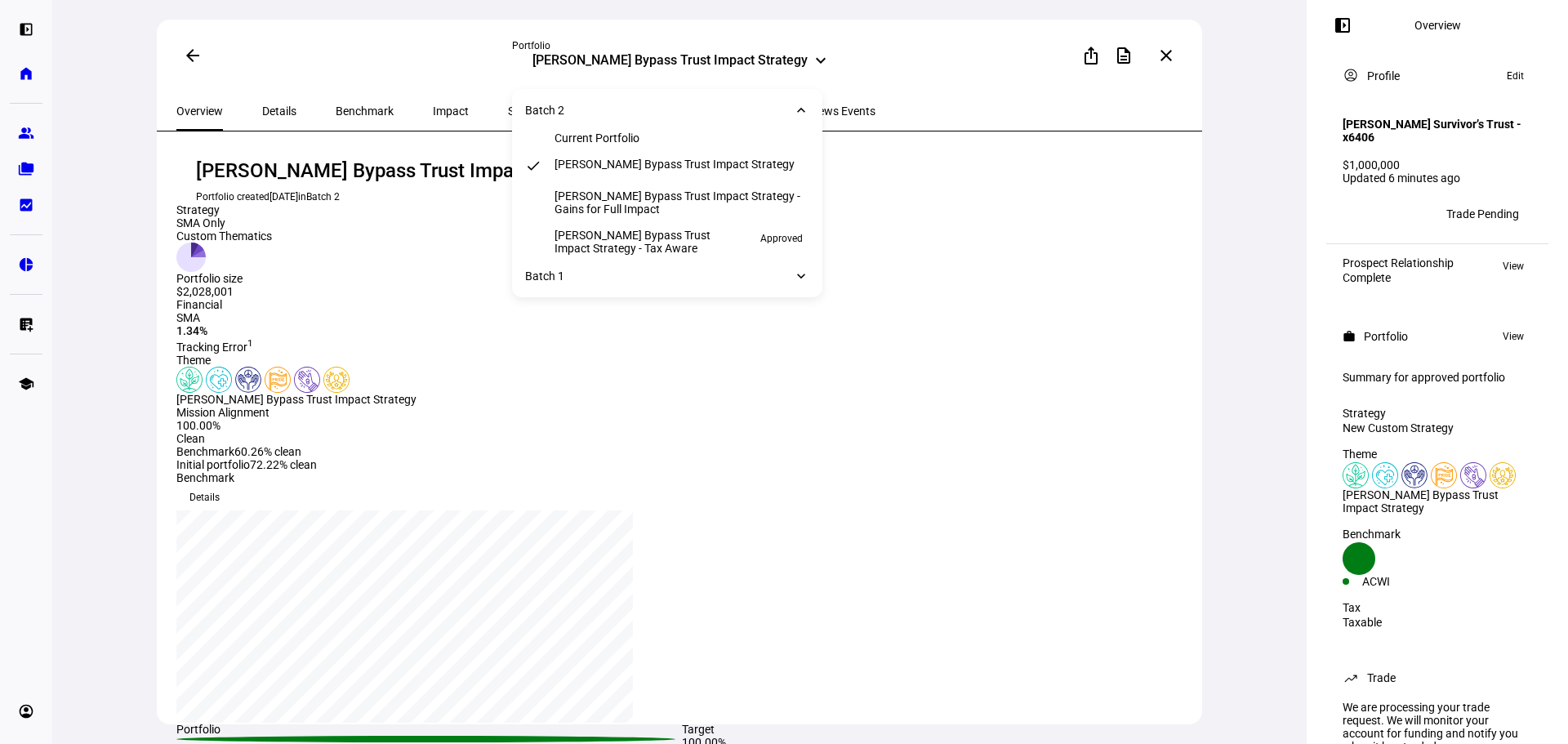
click at [677, 243] on div "[PERSON_NAME] Bypass Trust Impact Strategy - Tax Aware" at bounding box center [648, 241] width 187 height 26
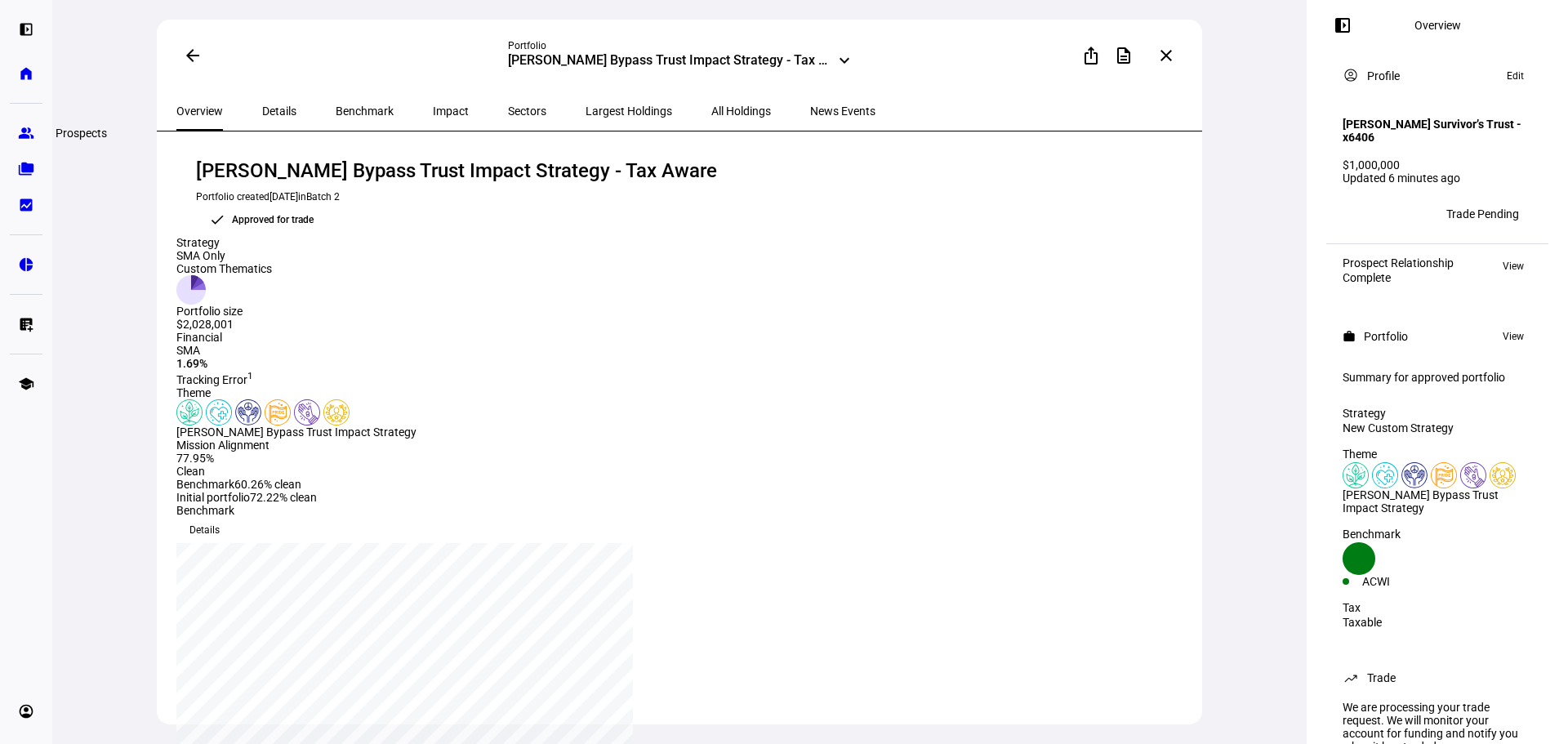
click at [22, 129] on eth-mat-symbol "group" at bounding box center [27, 133] width 17 height 17
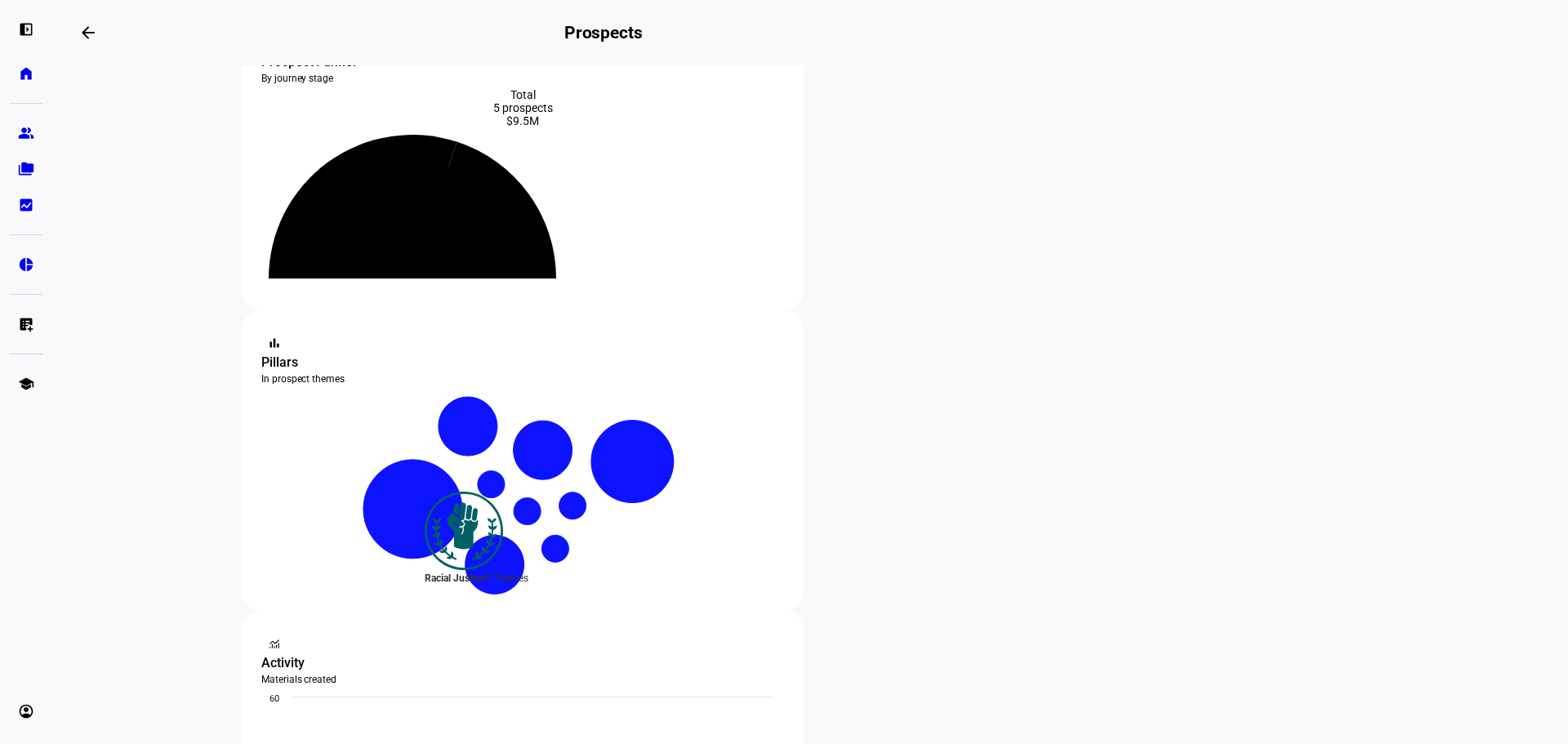
scroll to position [245, 0]
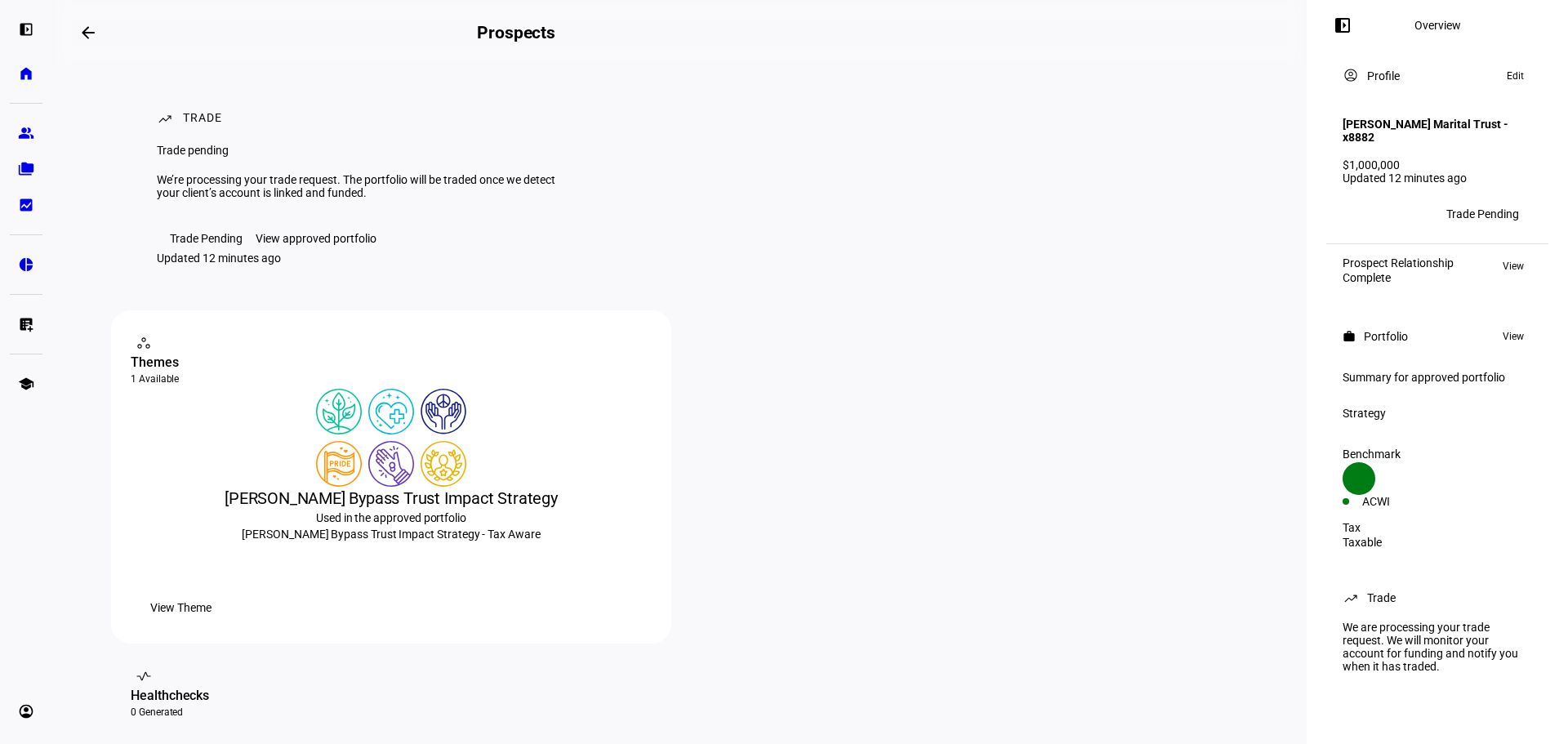
click at [334, 245] on div "View approved portfolio" at bounding box center [316, 239] width 121 height 13
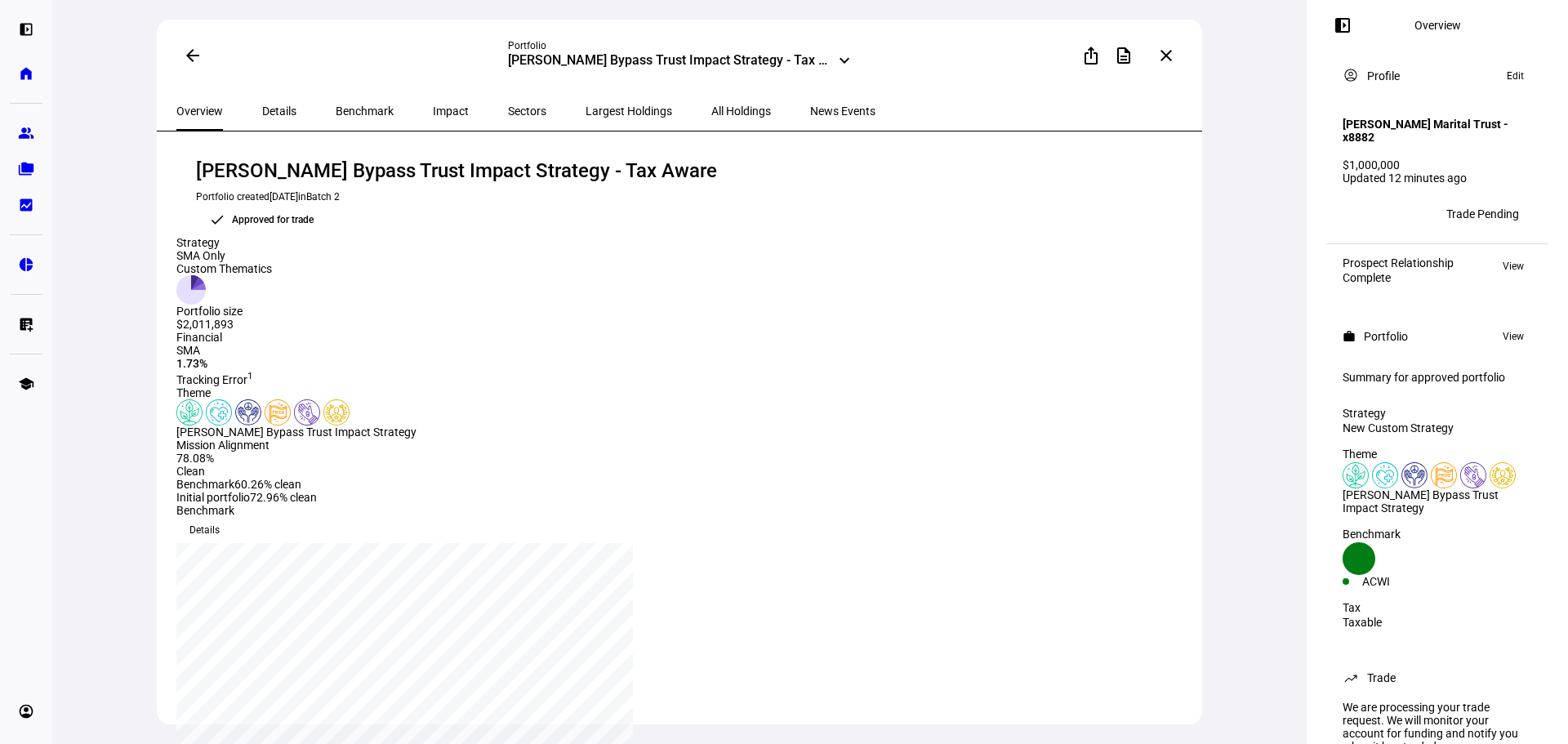
click at [834, 62] on mat-icon "keyboard_arrow_down" at bounding box center [844, 61] width 20 height 20
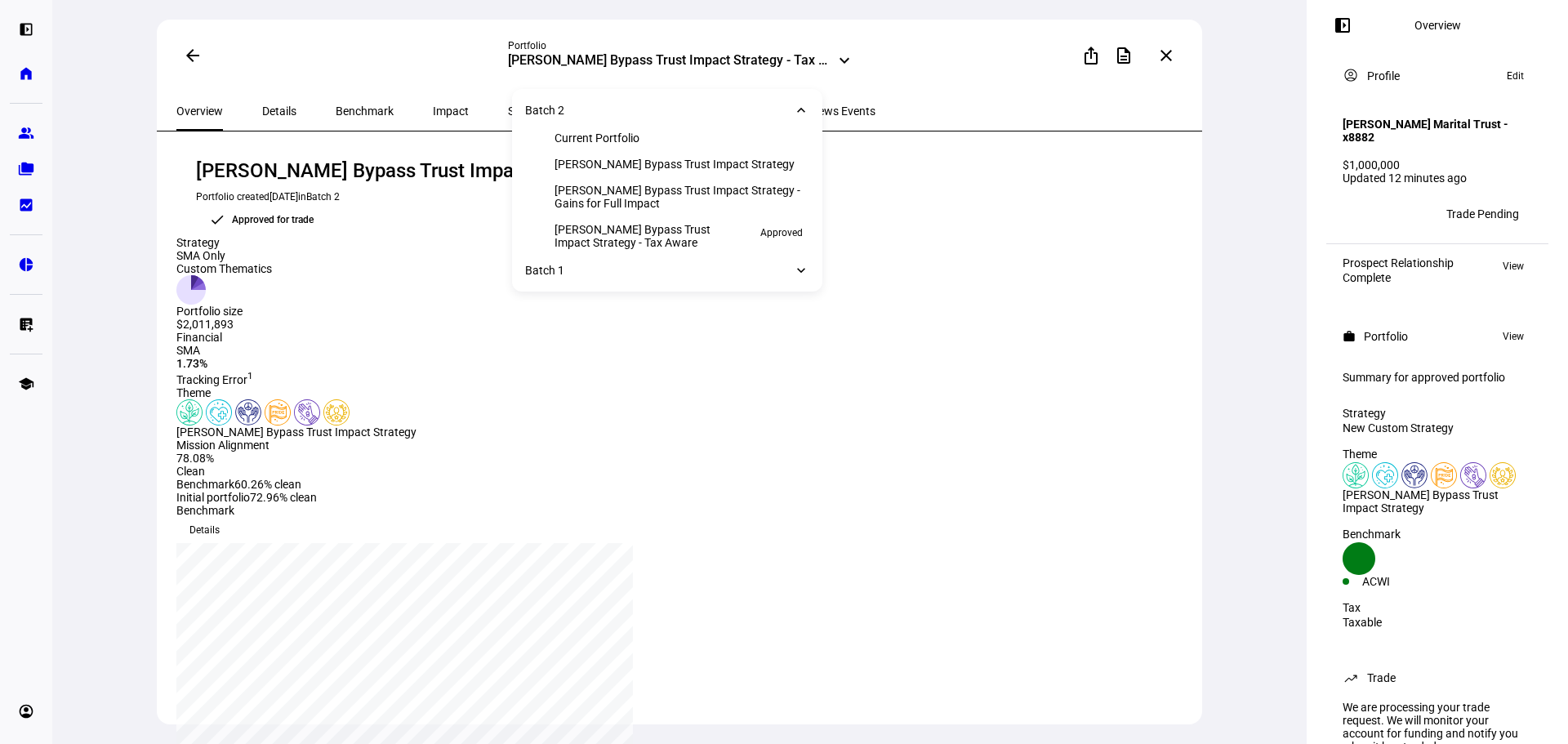
click at [946, 85] on div "arrow_back Portfolio Grossman Bypass Trust Impact Strategy - Tax Aware keyboard…" at bounding box center [679, 56] width 1045 height 72
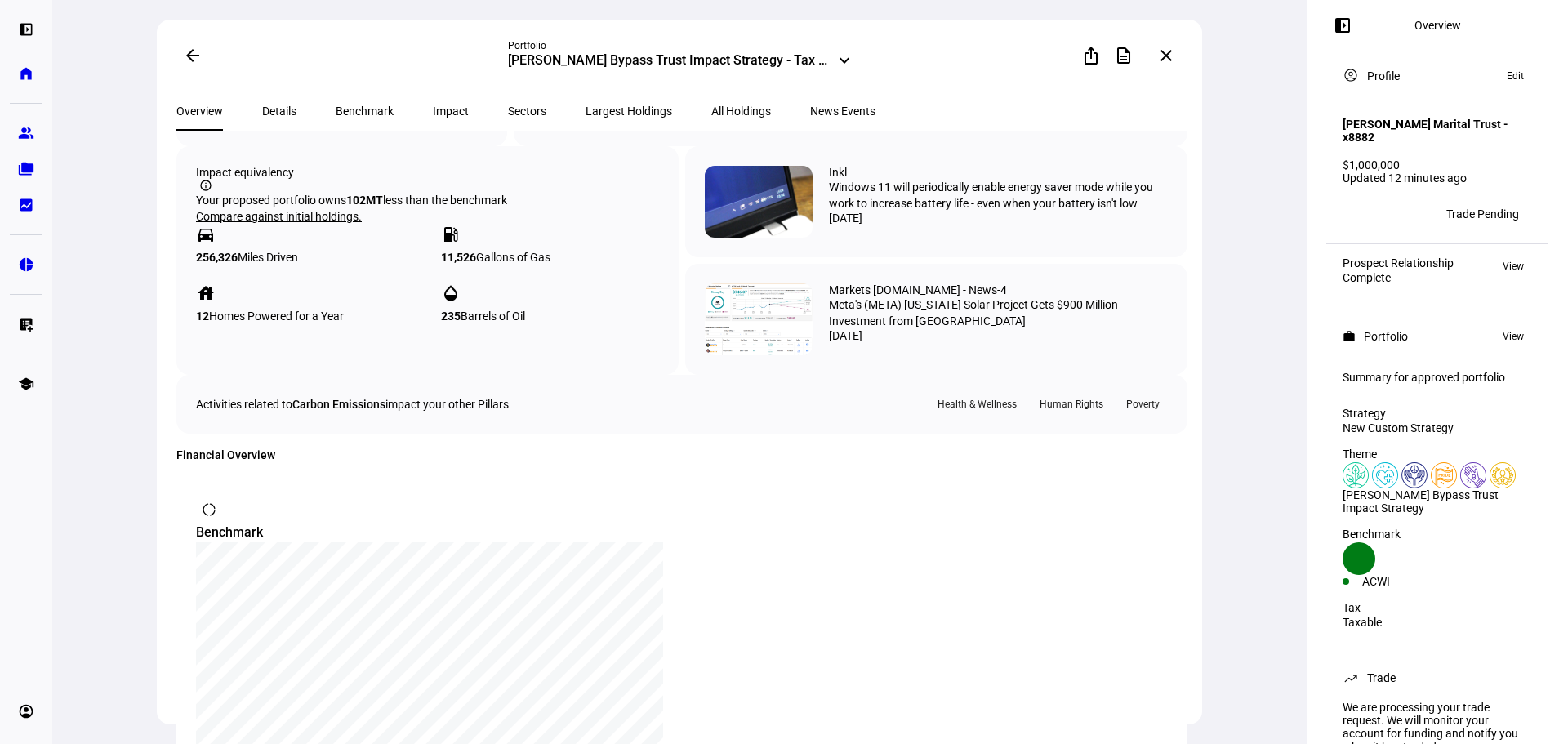
scroll to position [980, 0]
click at [266, 106] on span "Details" at bounding box center [279, 112] width 34 height 12
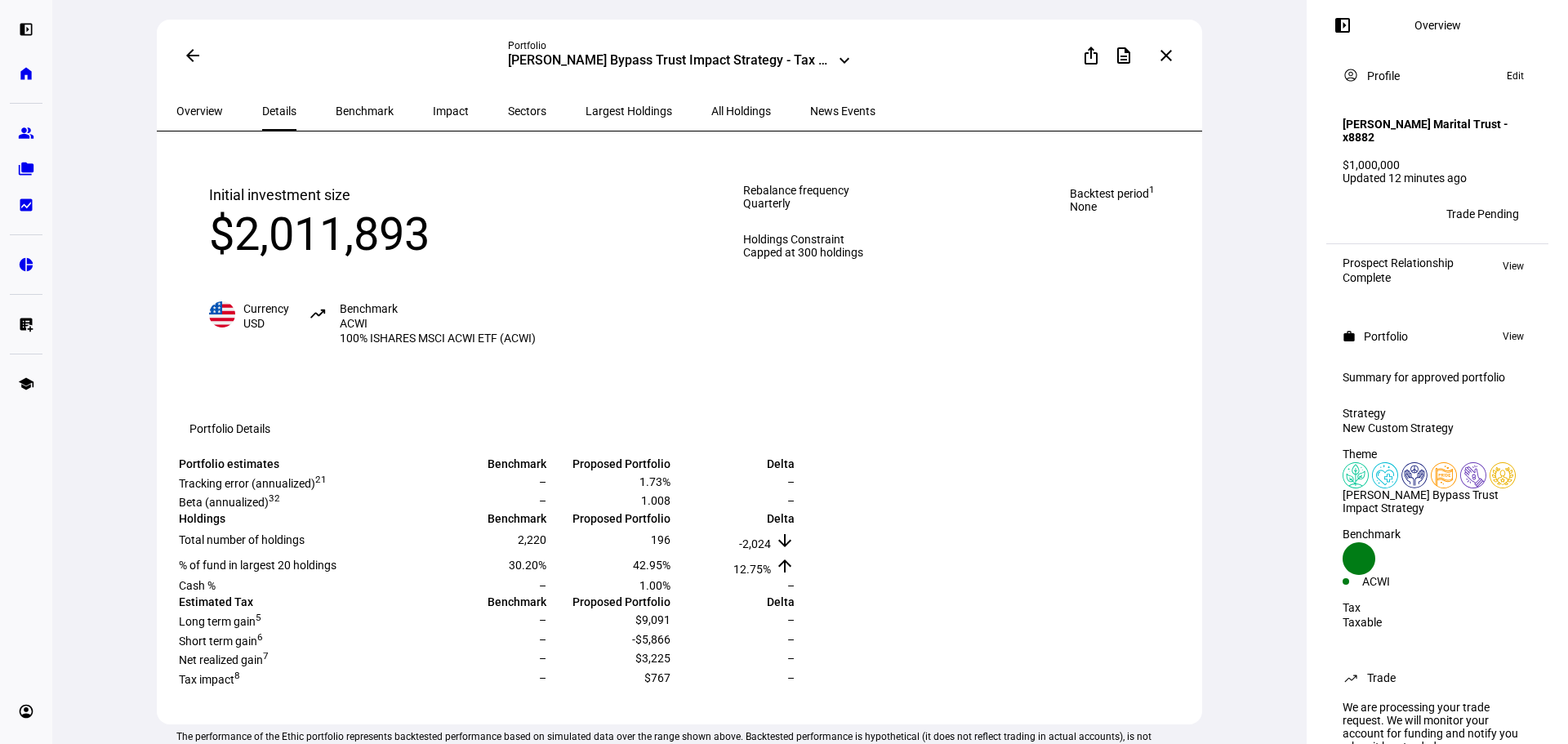
click at [192, 116] on span "Overview" at bounding box center [200, 112] width 47 height 12
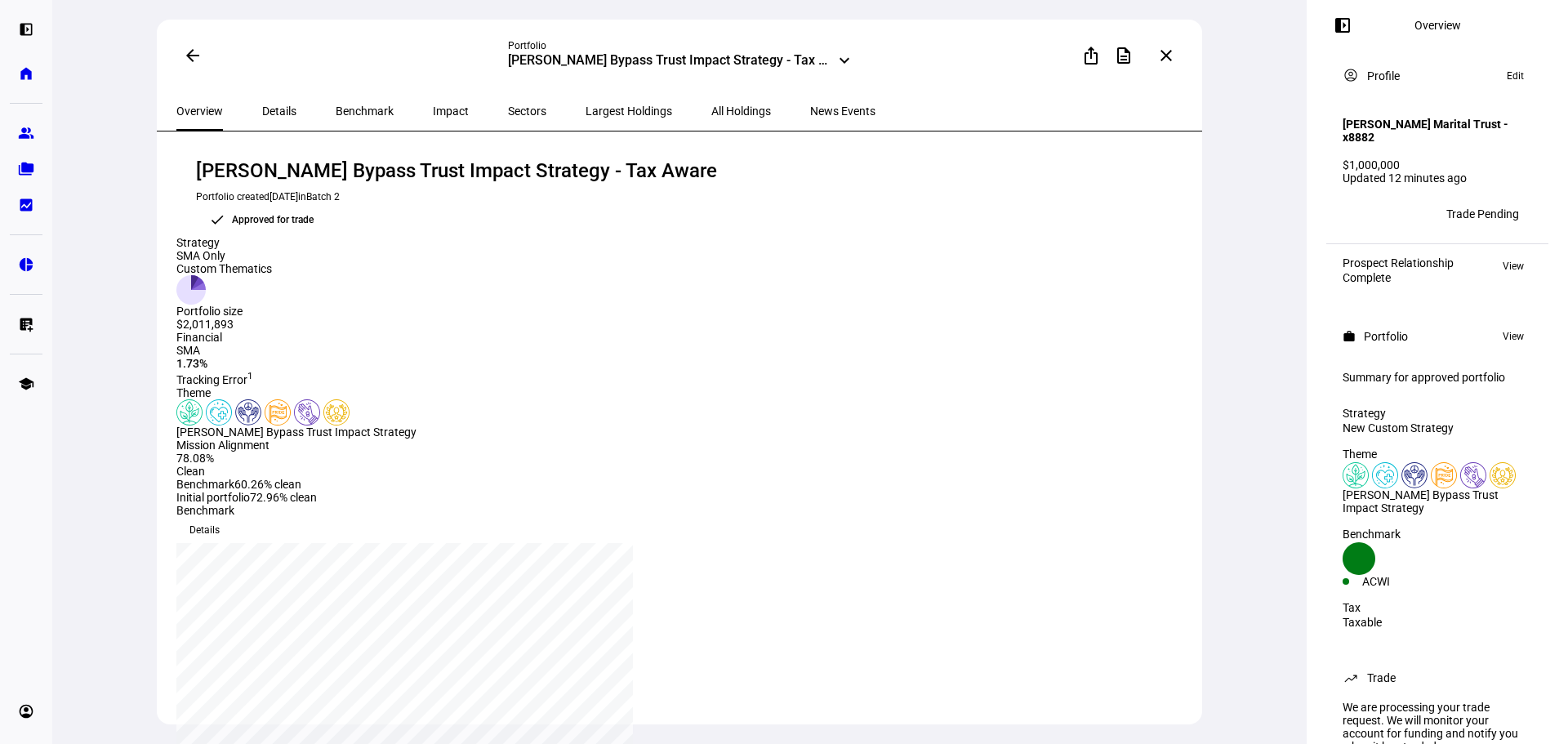
click at [187, 54] on mat-icon "arrow_back" at bounding box center [193, 56] width 20 height 20
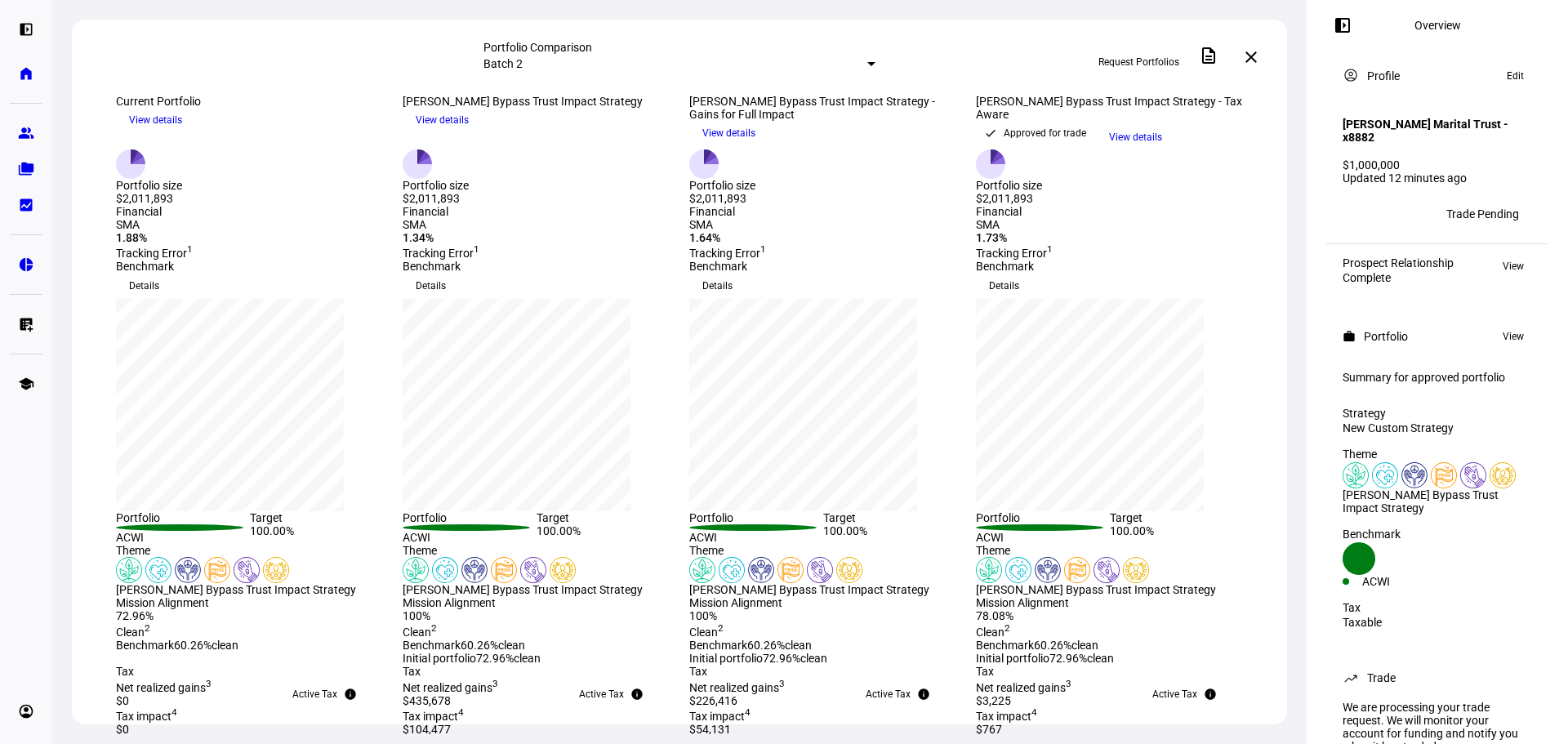
scroll to position [70, 0]
click at [26, 131] on eth-mat-symbol "group" at bounding box center [27, 133] width 17 height 17
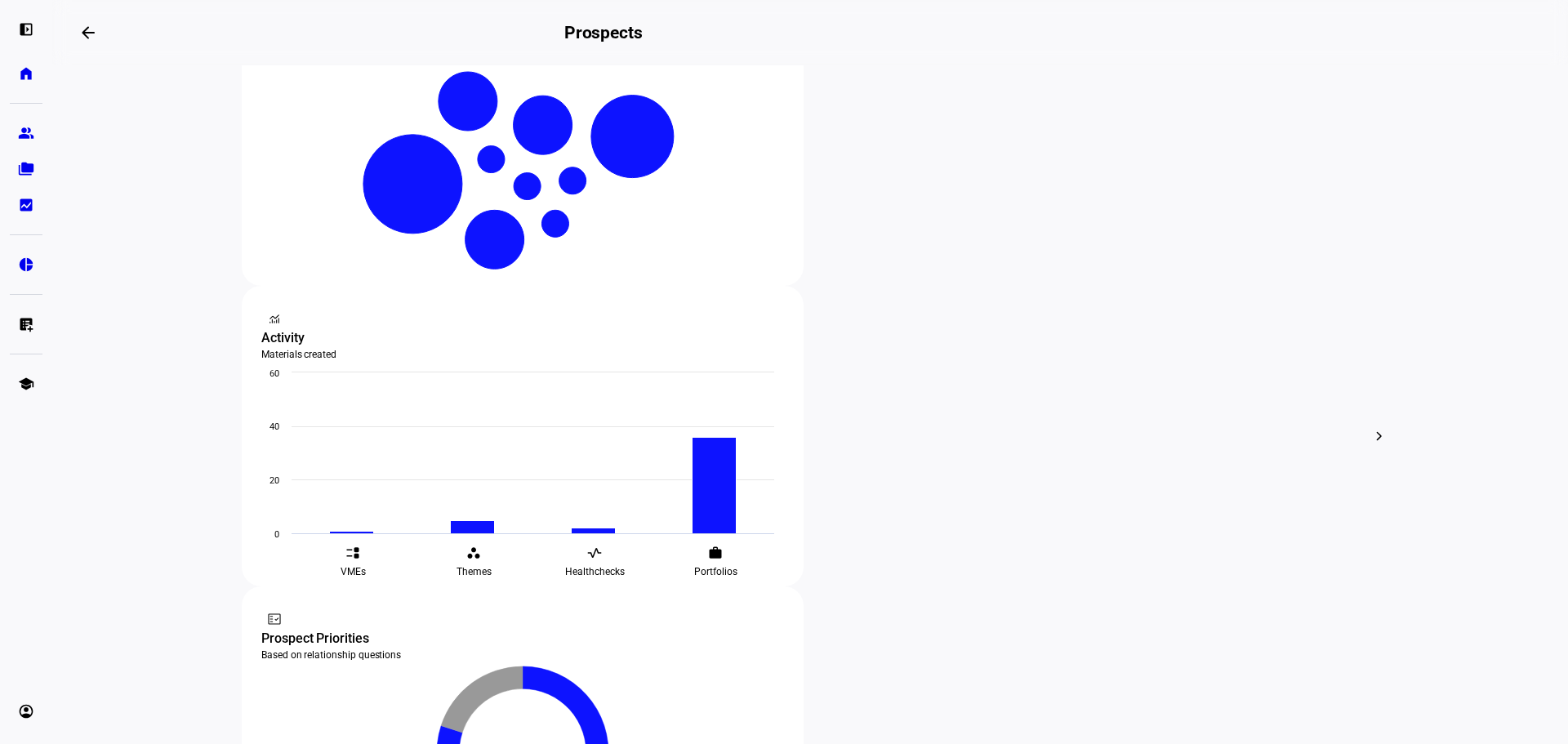
scroll to position [408, 0]
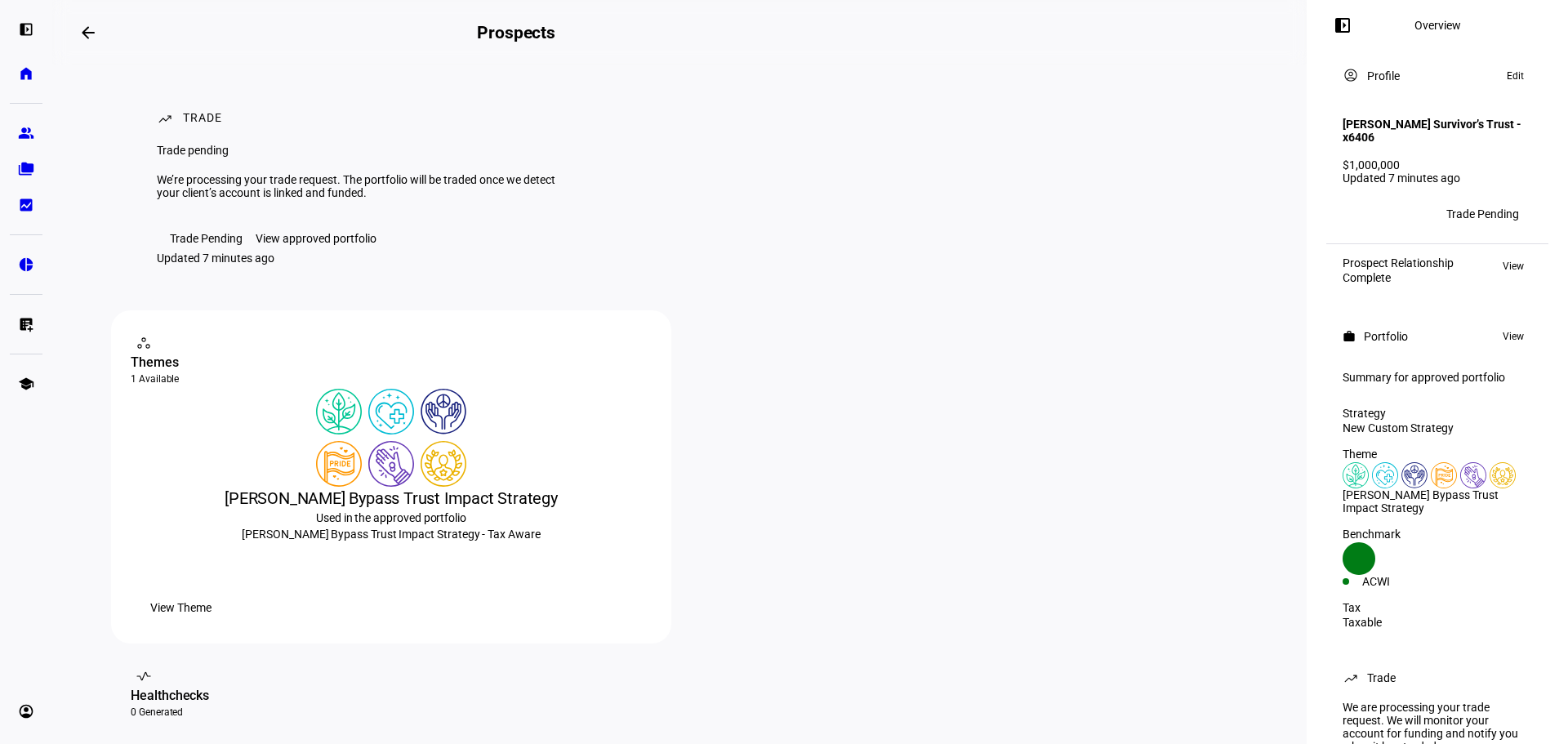
click at [320, 245] on div "View approved portfolio" at bounding box center [316, 239] width 121 height 13
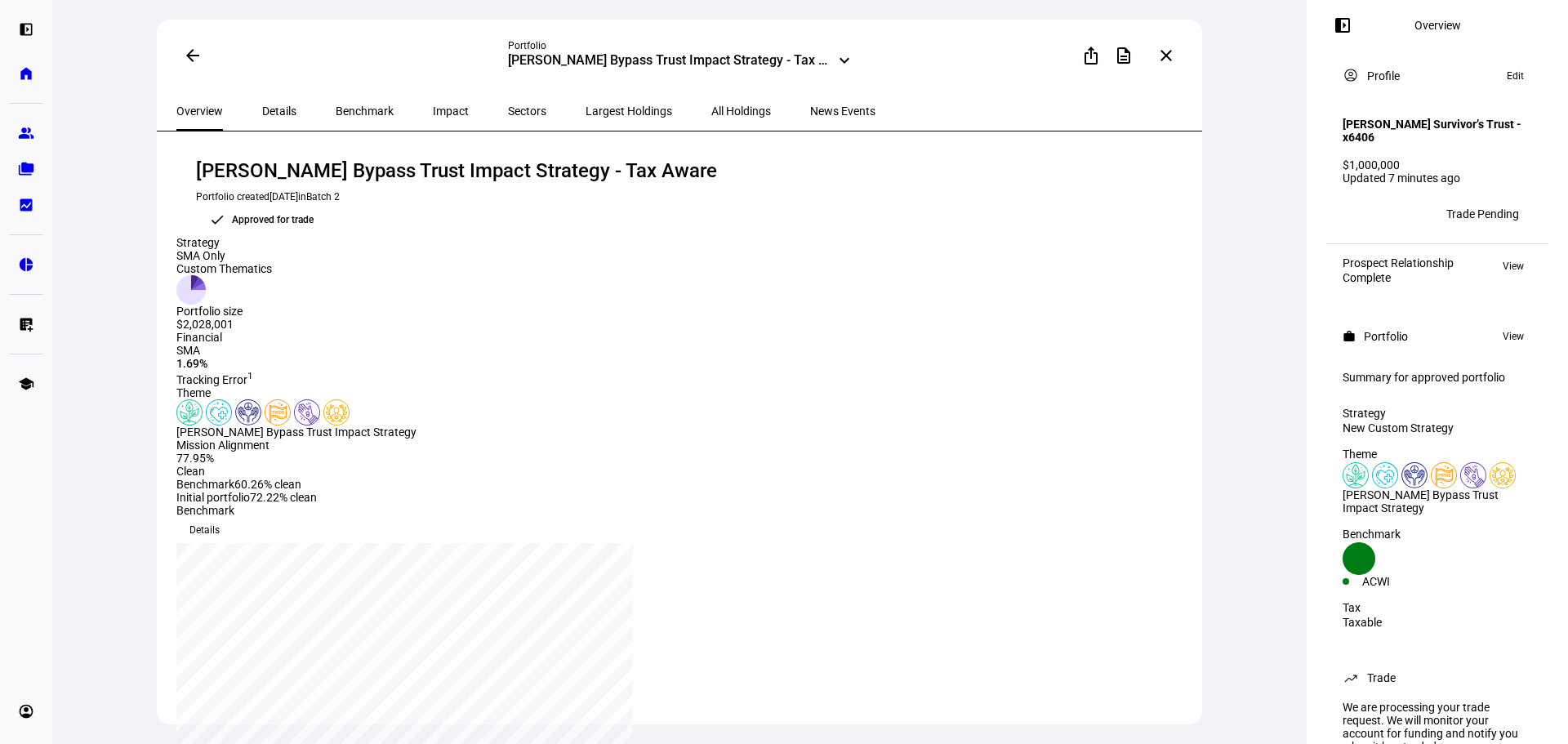
click at [834, 60] on mat-icon "keyboard_arrow_down" at bounding box center [844, 61] width 20 height 20
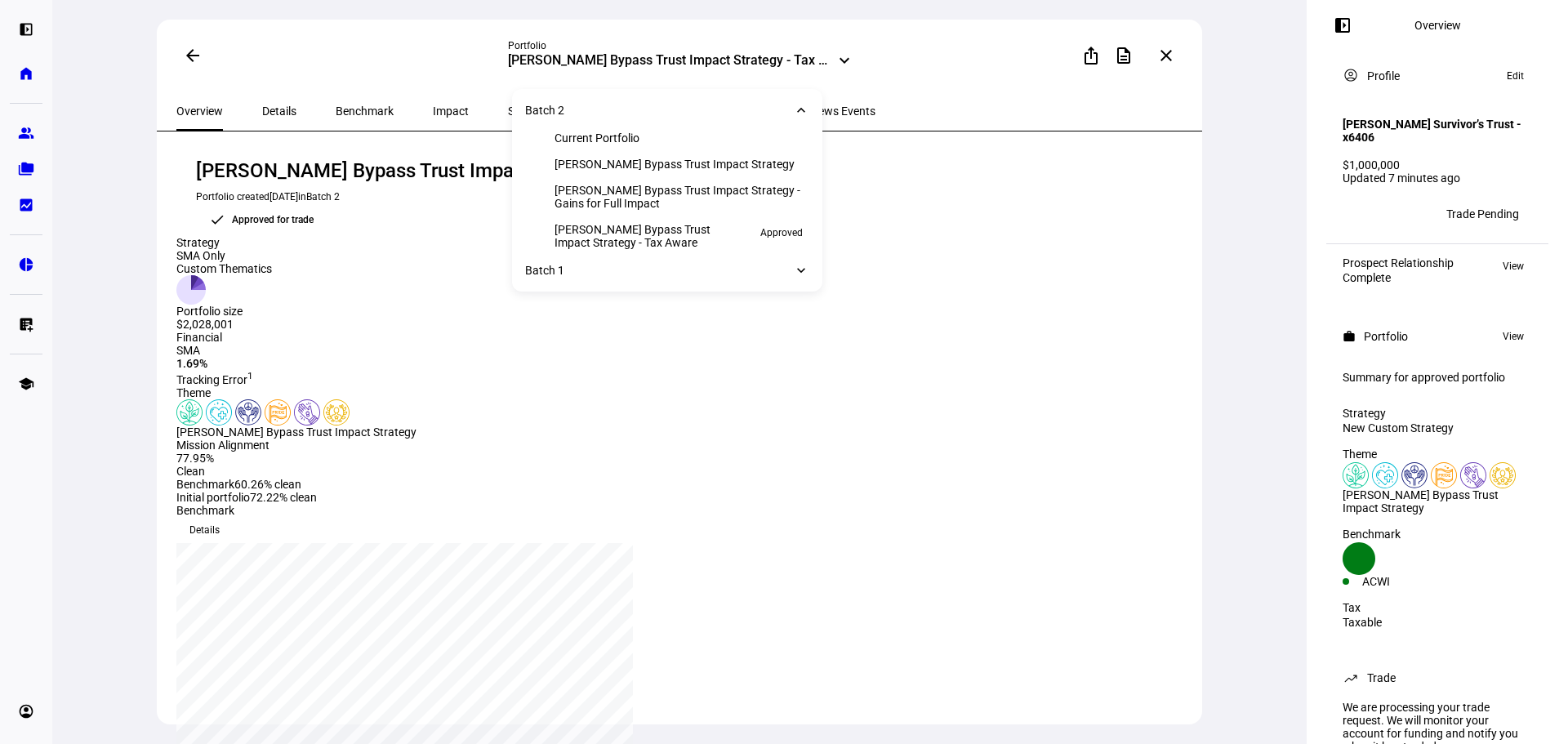
click at [188, 47] on span at bounding box center [192, 55] width 39 height 39
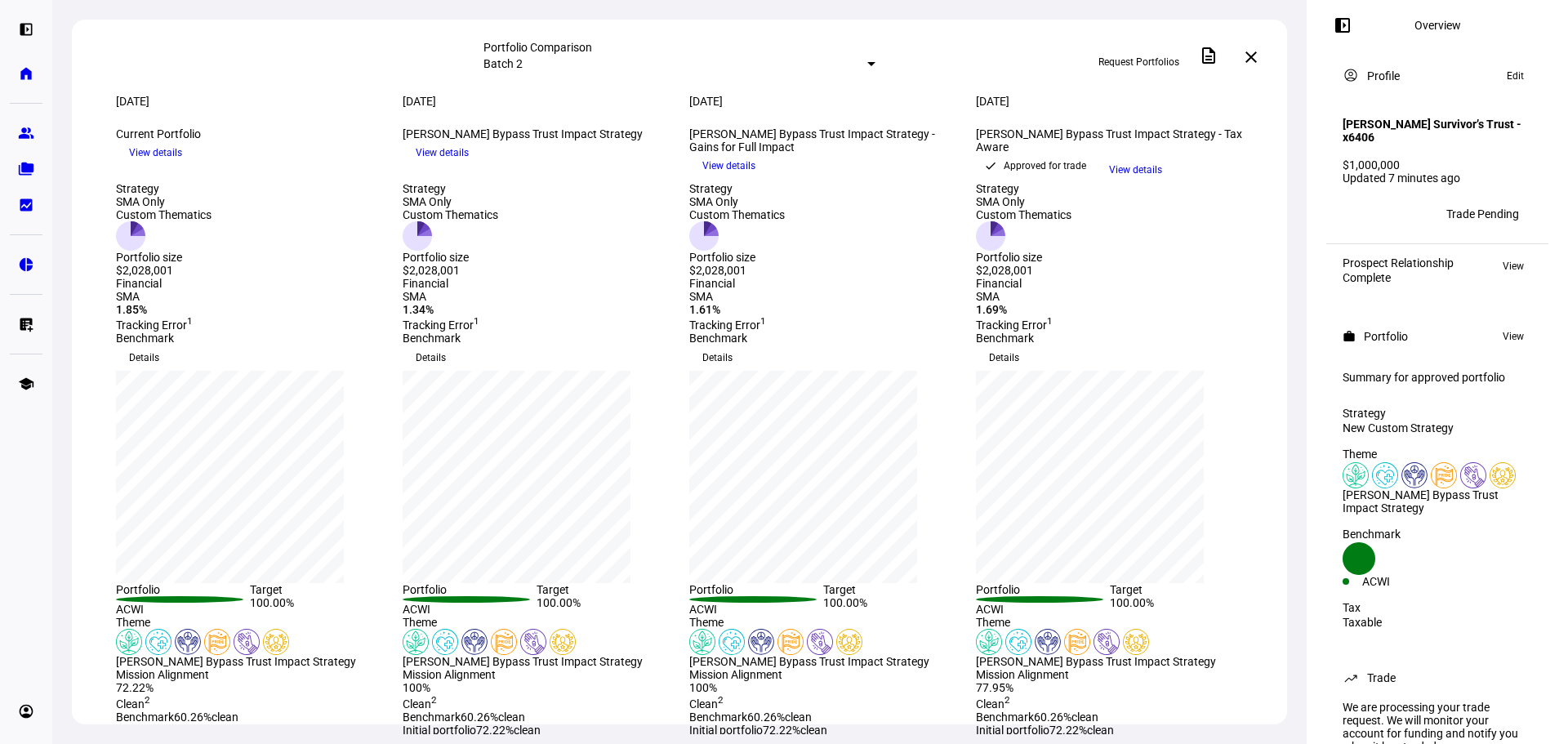
click at [868, 62] on div at bounding box center [872, 64] width 8 height 4
click at [470, 60] on div at bounding box center [784, 372] width 1568 height 744
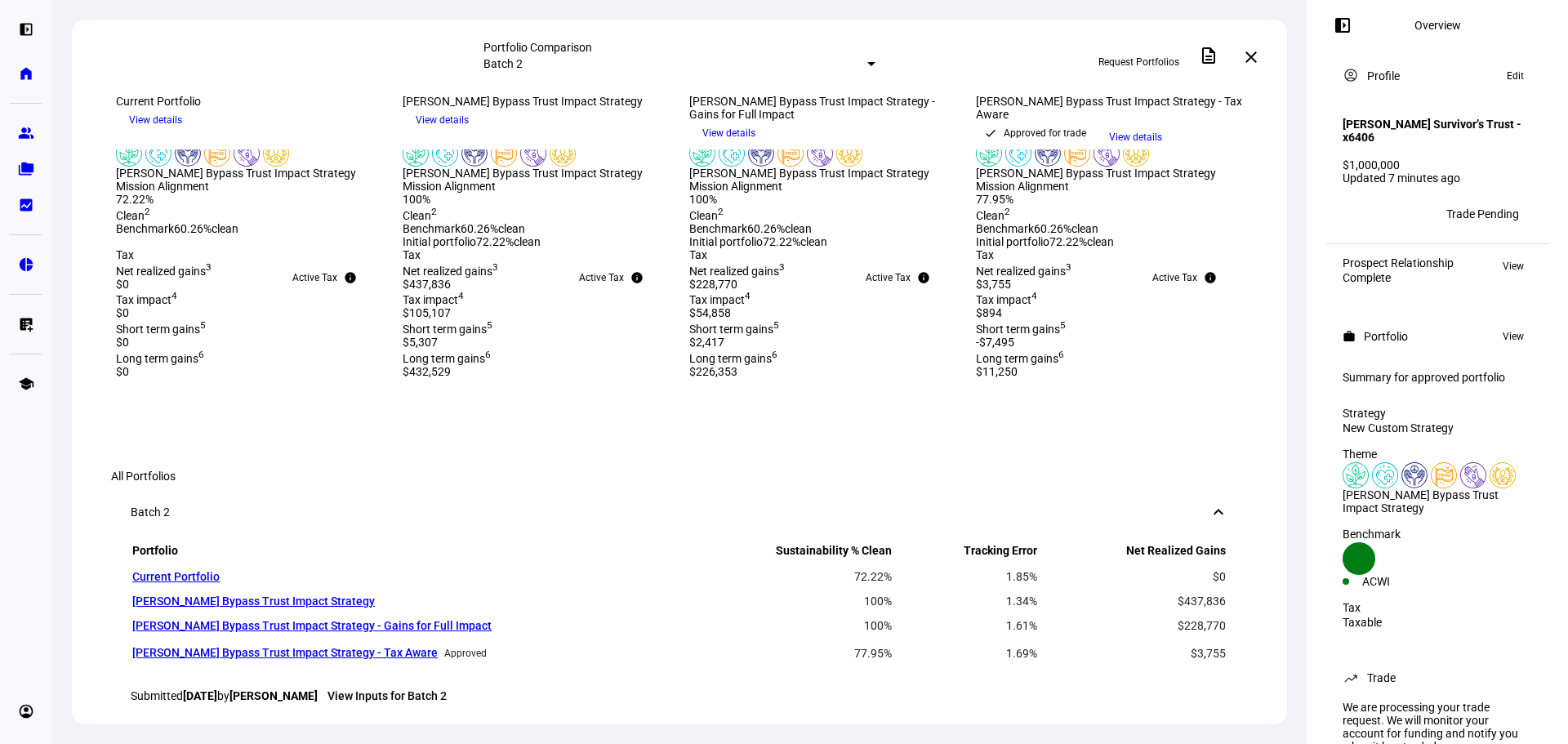
scroll to position [490, 0]
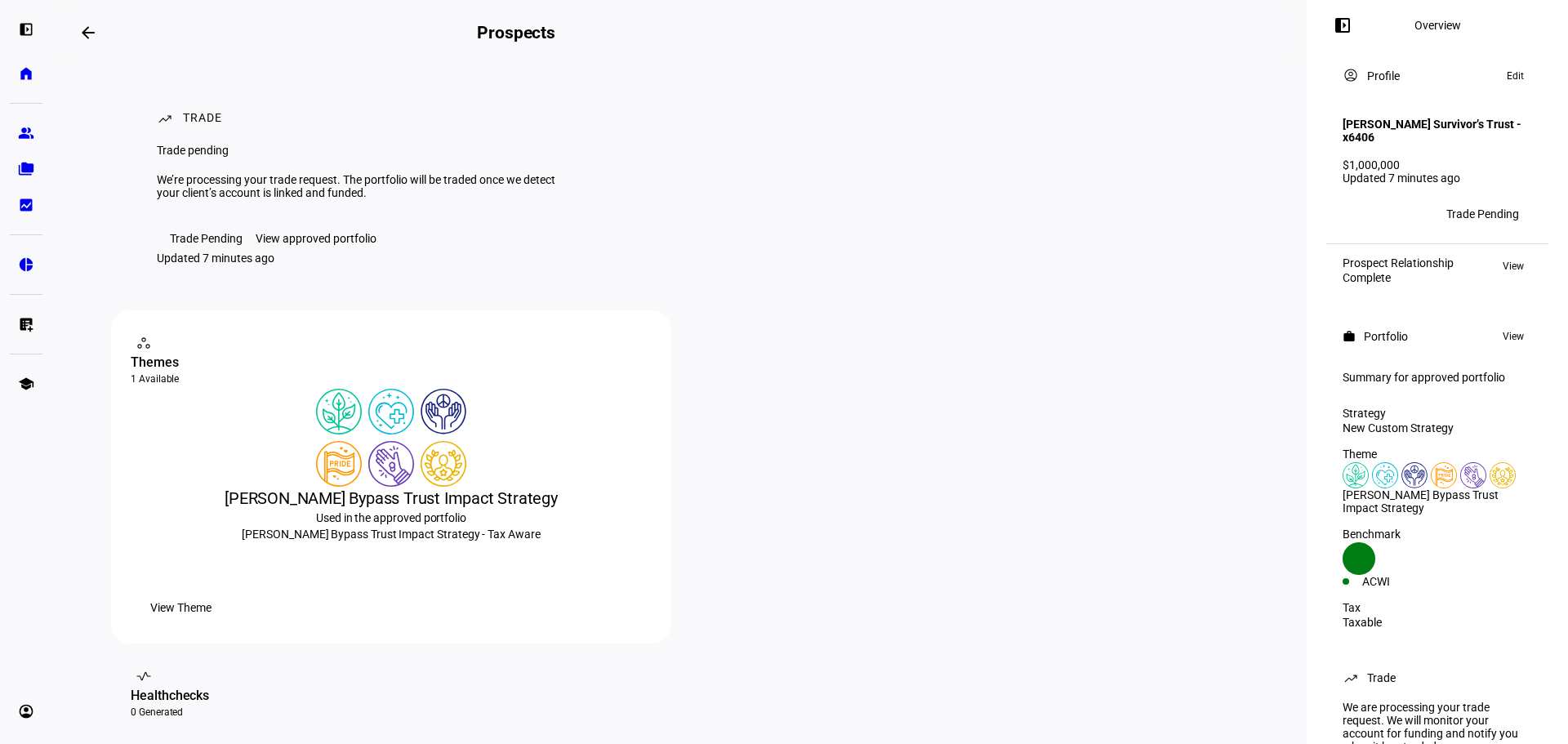
click at [1437, 136] on h4 "[PERSON_NAME] Survivor’s Trust - x6406" at bounding box center [1438, 130] width 190 height 26
click at [1422, 96] on div "account_circle Profile Edit" at bounding box center [1437, 76] width 209 height 39
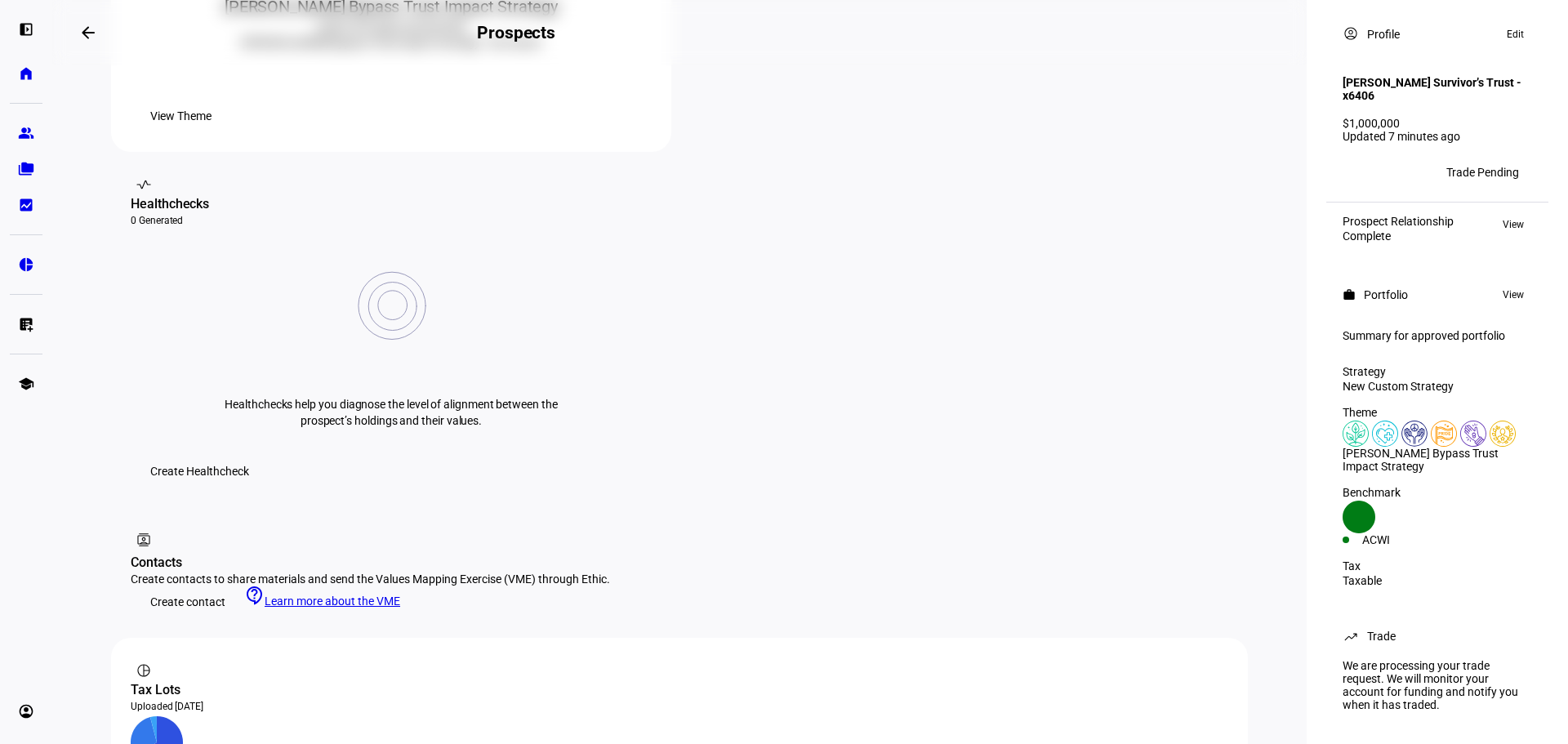
scroll to position [607, 0]
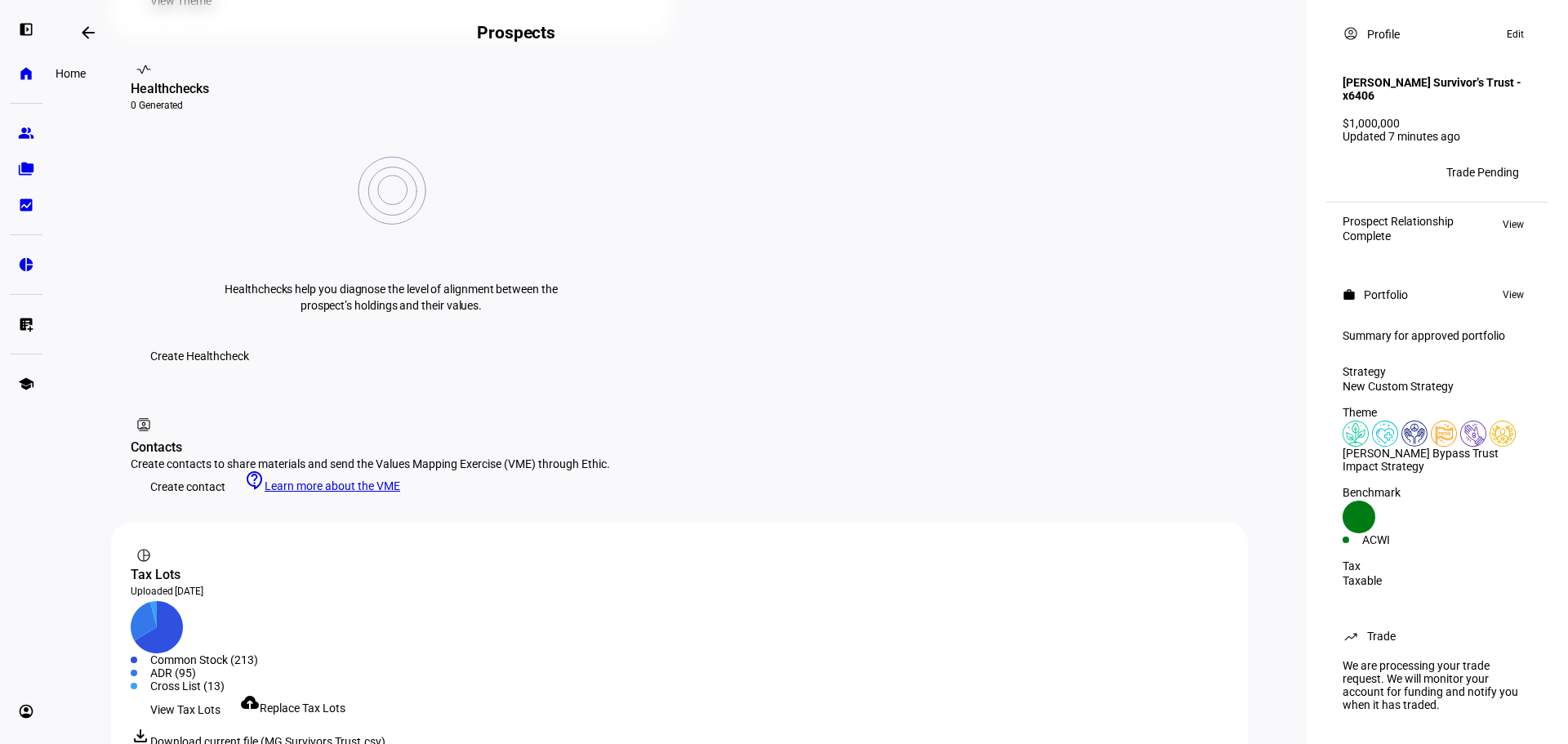
drag, startPoint x: 13, startPoint y: 74, endPoint x: 43, endPoint y: 82, distance: 31.0
click at [13, 74] on link "home Home" at bounding box center [26, 73] width 32 height 32
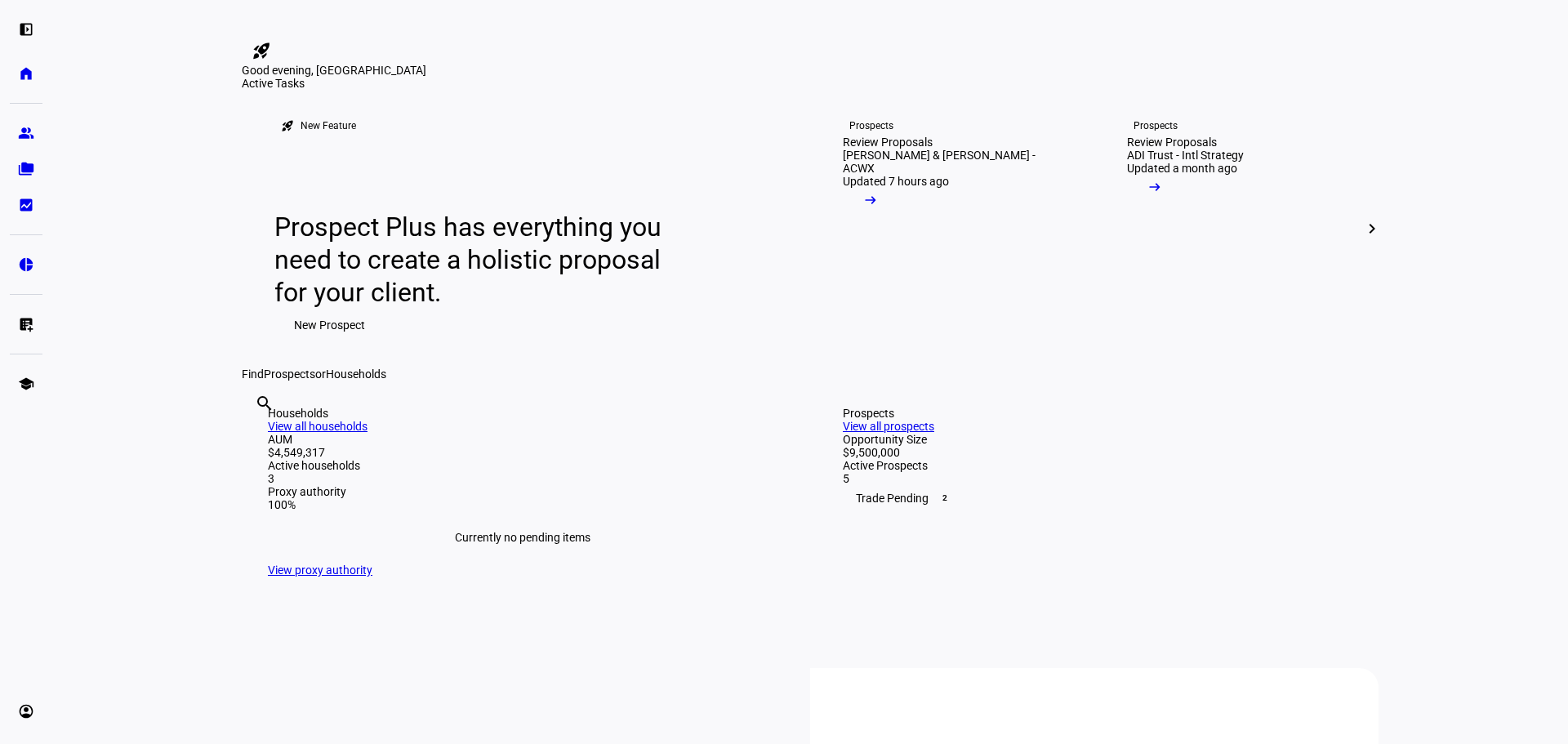
scroll to position [82, 0]
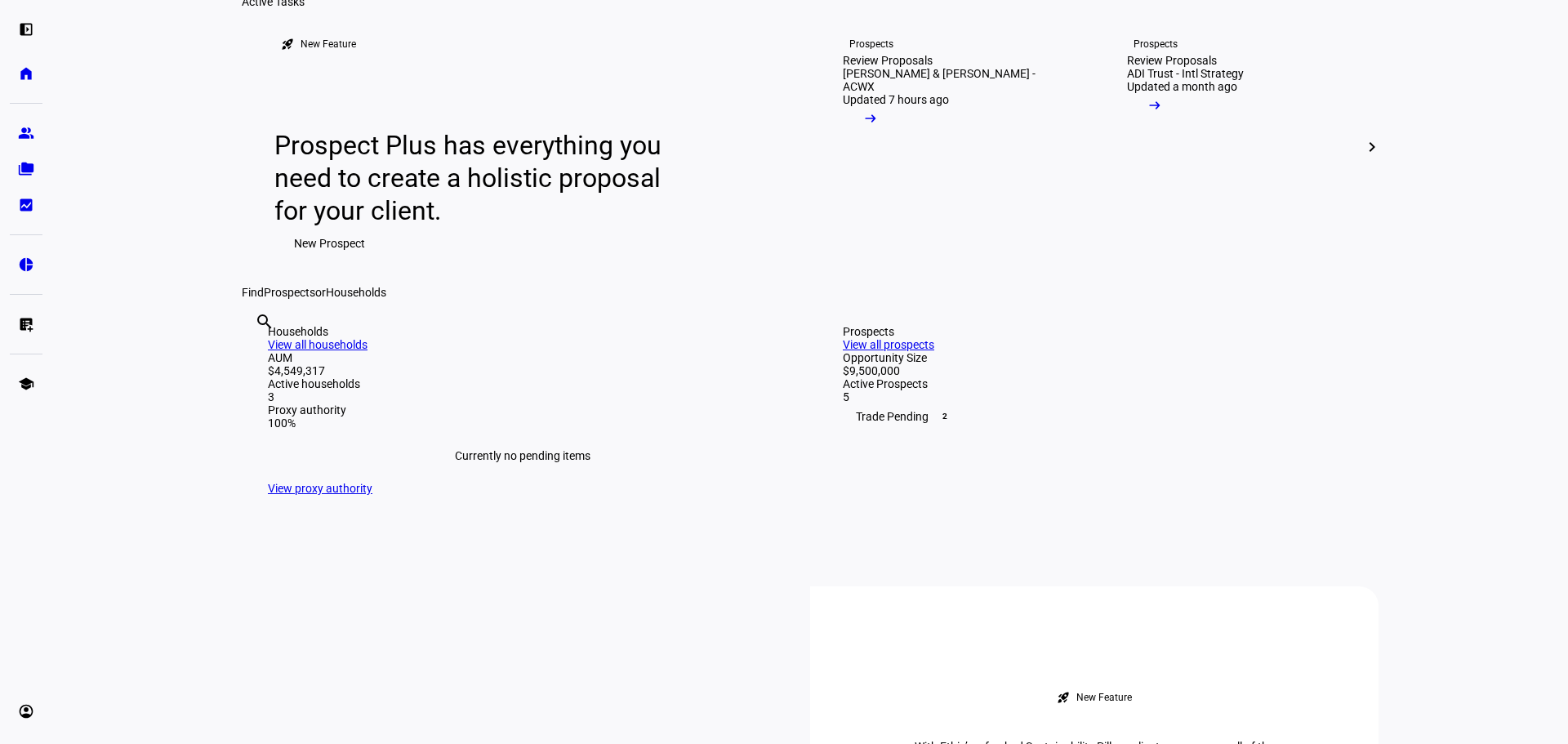
click at [1374, 156] on mat-icon "chevron_right" at bounding box center [1372, 147] width 20 height 20
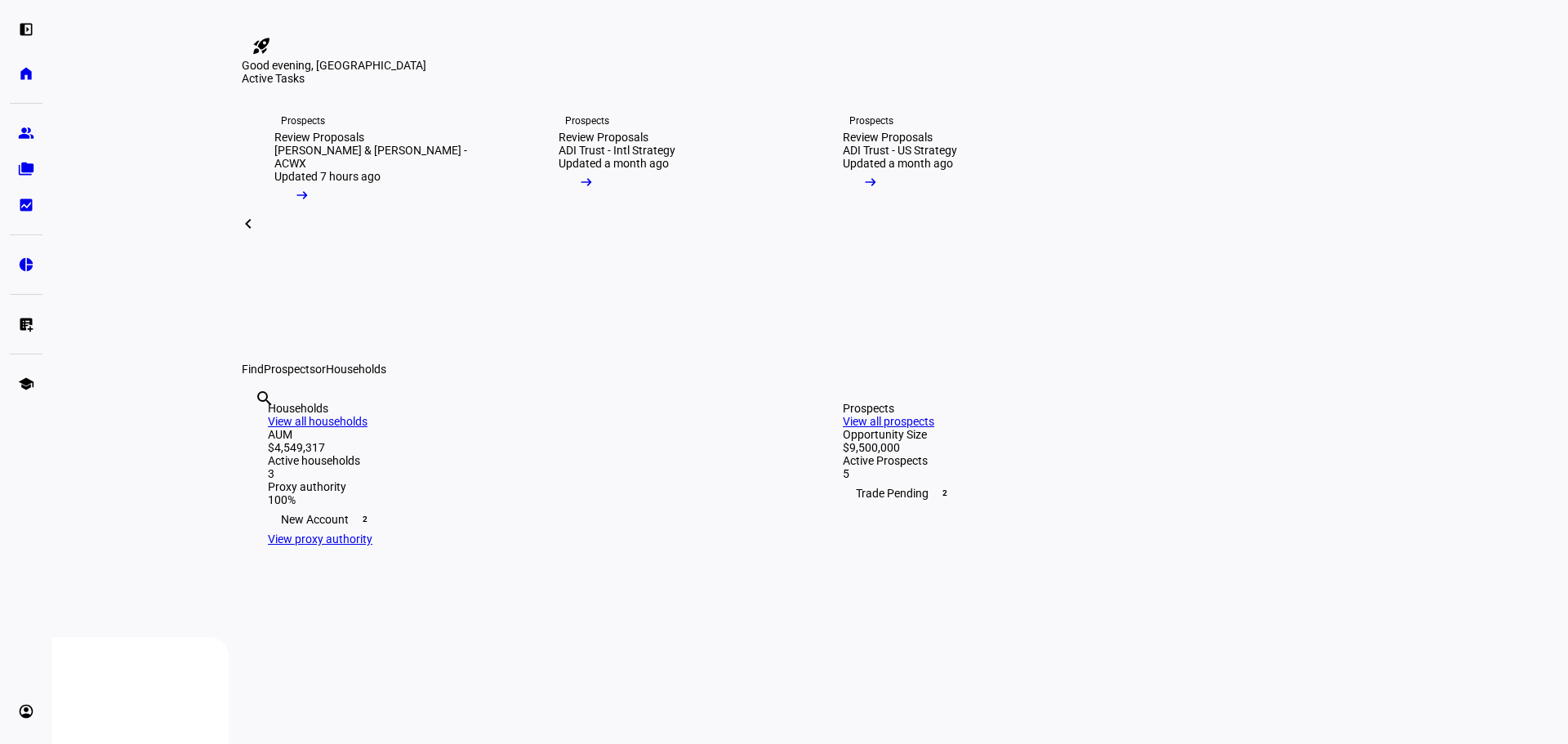
scroll to position [0, 0]
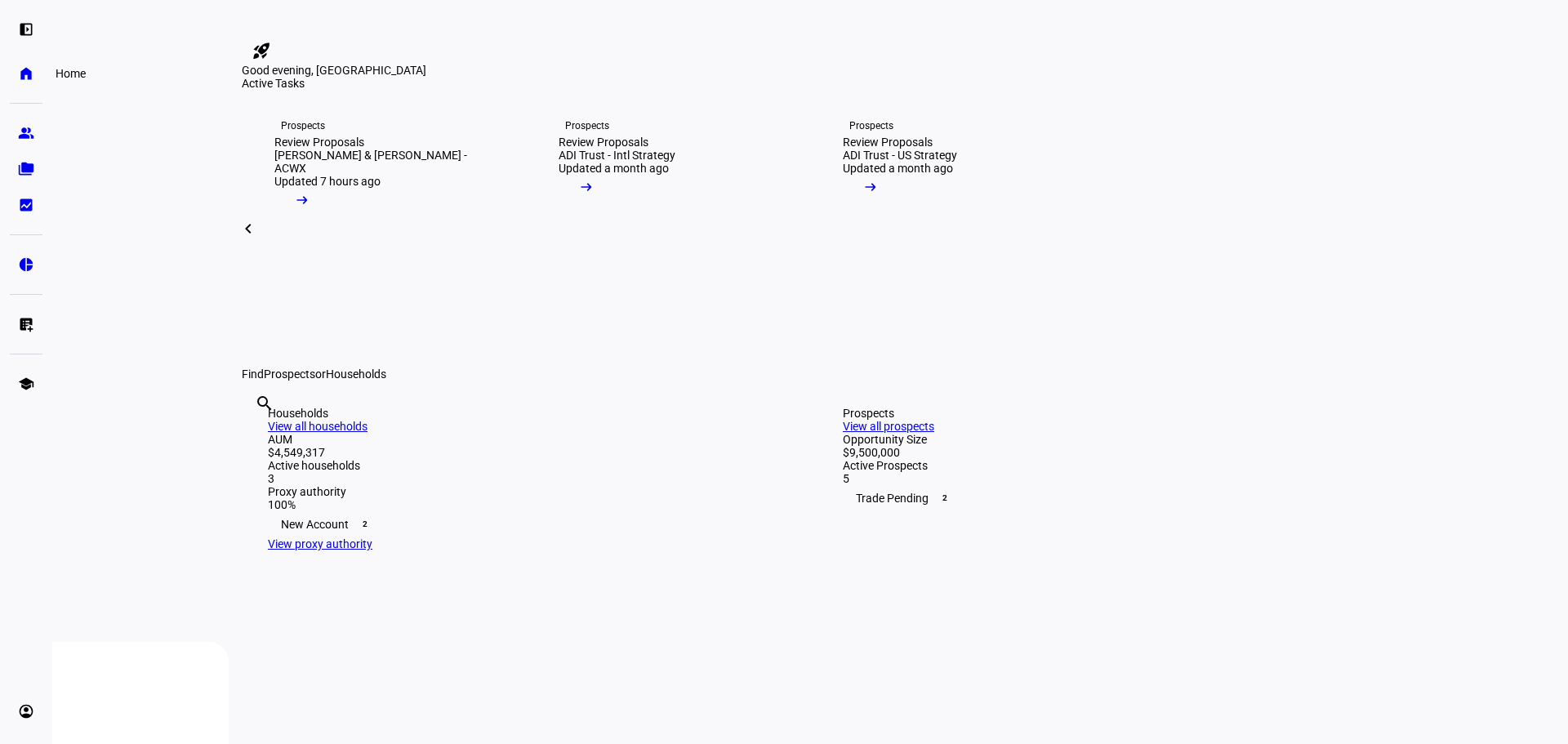
click at [27, 73] on eth-mat-symbol "home" at bounding box center [27, 73] width 17 height 17
click at [22, 161] on eth-mat-symbol "folder_copy" at bounding box center [27, 169] width 17 height 17
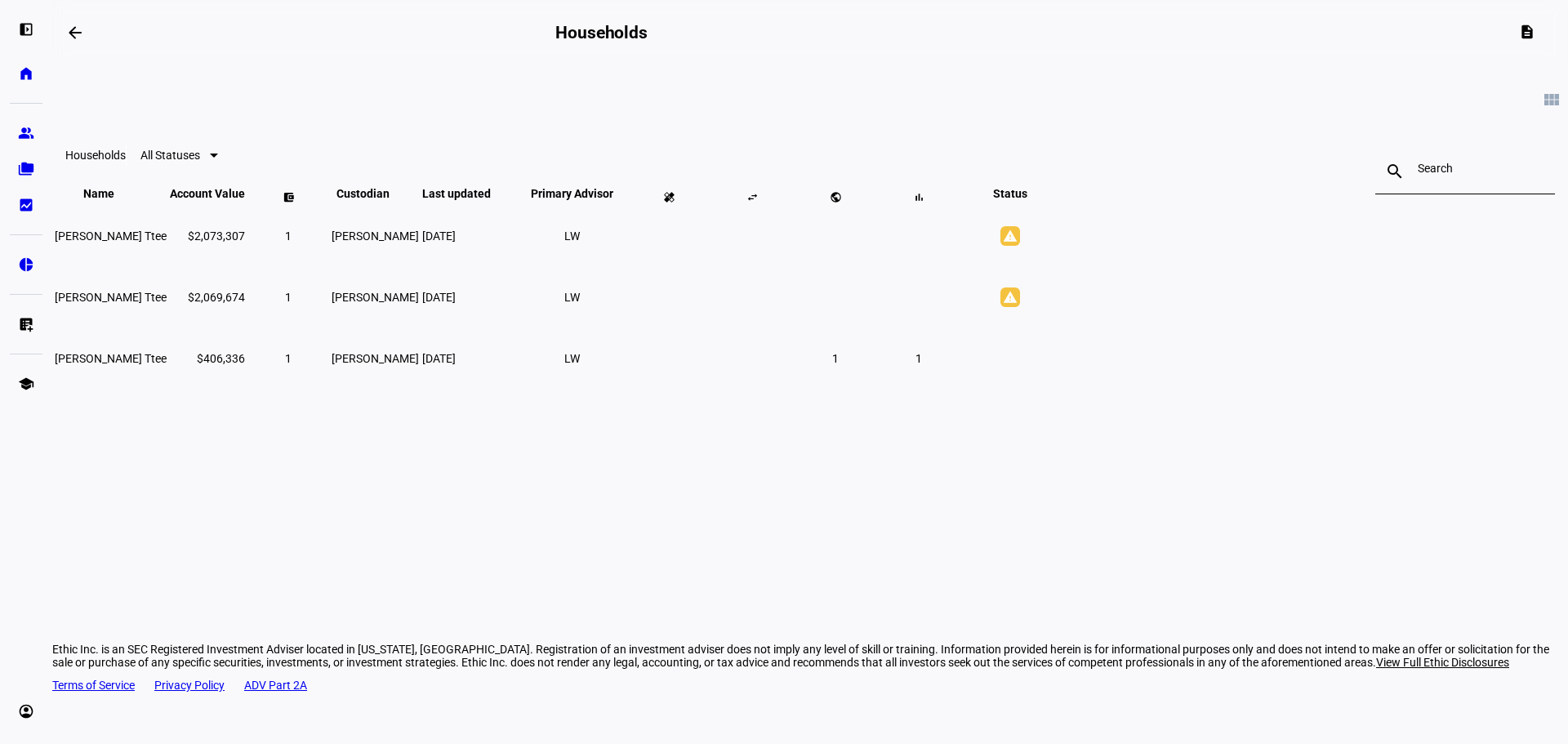
click at [167, 304] on span "Marlene B Grossman Ttee" at bounding box center [111, 297] width 112 height 13
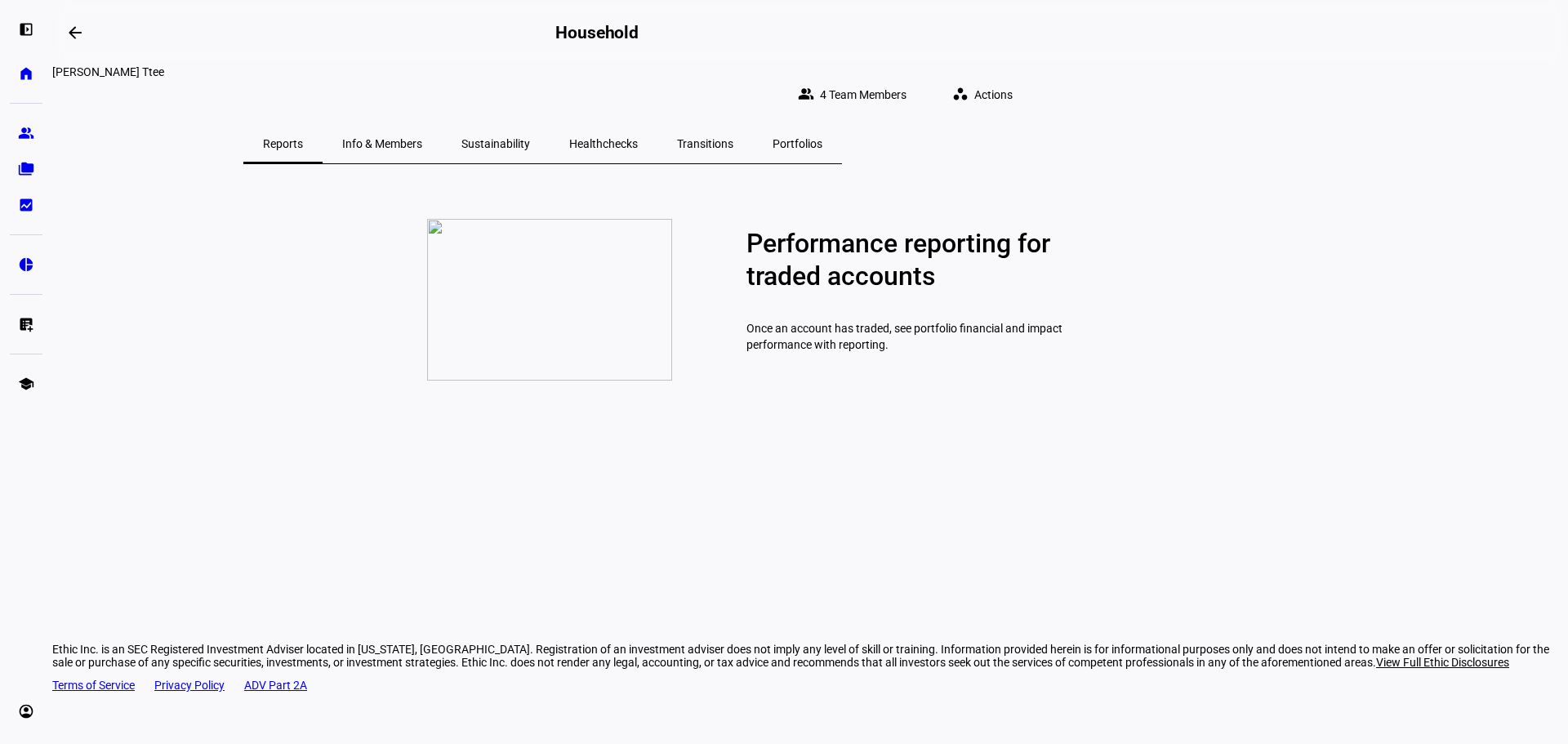
click at [823, 138] on span "Portfolios" at bounding box center [798, 144] width 50 height 12
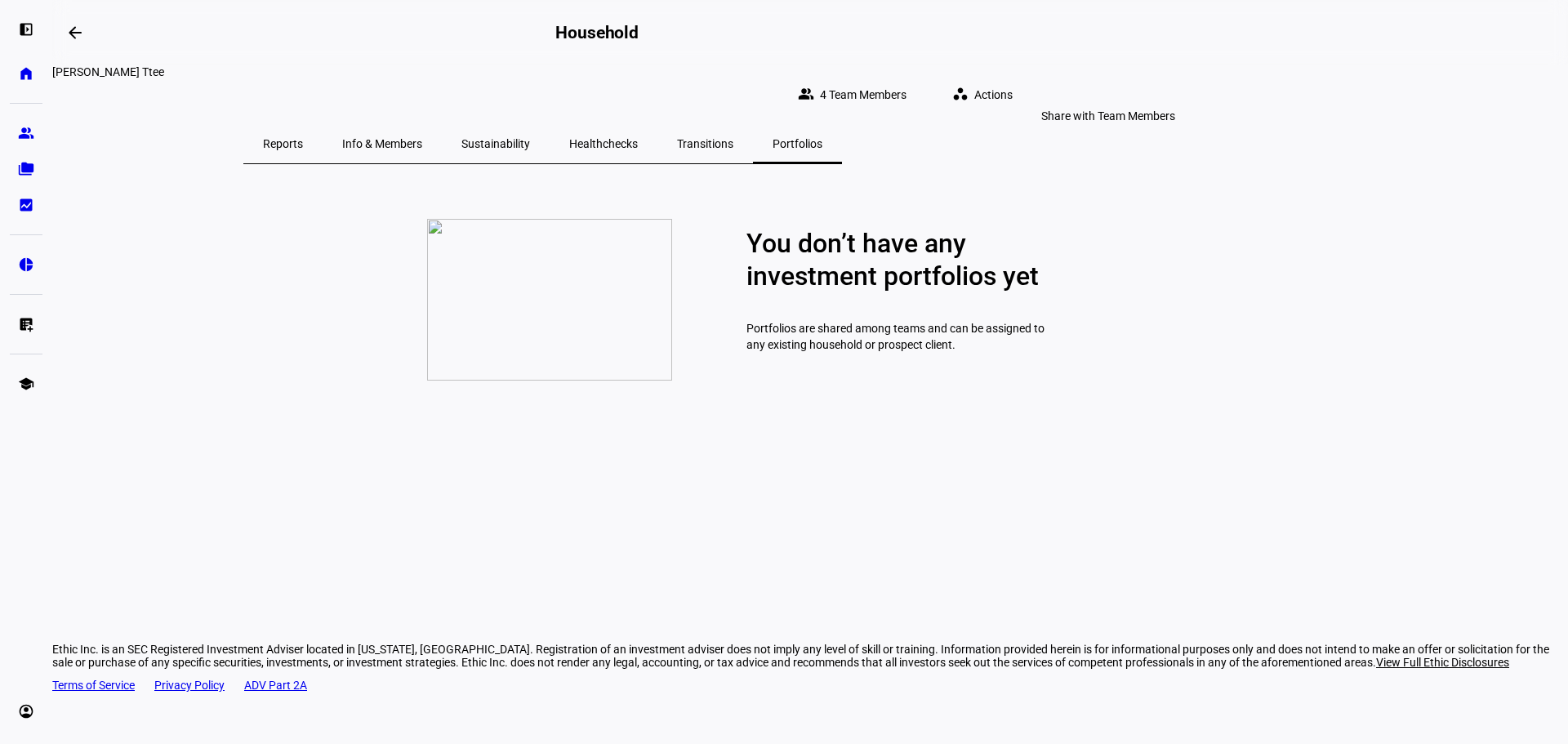
click at [907, 84] on span "4 Team Members" at bounding box center [864, 94] width 87 height 32
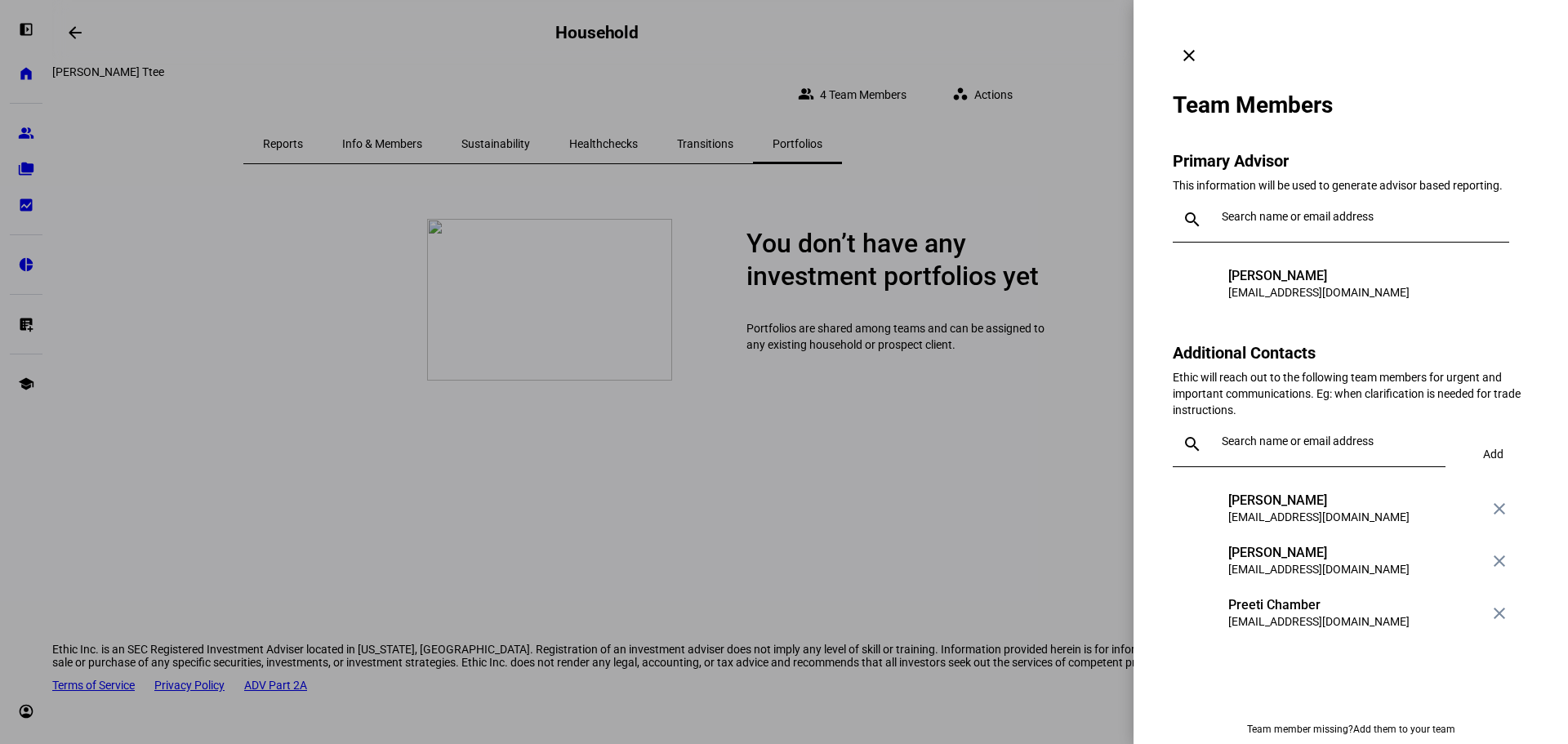
click at [1199, 46] on mat-icon "clear" at bounding box center [1189, 56] width 20 height 20
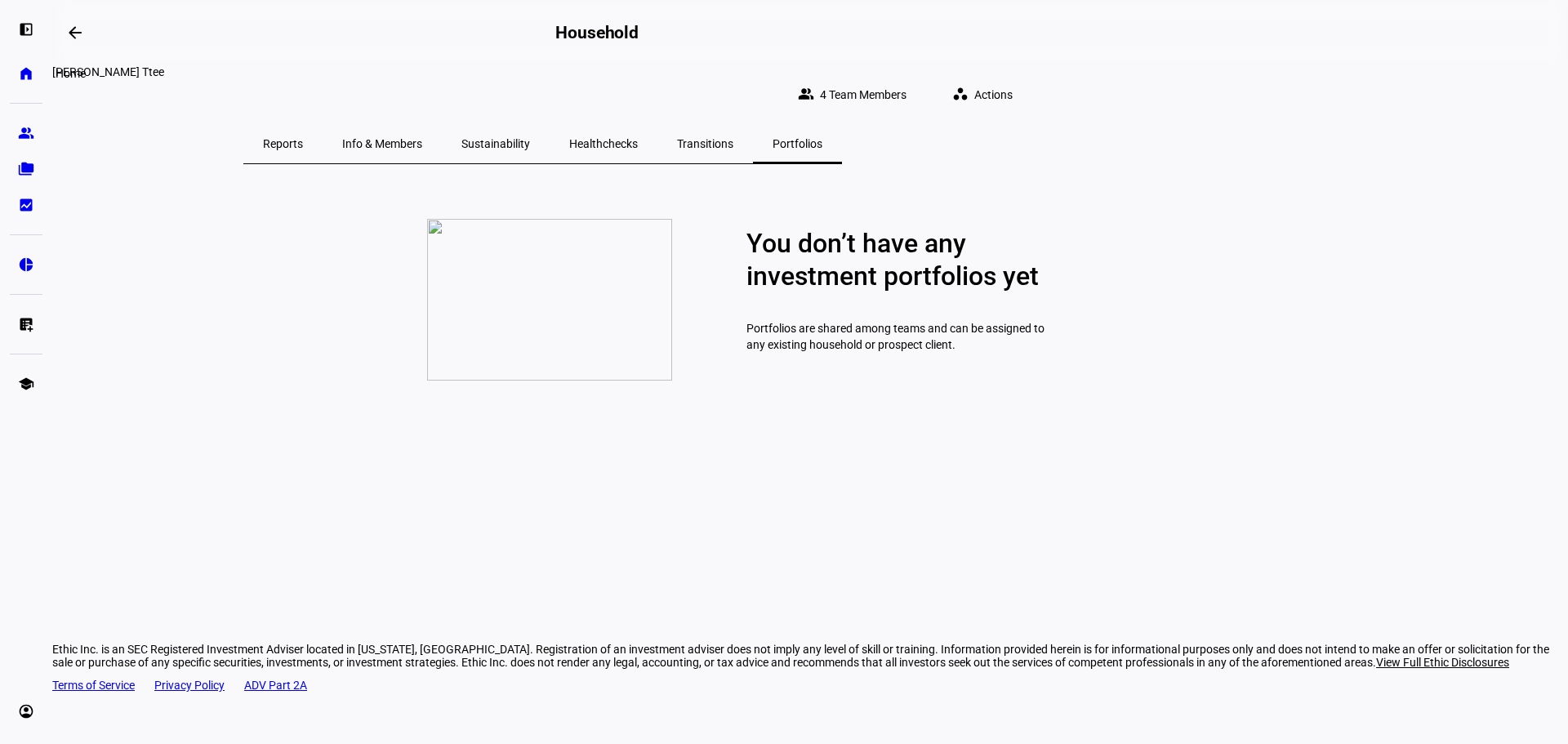
click at [27, 74] on eth-mat-symbol "home" at bounding box center [27, 73] width 17 height 17
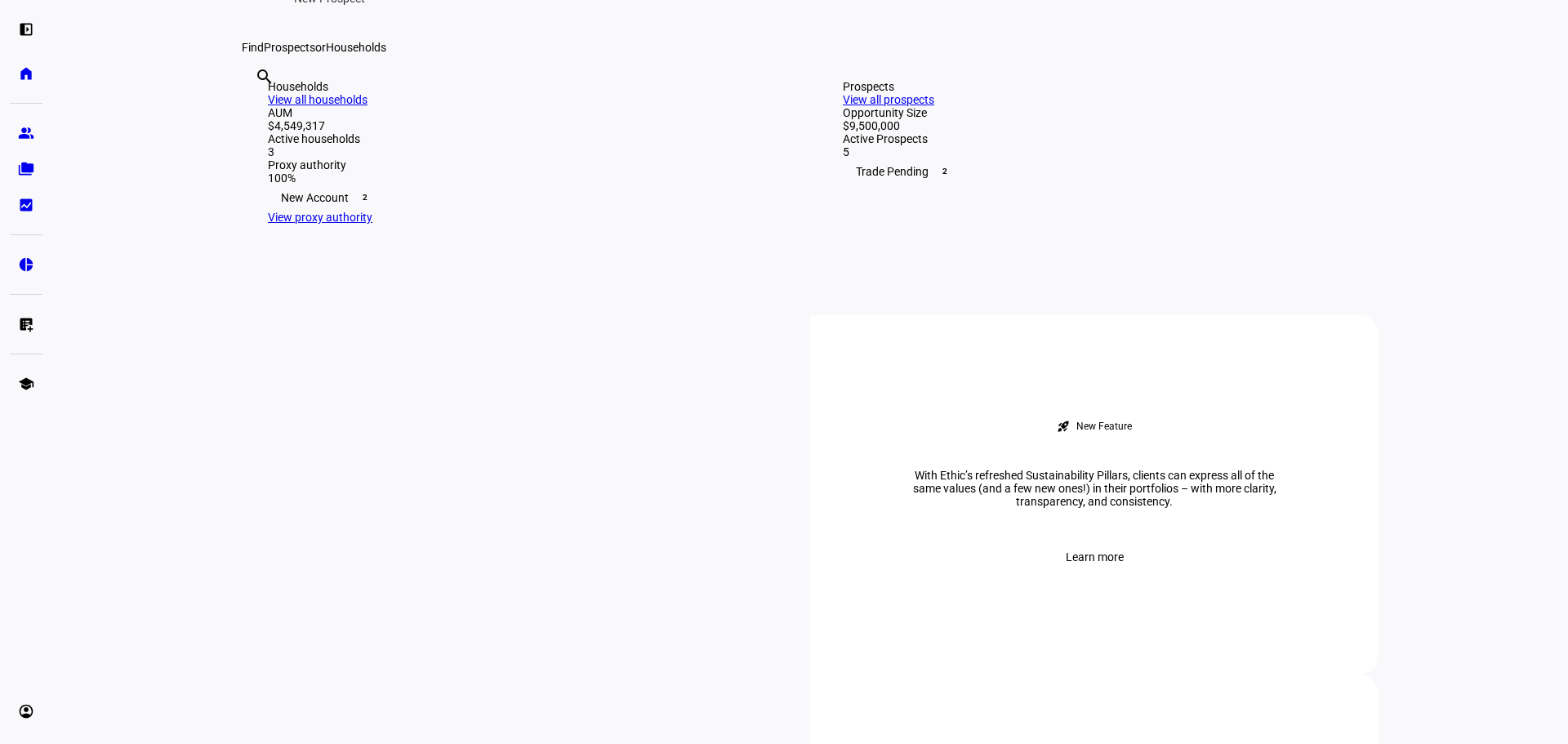
scroll to position [408, 0]
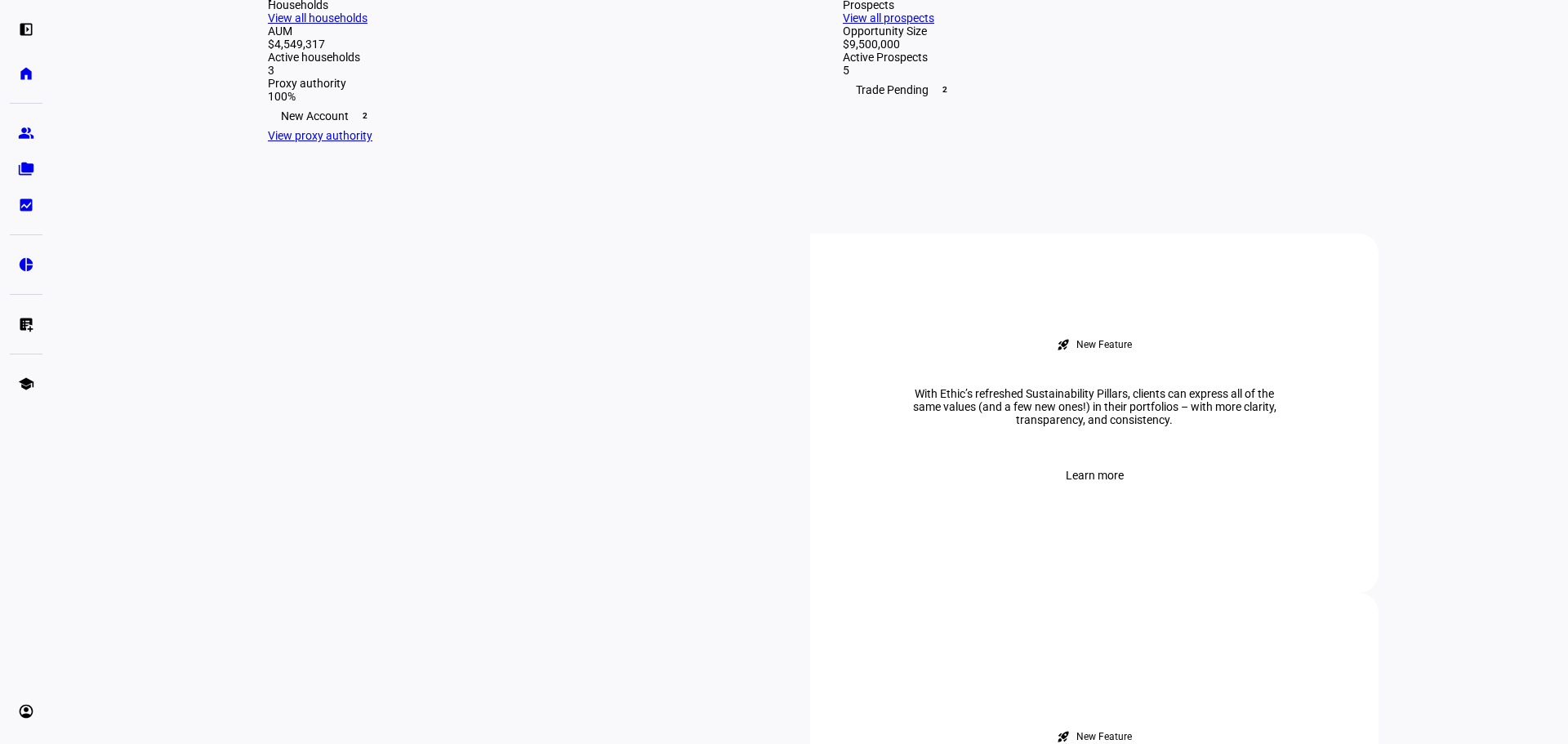
click at [552, 168] on div "Households View all households AUM $4,549,317 Active households 3 Proxy authori…" at bounding box center [522, 70] width 562 height 196
click at [367, 24] on link "View all households" at bounding box center [318, 18] width 100 height 13
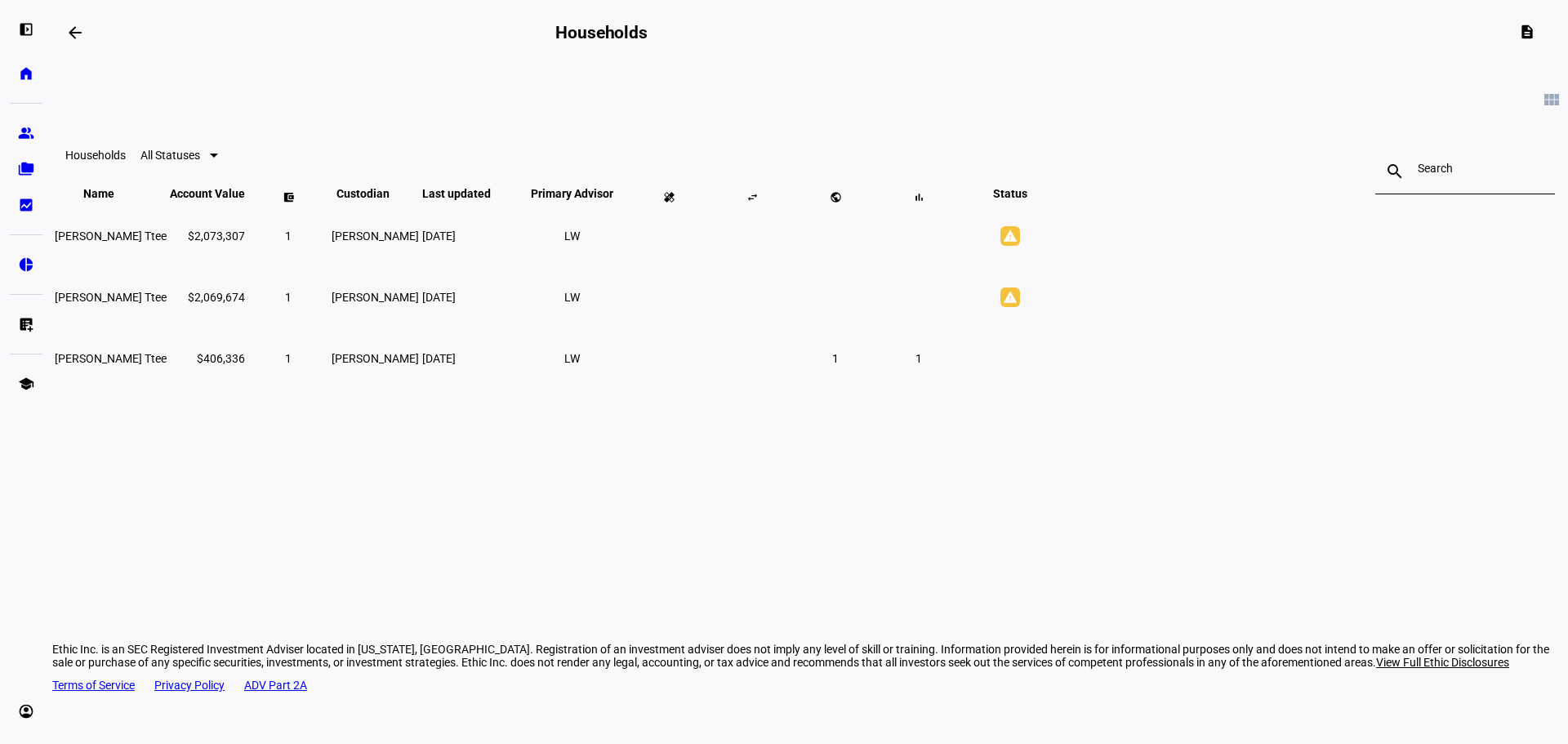
click at [167, 304] on span "Marlene B Grossman Ttee" at bounding box center [111, 297] width 112 height 13
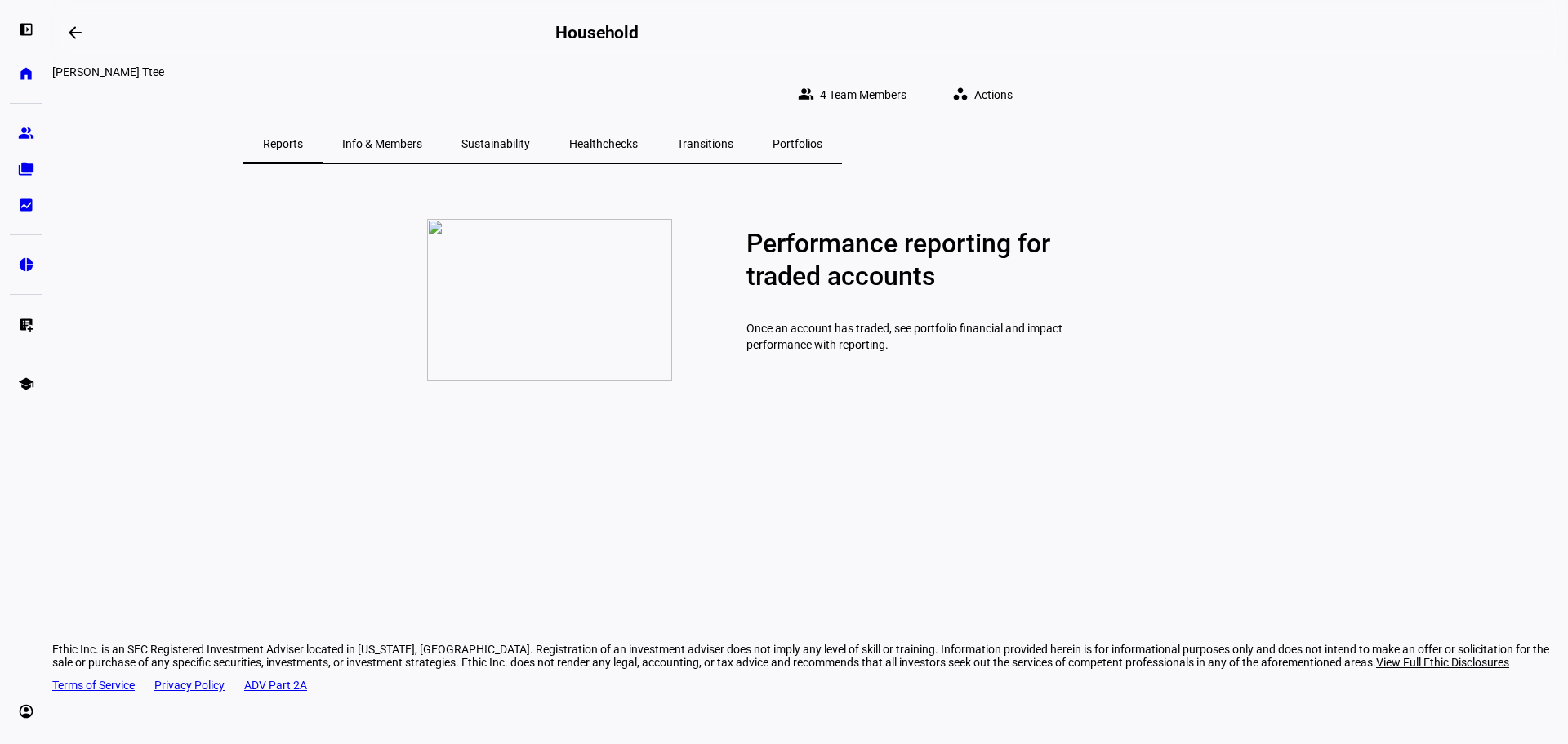
click at [968, 86] on mat-icon "workspaces" at bounding box center [961, 94] width 17 height 17
click at [1401, 232] on div at bounding box center [784, 372] width 1568 height 744
click at [823, 138] on span "Portfolios" at bounding box center [798, 144] width 50 height 12
click at [22, 83] on link "home Home" at bounding box center [26, 73] width 32 height 32
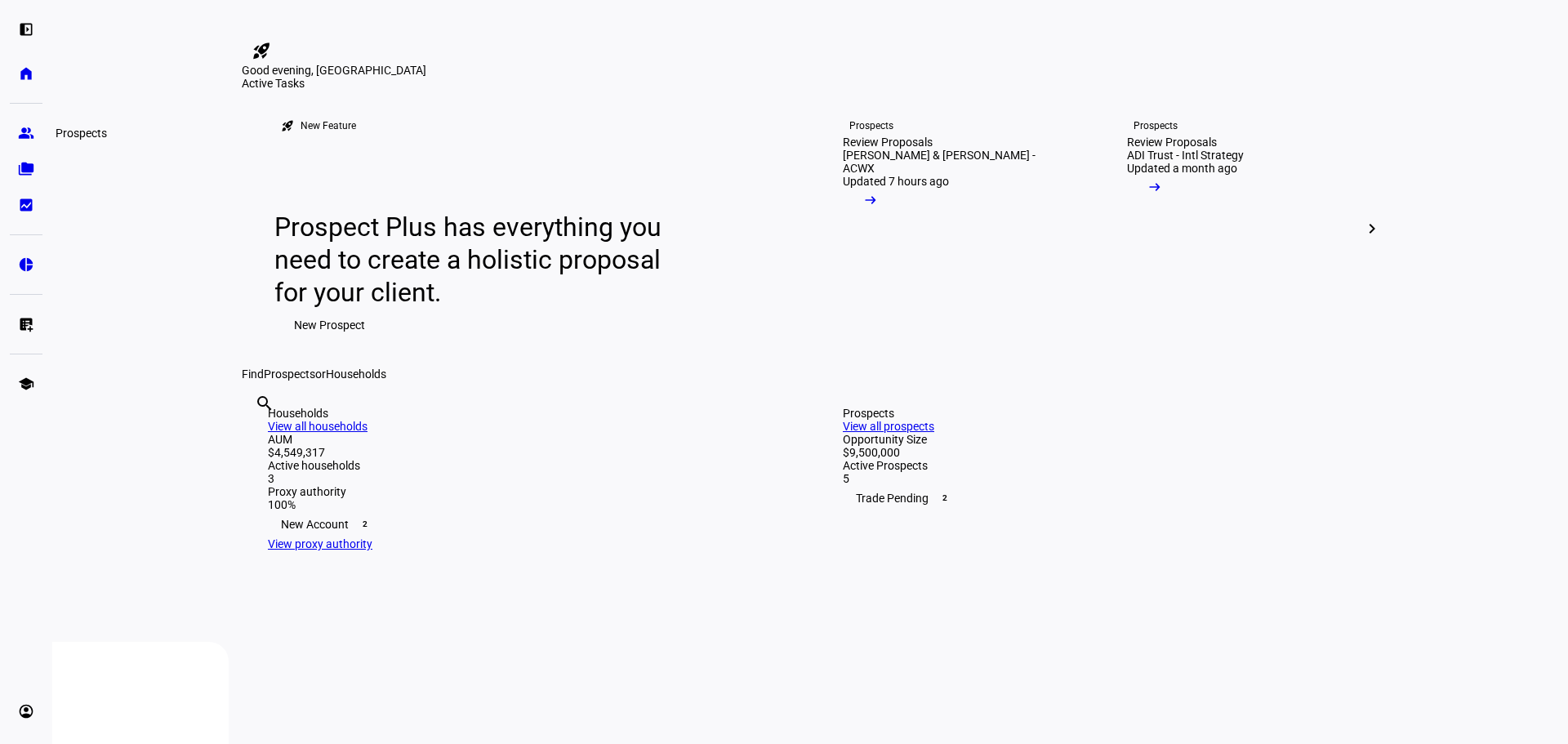
click at [20, 136] on eth-mat-symbol "group" at bounding box center [27, 133] width 17 height 17
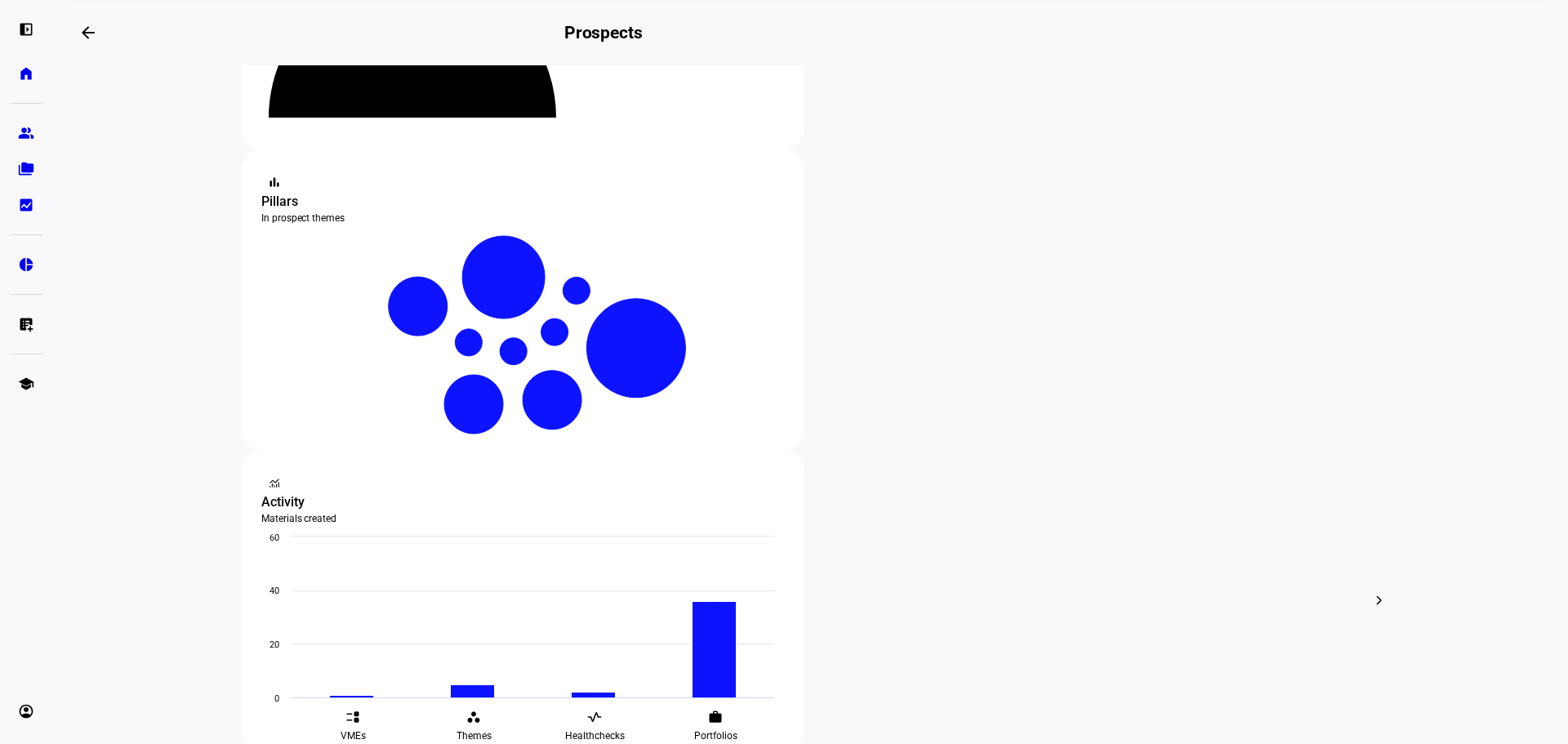
scroll to position [326, 0]
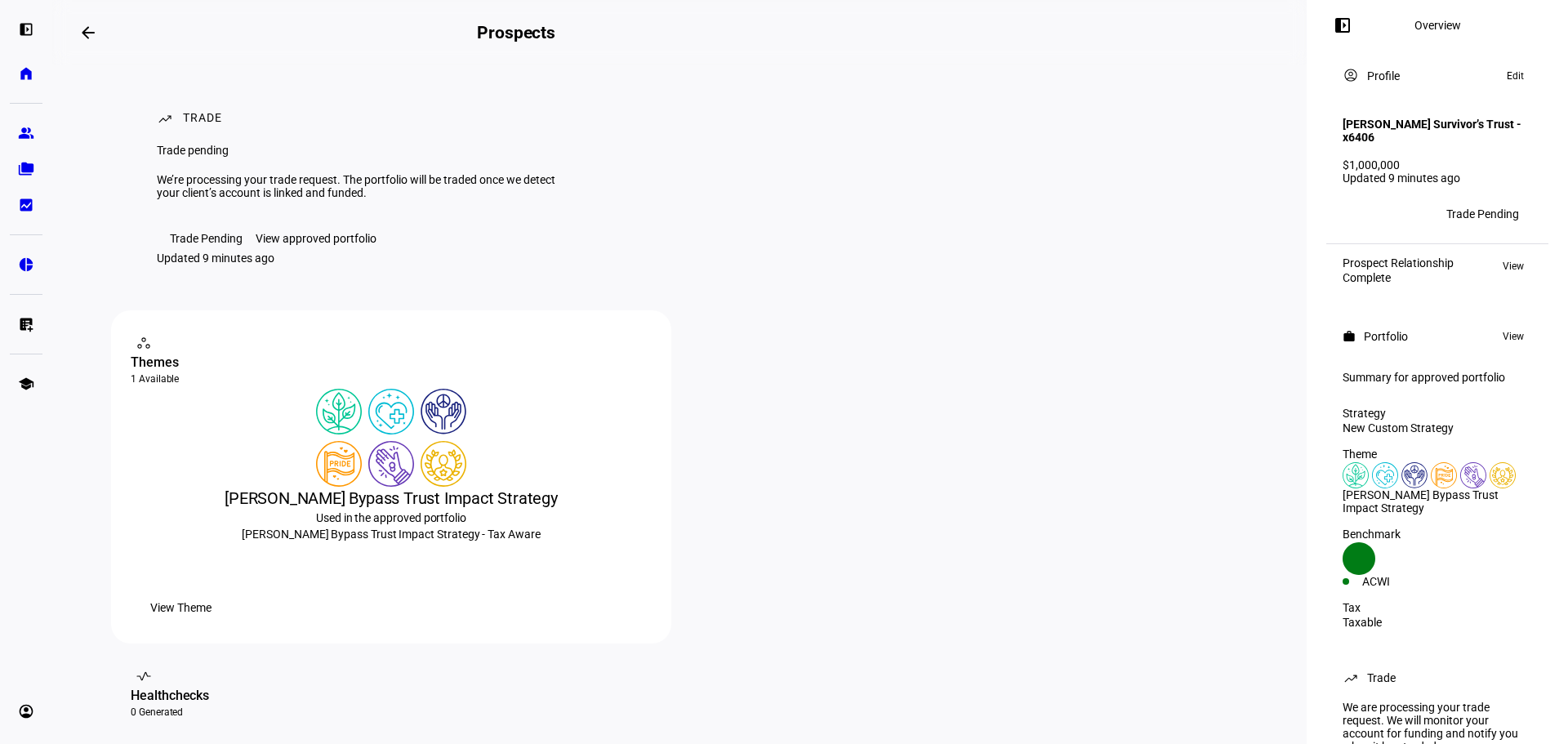
click at [361, 245] on div "View approved portfolio" at bounding box center [316, 239] width 121 height 13
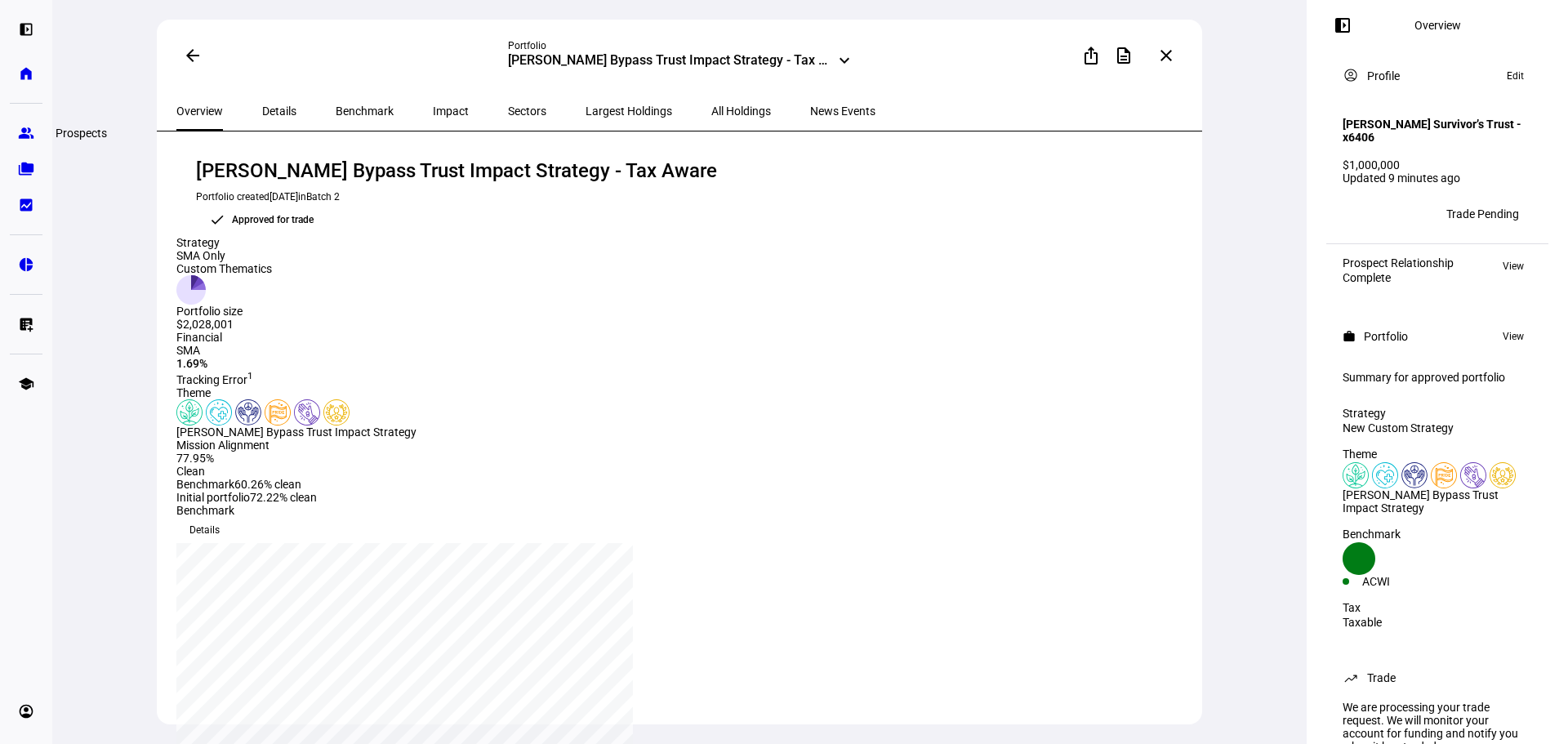
click at [22, 136] on eth-mat-symbol "group" at bounding box center [27, 133] width 17 height 17
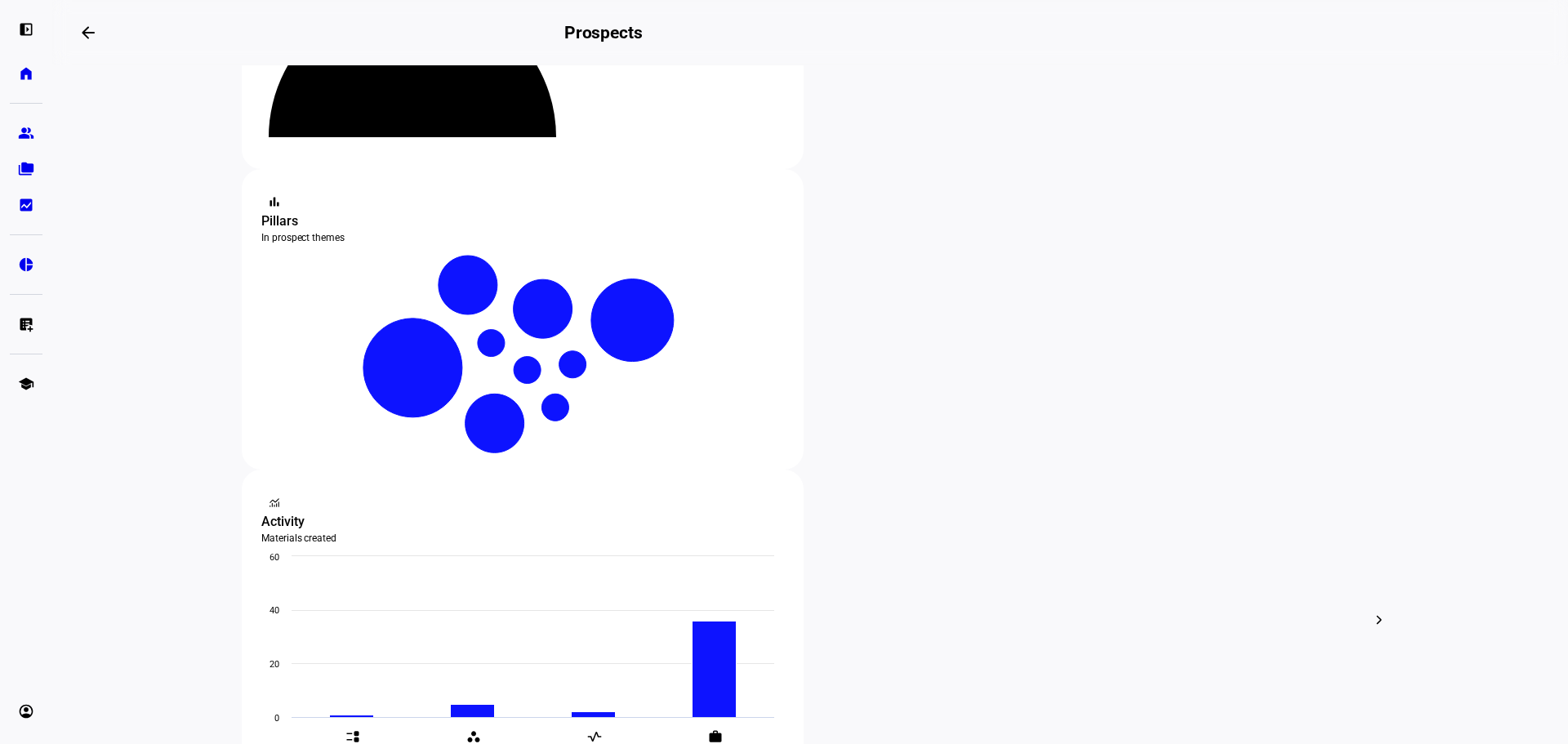
scroll to position [245, 0]
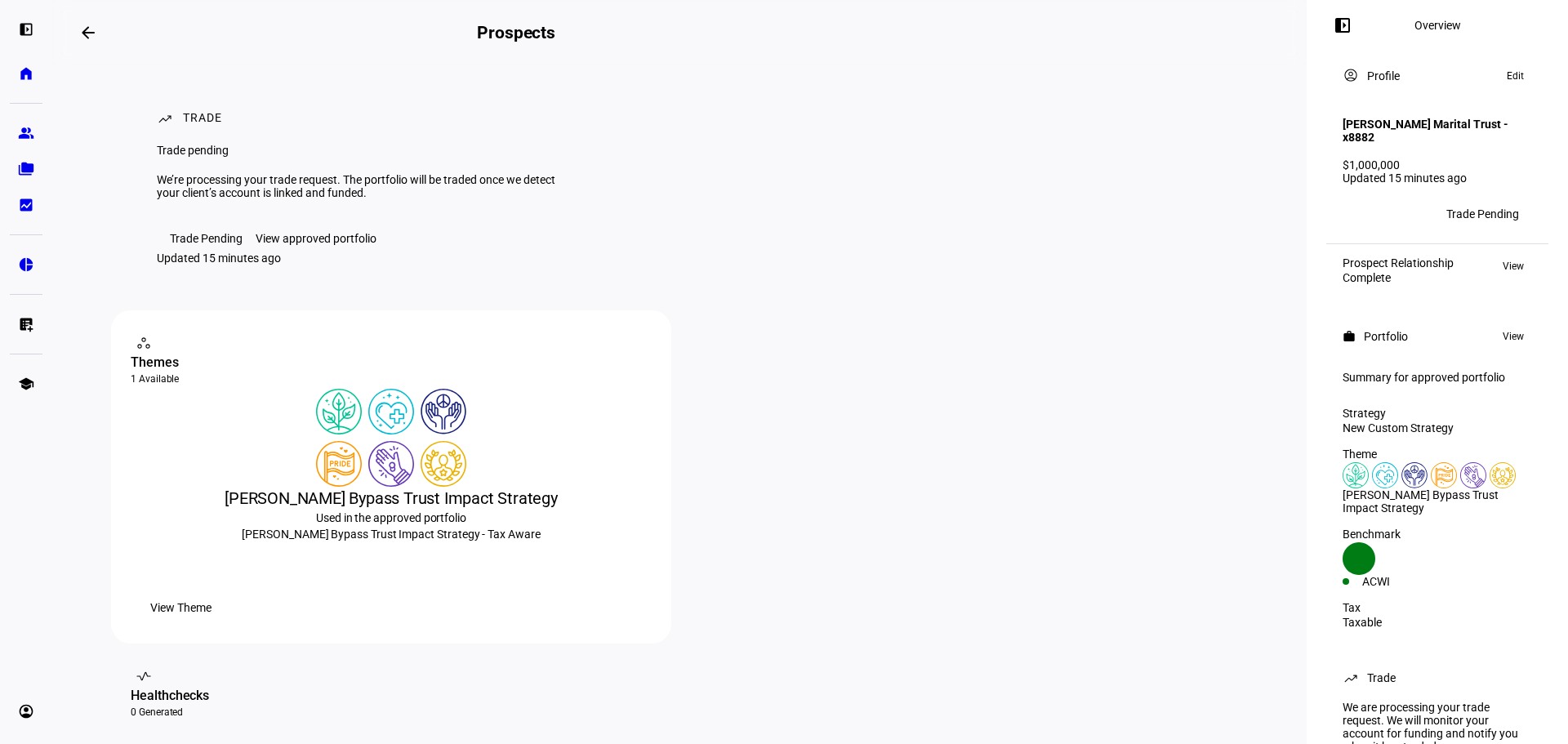
click at [316, 245] on div "View approved portfolio" at bounding box center [316, 239] width 121 height 13
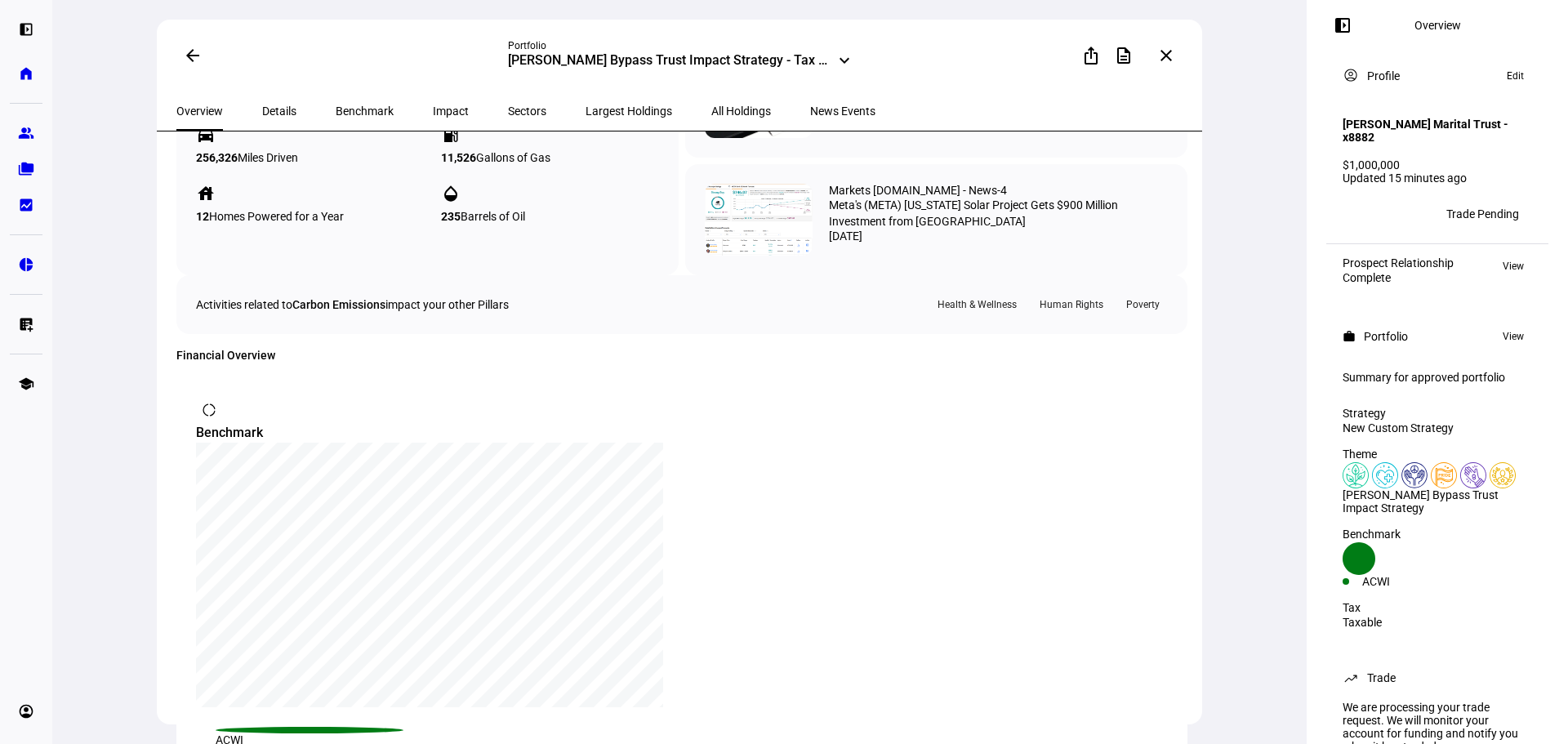
scroll to position [1027, 0]
